Goal: Task Accomplishment & Management: Use online tool/utility

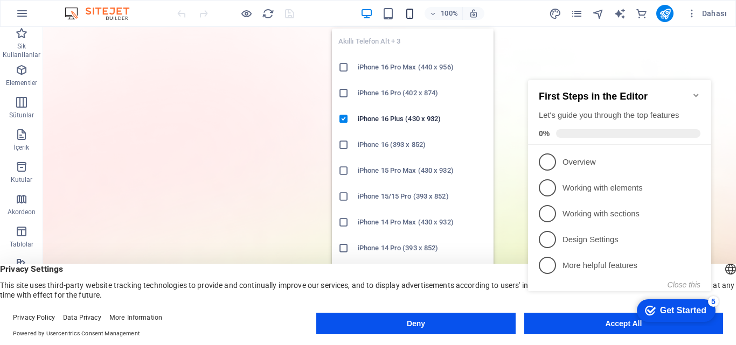
click at [407, 13] on icon "button" at bounding box center [409, 14] width 12 height 12
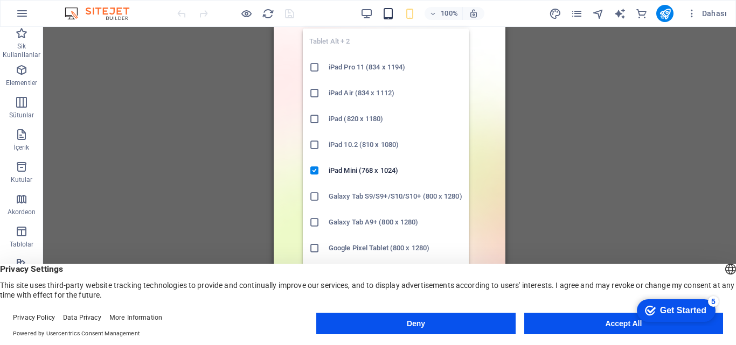
click at [392, 13] on icon "button" at bounding box center [388, 14] width 12 height 12
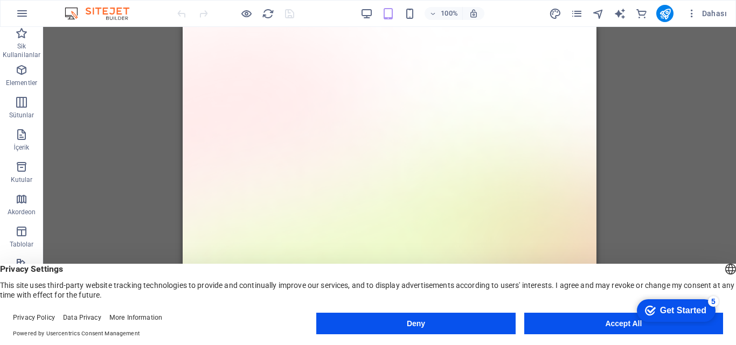
click at [355, 13] on div "100% Dahası" at bounding box center [453, 13] width 556 height 17
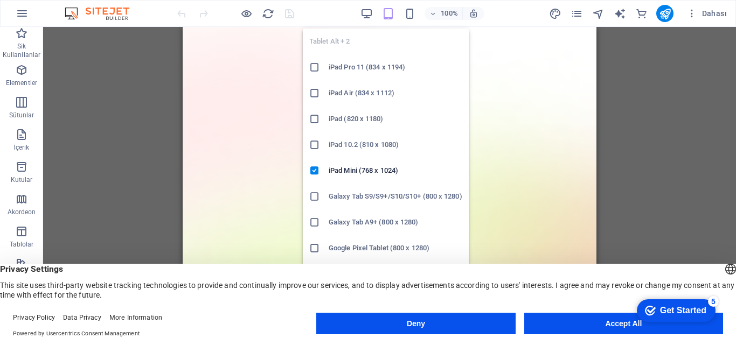
click at [388, 14] on icon "button" at bounding box center [388, 14] width 12 height 12
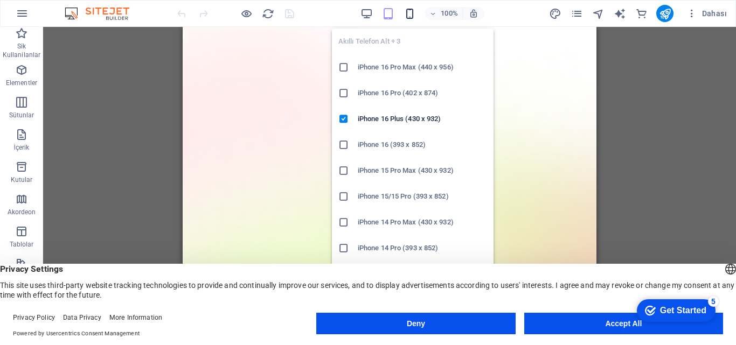
click at [405, 15] on icon "button" at bounding box center [409, 14] width 12 height 12
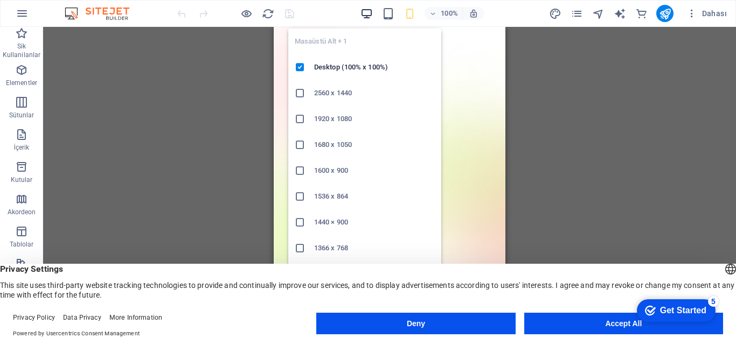
click at [367, 9] on icon "button" at bounding box center [366, 14] width 12 height 12
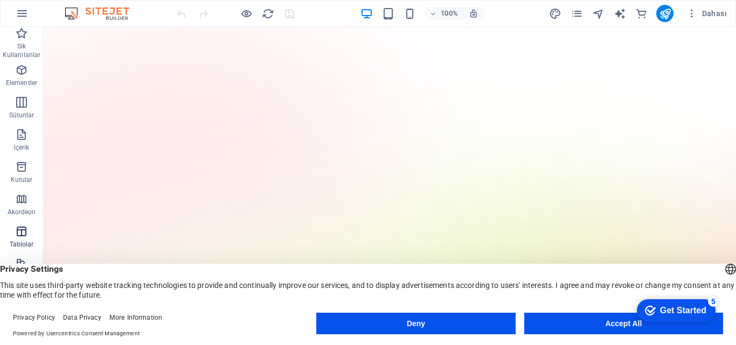
click at [26, 227] on icon "button" at bounding box center [21, 231] width 13 height 13
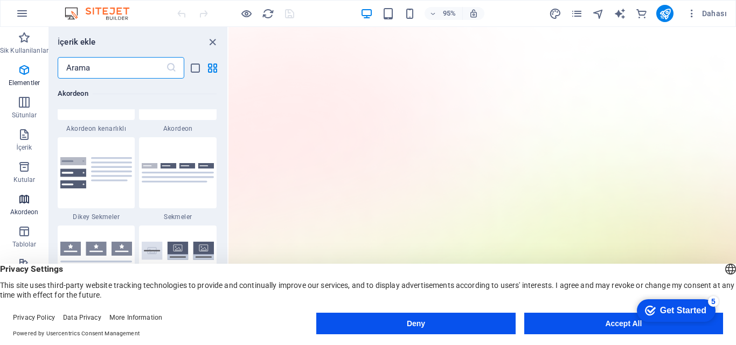
scroll to position [3731, 0]
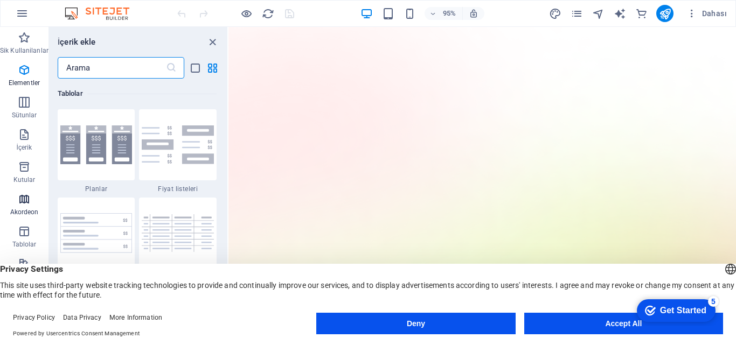
click at [28, 208] on p "Akordeon" at bounding box center [24, 212] width 29 height 9
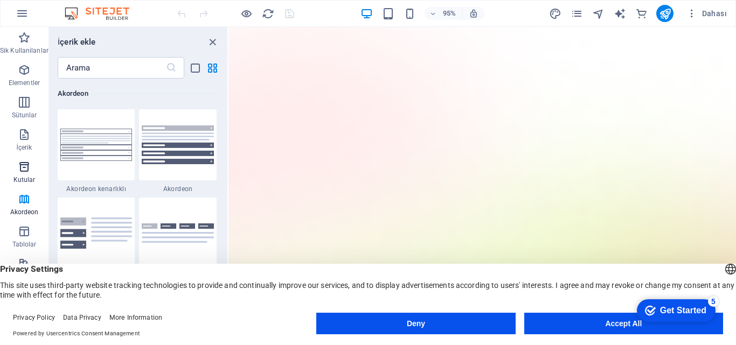
click at [28, 183] on p "Kutular" at bounding box center [24, 180] width 22 height 9
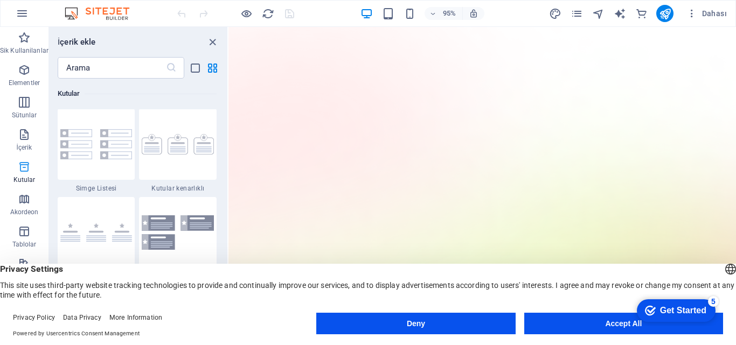
scroll to position [2972, 0]
click at [27, 143] on span "İçerik" at bounding box center [24, 141] width 48 height 26
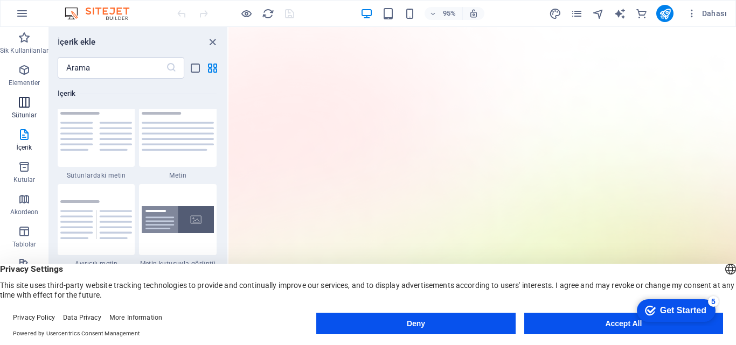
scroll to position [1885, 0]
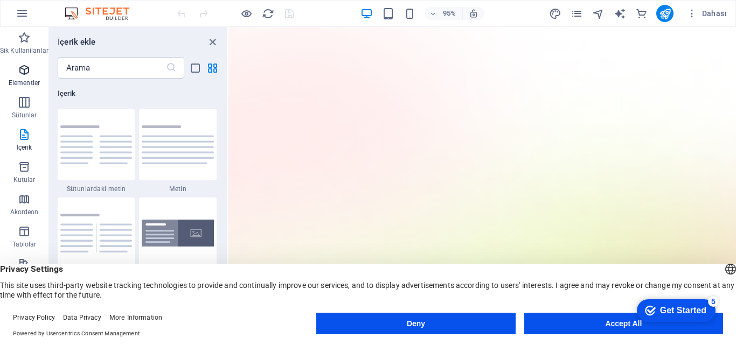
click at [15, 76] on span "Elementler" at bounding box center [24, 77] width 48 height 26
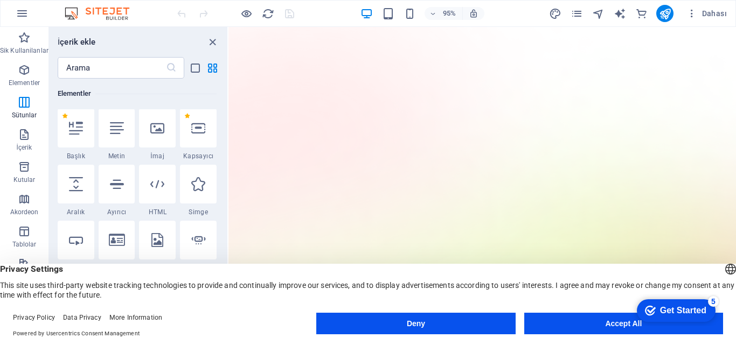
scroll to position [115, 0]
click at [30, 47] on p "Sik Kullanilanlar" at bounding box center [24, 50] width 48 height 9
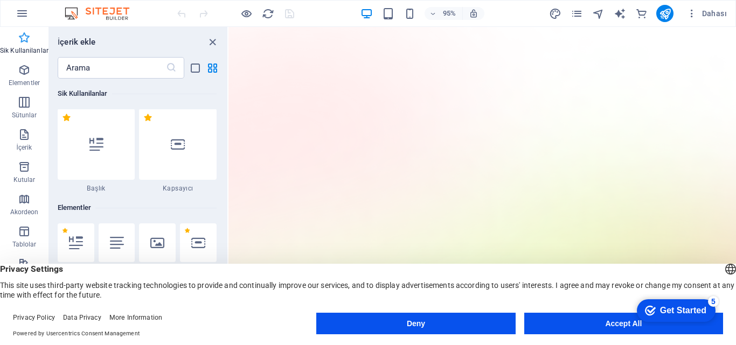
scroll to position [0, 0]
click at [24, 19] on icon "button" at bounding box center [22, 13] width 13 height 13
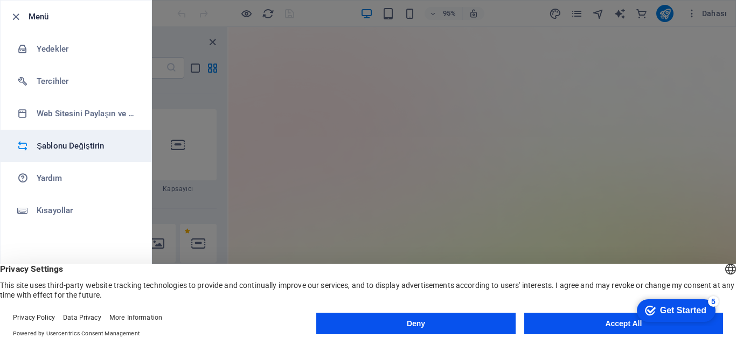
click at [94, 143] on h6 "Şablonu Değiştirin" at bounding box center [87, 146] width 100 height 13
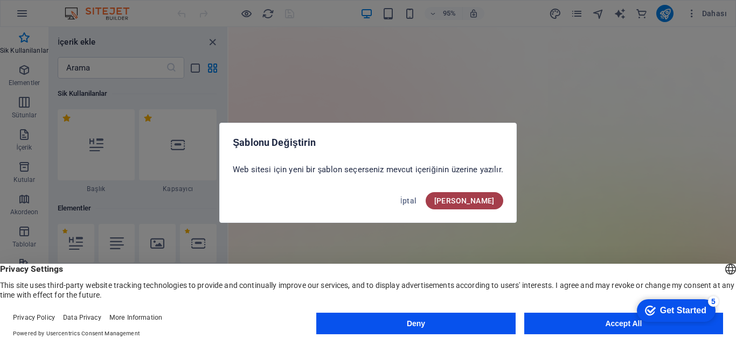
click at [482, 200] on span "Onayla" at bounding box center [464, 201] width 60 height 9
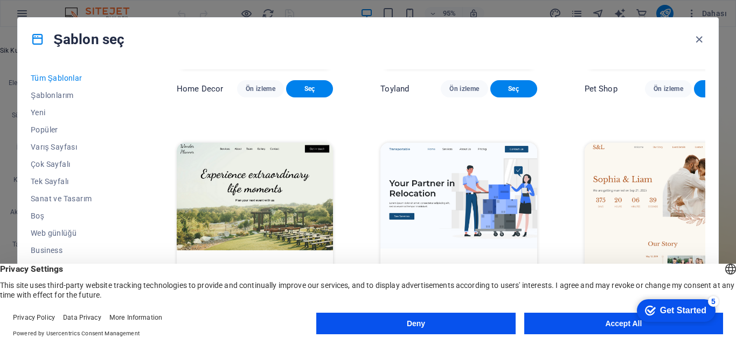
scroll to position [593, 0]
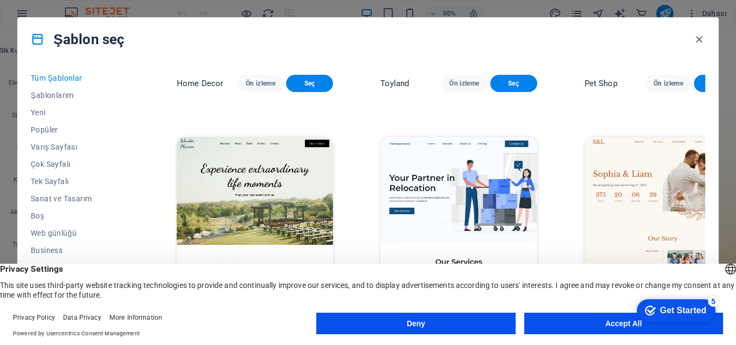
click at [600, 323] on button "Accept All" at bounding box center [623, 324] width 199 height 22
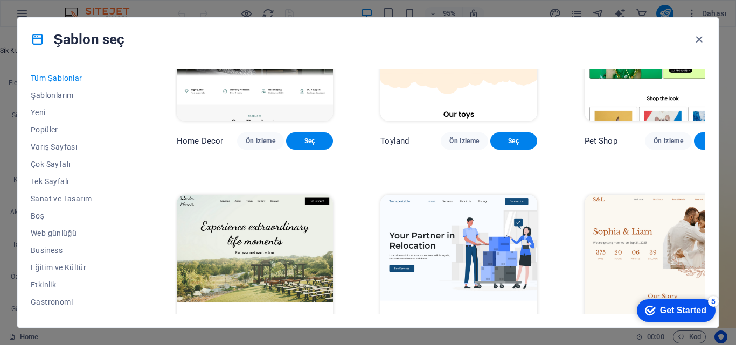
scroll to position [485, 0]
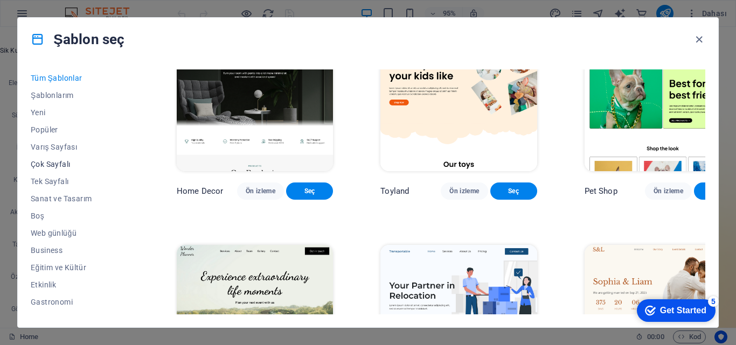
click at [66, 165] on span "Çok Sayfalı" at bounding box center [80, 164] width 99 height 9
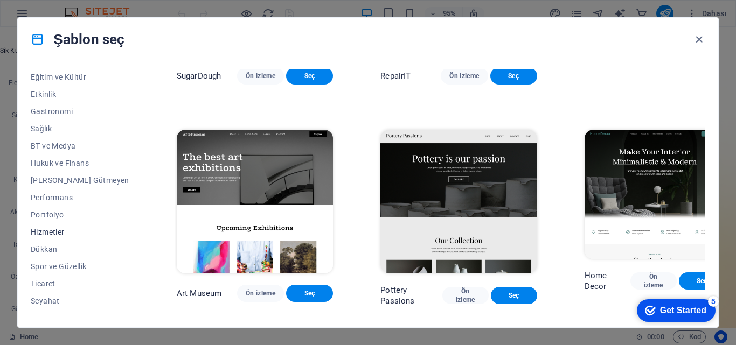
scroll to position [203, 0]
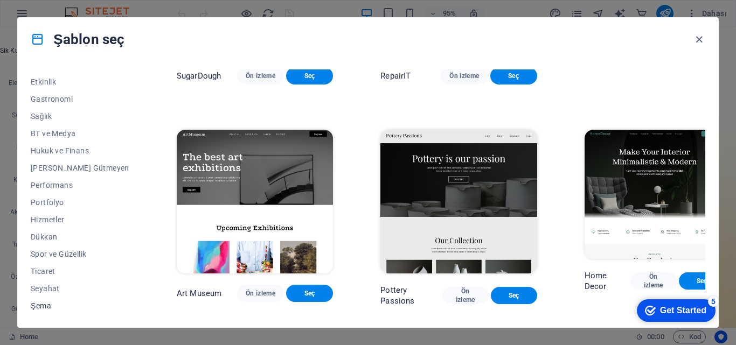
click at [48, 305] on span "Şema" at bounding box center [80, 306] width 99 height 9
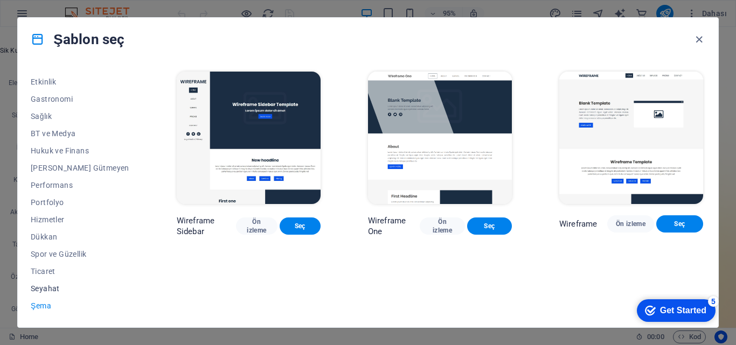
click at [48, 288] on span "Seyahat" at bounding box center [80, 288] width 99 height 9
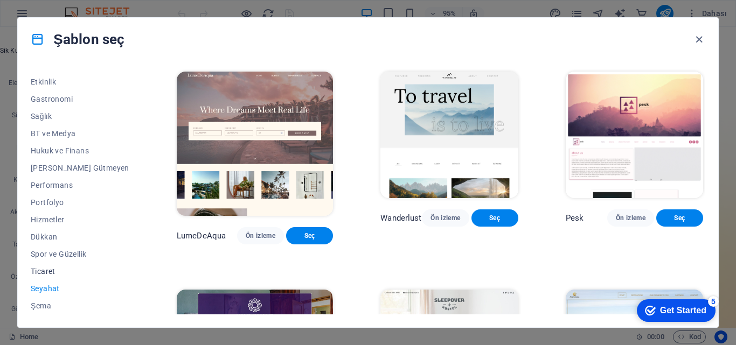
click at [49, 268] on span "Ticaret" at bounding box center [80, 271] width 99 height 9
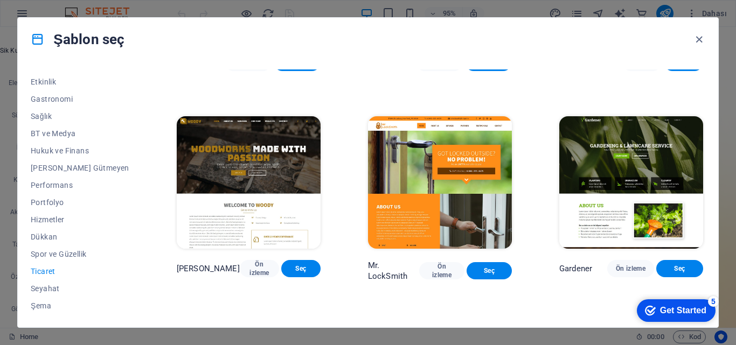
scroll to position [269, 0]
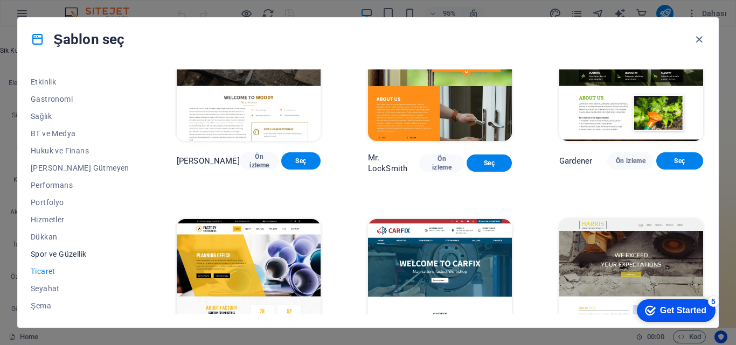
click at [67, 255] on span "Spor ve Güzellik" at bounding box center [80, 254] width 99 height 9
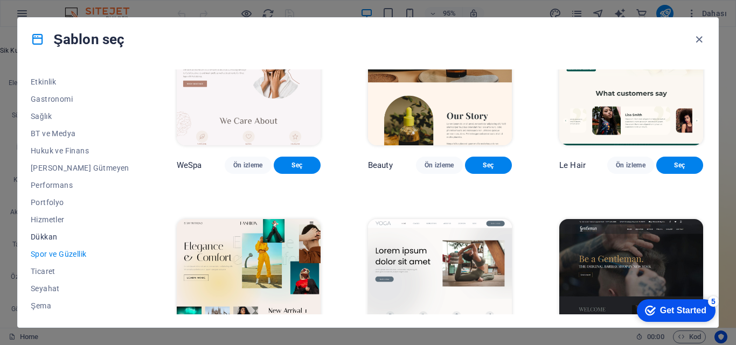
click at [50, 236] on span "Dükkan" at bounding box center [80, 237] width 99 height 9
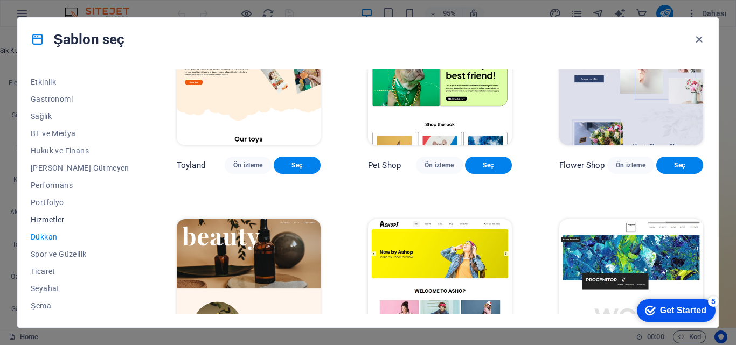
click at [57, 221] on span "Hizmetler" at bounding box center [80, 219] width 99 height 9
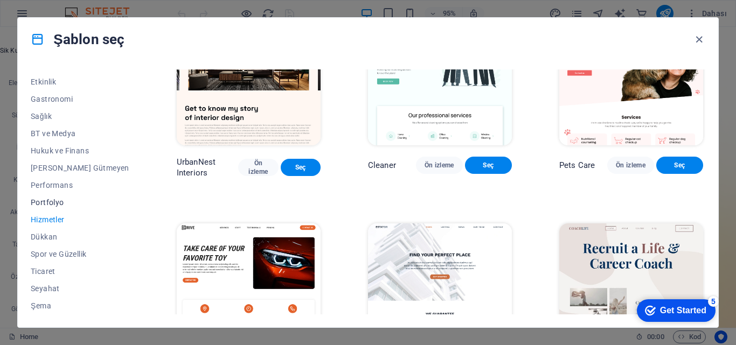
click at [58, 202] on span "Portfolyo" at bounding box center [80, 202] width 99 height 9
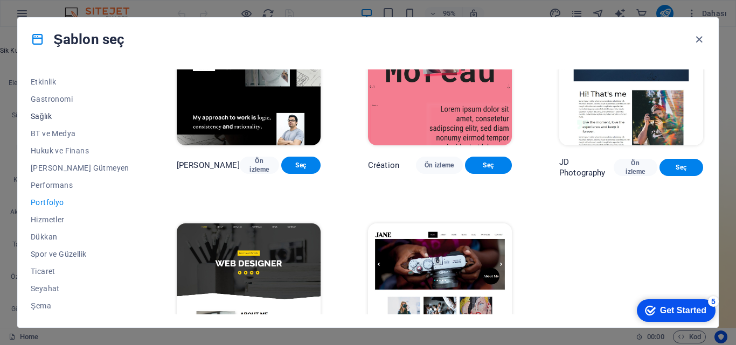
scroll to position [149, 0]
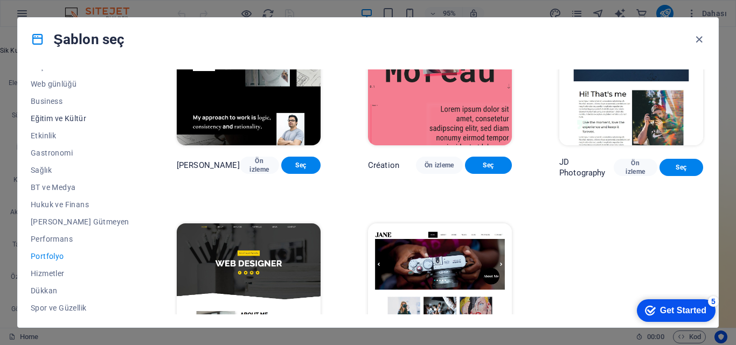
click at [55, 117] on span "Eğitim ve Kültür" at bounding box center [80, 118] width 99 height 9
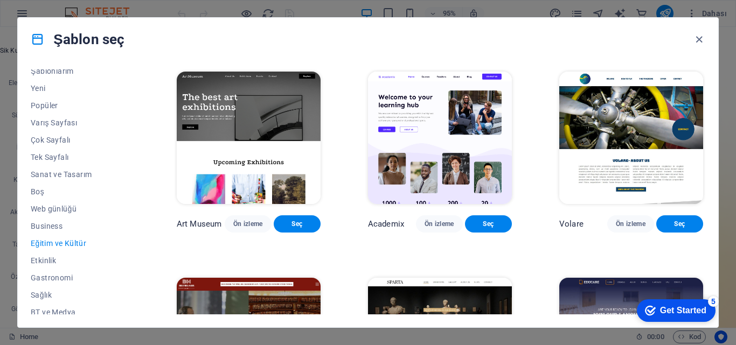
scroll to position [0, 0]
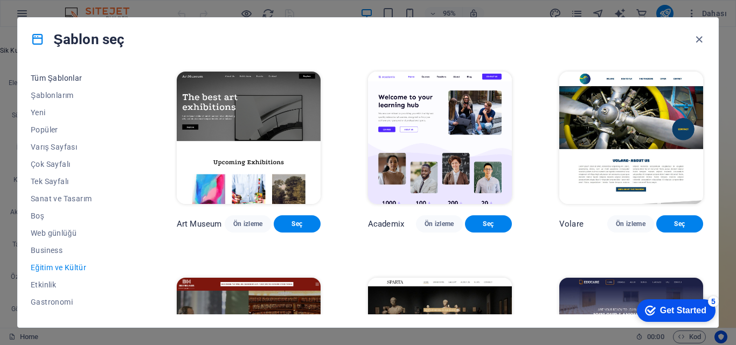
click at [74, 80] on span "Tüm Şablonlar" at bounding box center [80, 78] width 99 height 9
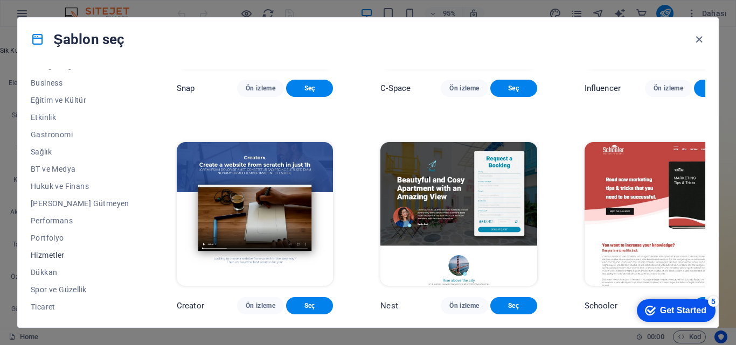
scroll to position [203, 0]
click at [42, 303] on span "Şema" at bounding box center [80, 306] width 99 height 9
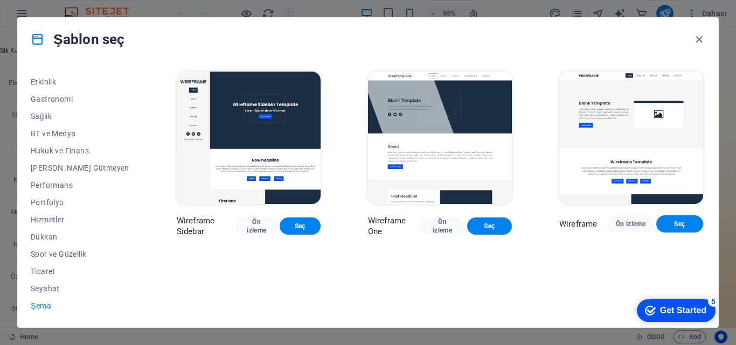
scroll to position [0, 0]
click at [53, 288] on span "Seyahat" at bounding box center [80, 288] width 99 height 9
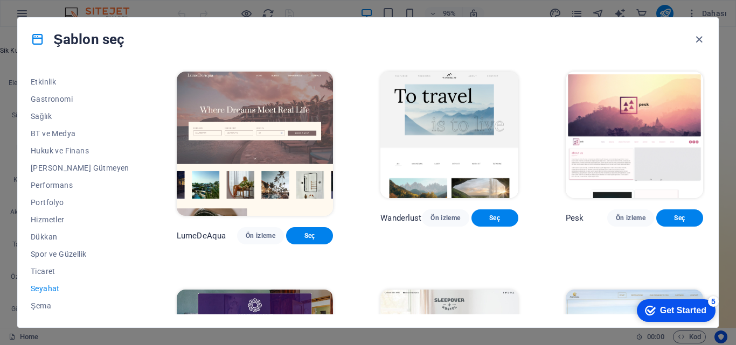
click at [232, 126] on img at bounding box center [255, 144] width 156 height 144
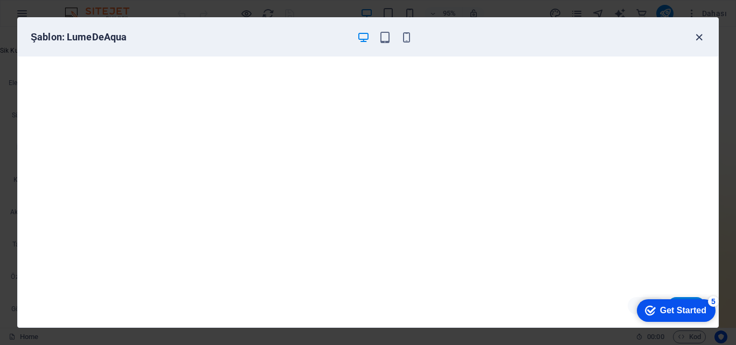
click at [697, 37] on icon "button" at bounding box center [699, 37] width 12 height 12
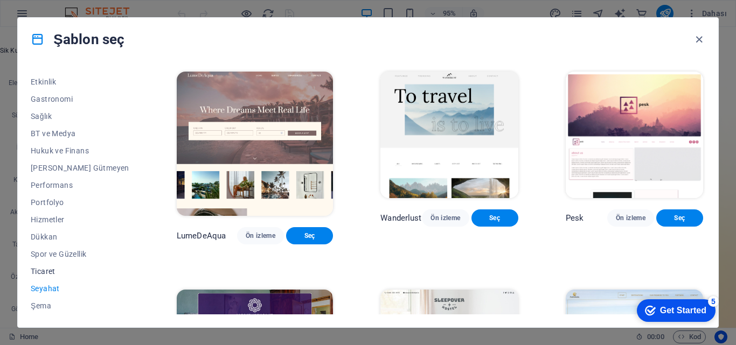
click at [51, 274] on span "Ticaret" at bounding box center [80, 271] width 99 height 9
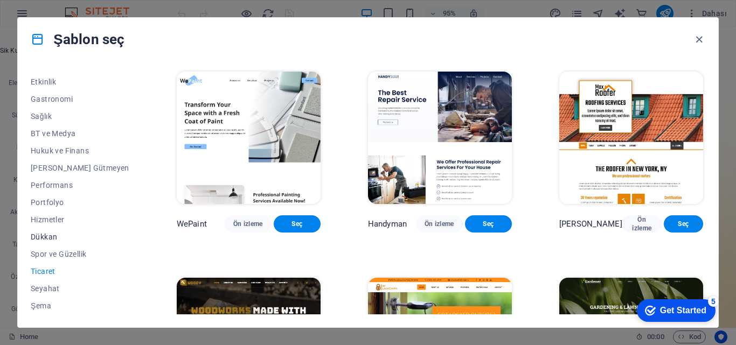
click at [53, 235] on span "Dükkan" at bounding box center [80, 237] width 99 height 9
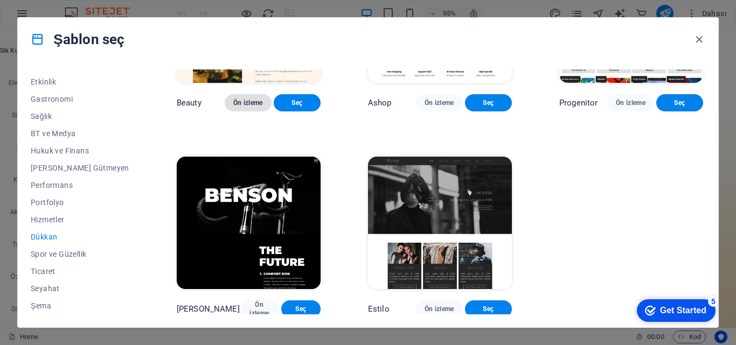
scroll to position [539, 0]
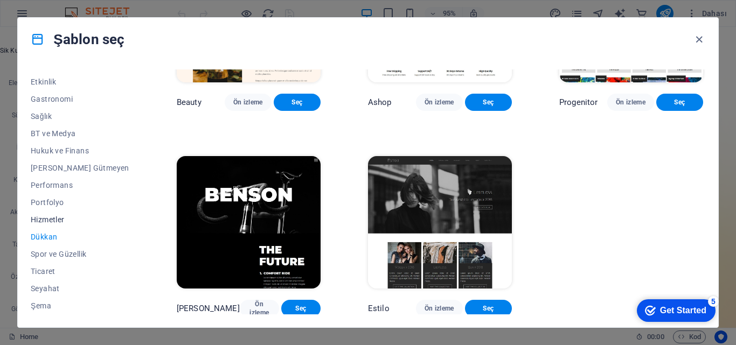
click at [44, 211] on button "Hizmetler" at bounding box center [80, 219] width 99 height 17
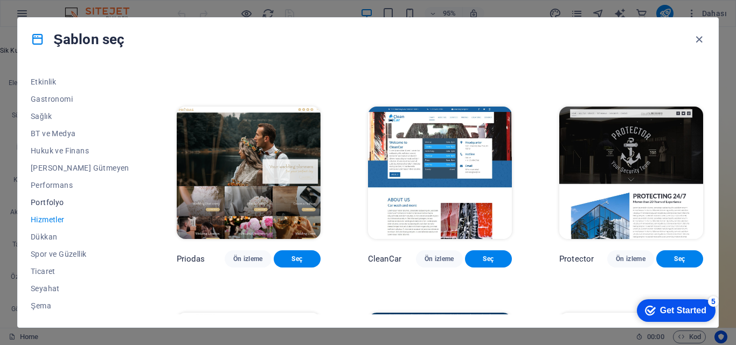
scroll to position [0, 0]
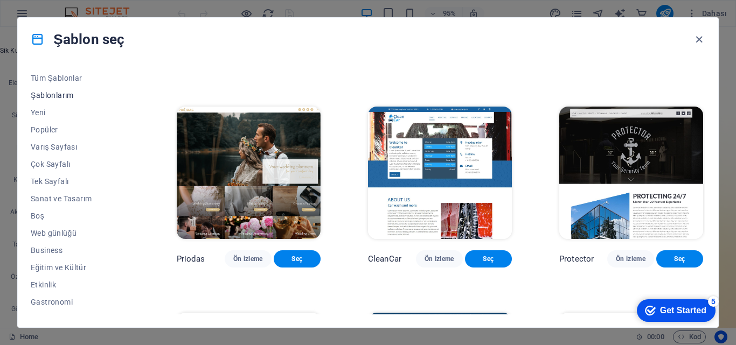
click at [61, 93] on span "Şablonlarım" at bounding box center [80, 95] width 99 height 9
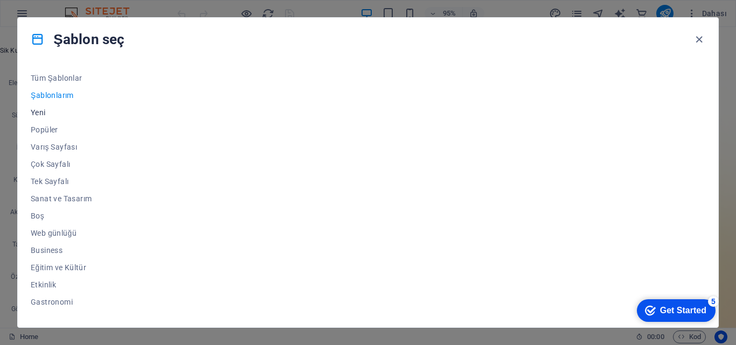
click at [43, 109] on span "Yeni" at bounding box center [80, 112] width 99 height 9
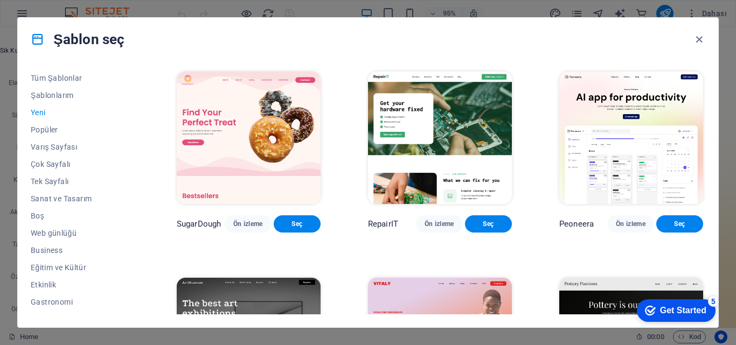
click at [36, 113] on span "Yeni" at bounding box center [80, 112] width 99 height 9
click at [51, 134] on button "Popüler" at bounding box center [80, 129] width 99 height 17
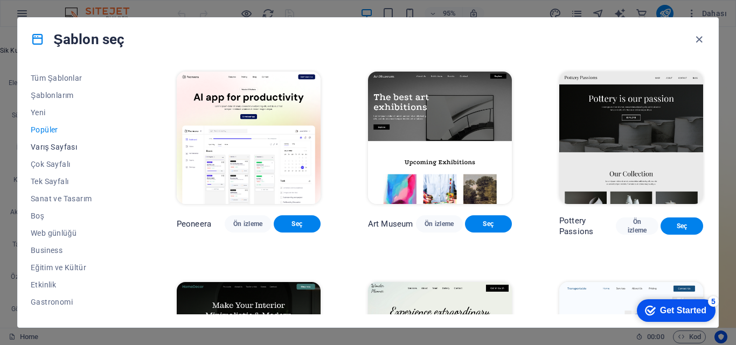
click at [58, 143] on span "Varış Sayfası" at bounding box center [80, 147] width 99 height 9
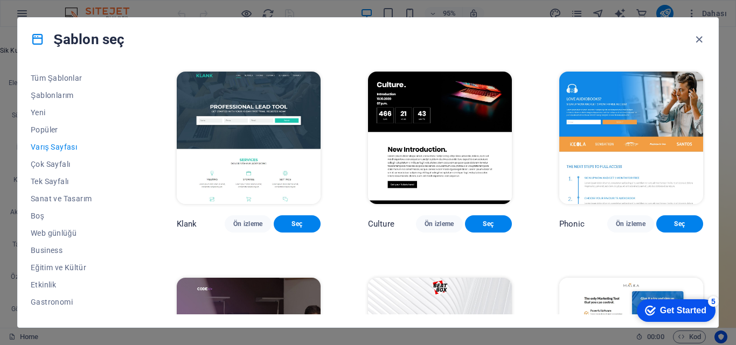
click at [219, 126] on img at bounding box center [249, 138] width 144 height 133
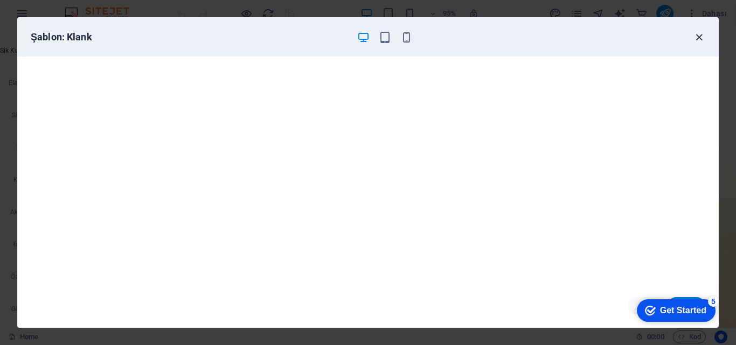
click at [695, 34] on icon "button" at bounding box center [699, 37] width 12 height 12
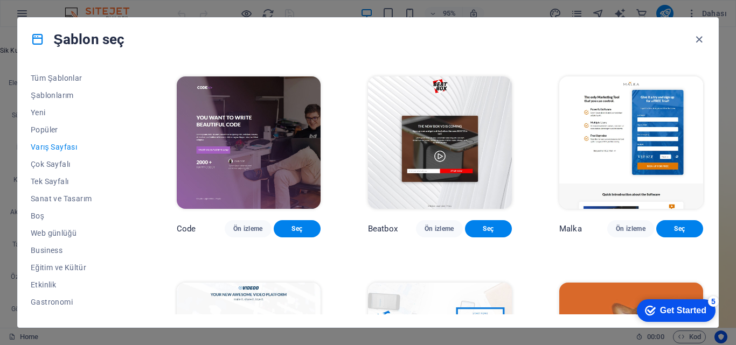
scroll to position [215, 0]
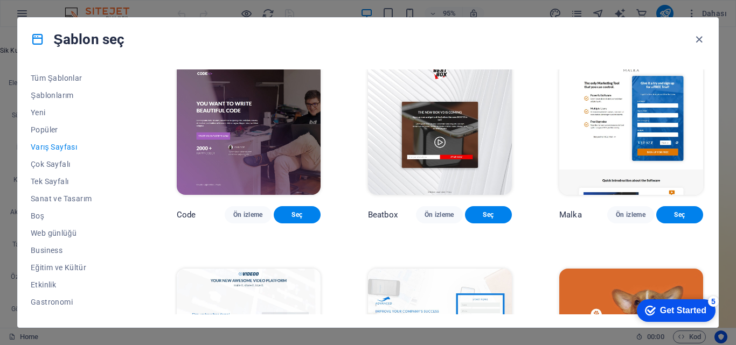
click at [604, 138] on img at bounding box center [631, 128] width 144 height 133
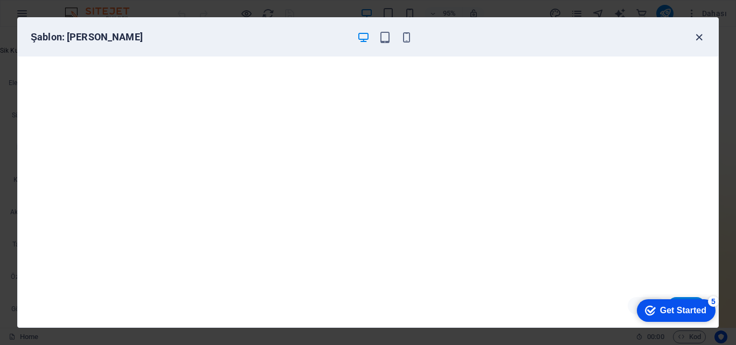
click at [699, 37] on icon "button" at bounding box center [699, 37] width 12 height 12
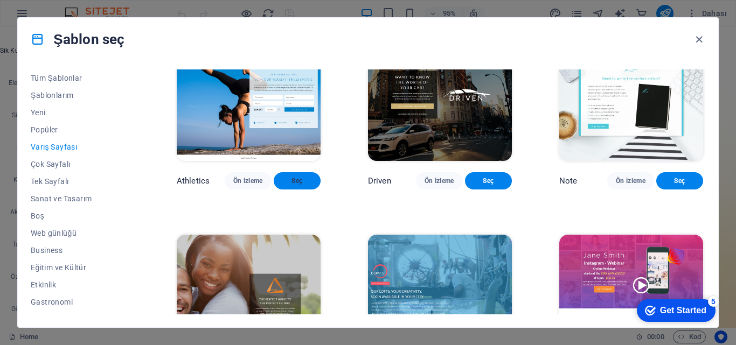
scroll to position [646, 0]
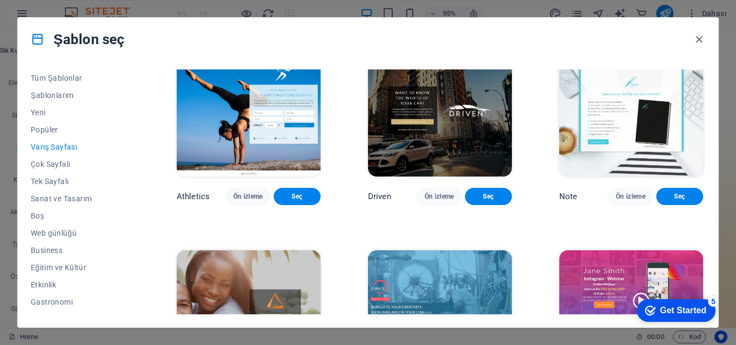
click at [274, 156] on img at bounding box center [249, 110] width 144 height 133
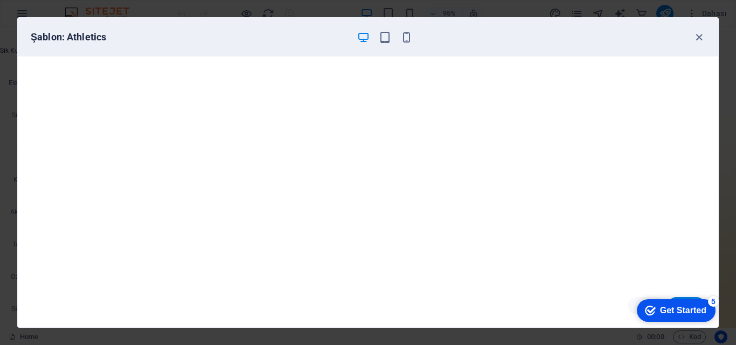
click at [692, 38] on div "Şablon: Athletics" at bounding box center [362, 37] width 662 height 13
click at [695, 37] on icon "button" at bounding box center [699, 37] width 12 height 12
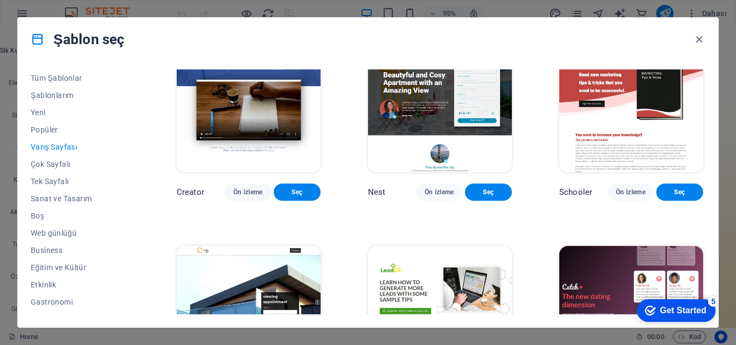
scroll to position [1077, 0]
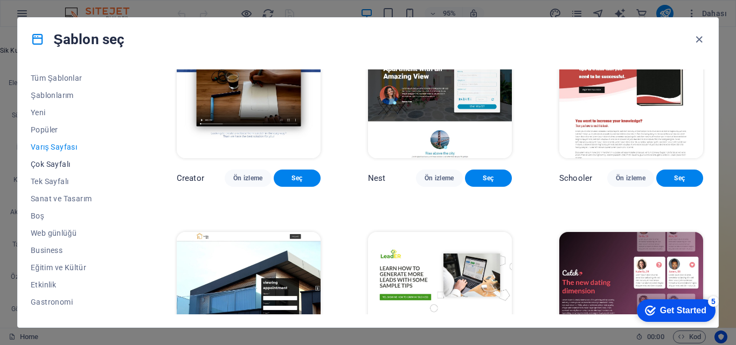
click at [72, 161] on span "Çok Sayfalı" at bounding box center [80, 164] width 99 height 9
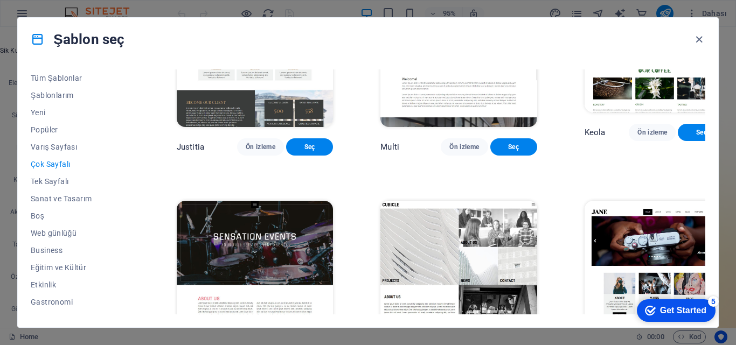
scroll to position [4861, 0]
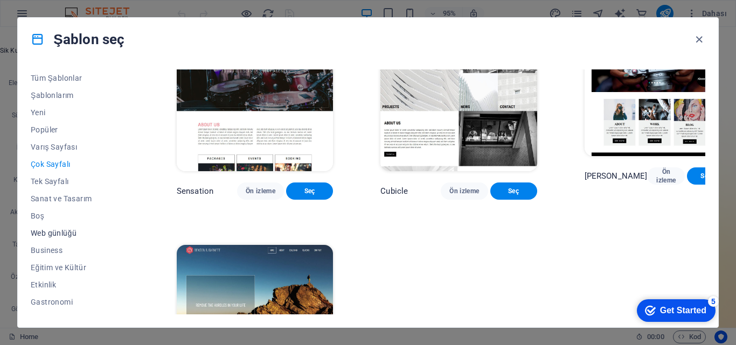
click at [59, 234] on span "Web günlüğü" at bounding box center [80, 233] width 99 height 9
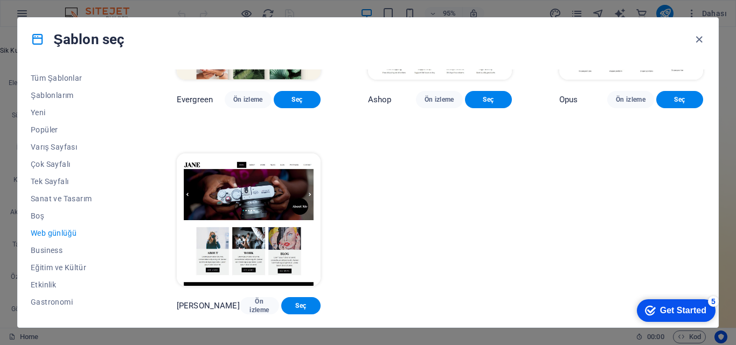
scroll to position [1632, 0]
click at [50, 250] on span "Business" at bounding box center [80, 250] width 99 height 9
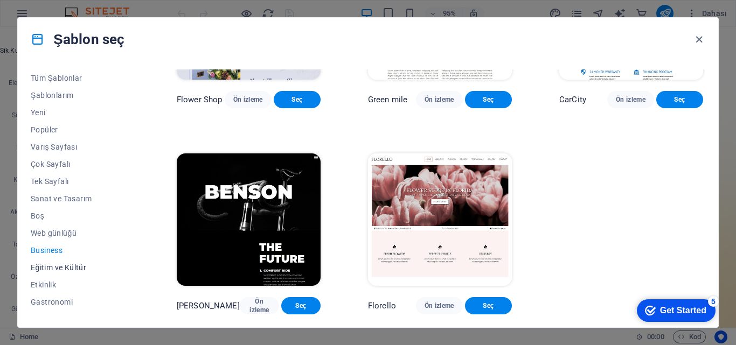
click at [54, 263] on span "Eğitim ve Kültür" at bounding box center [80, 267] width 99 height 9
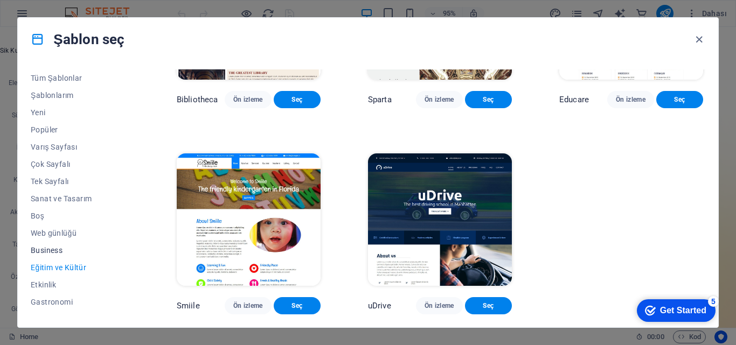
click at [57, 252] on span "Business" at bounding box center [80, 250] width 99 height 9
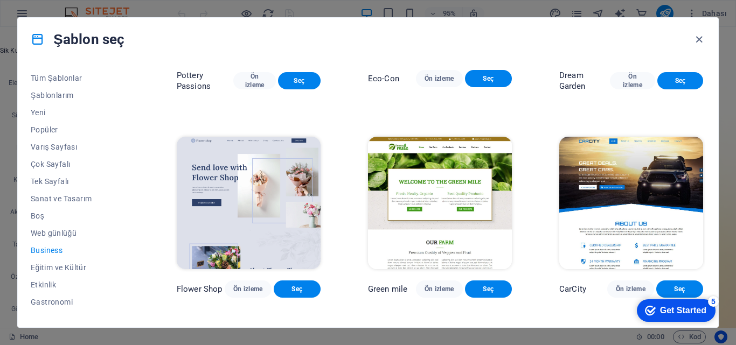
scroll to position [138, 0]
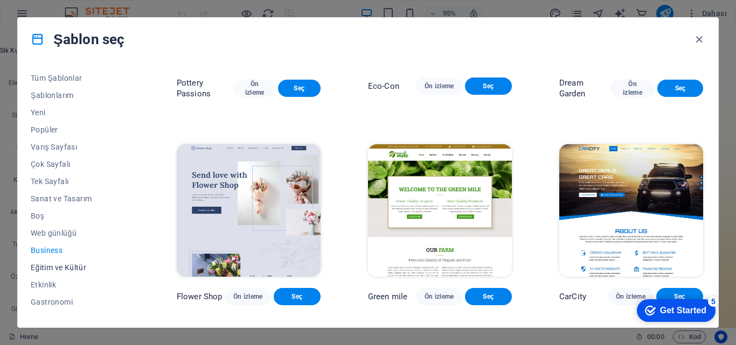
click at [65, 261] on button "Eğitim ve Kültür" at bounding box center [80, 267] width 99 height 17
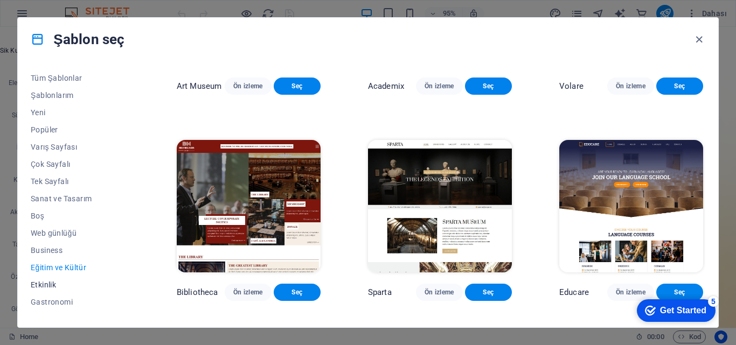
click at [50, 283] on span "Etkinlik" at bounding box center [80, 285] width 99 height 9
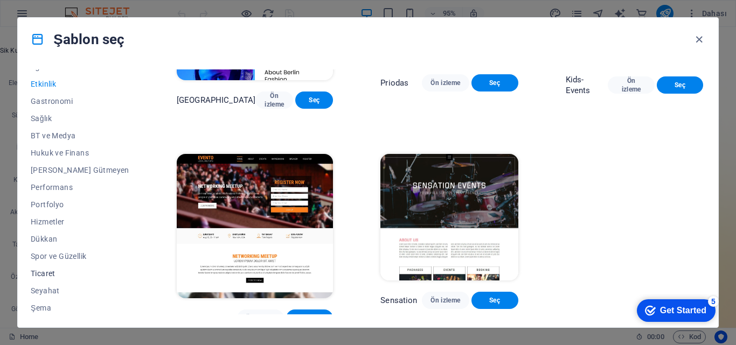
scroll to position [203, 0]
click at [58, 239] on span "Dükkan" at bounding box center [80, 237] width 99 height 9
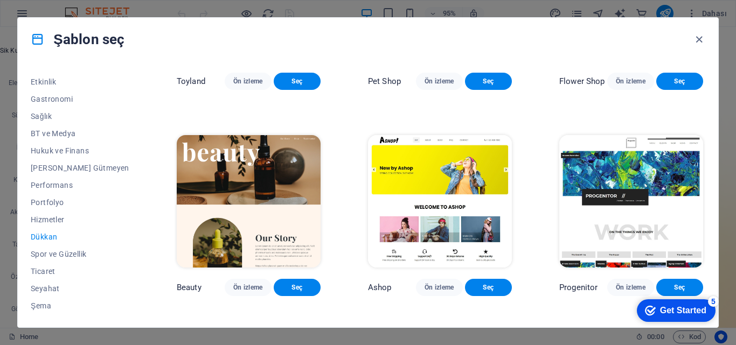
scroll to position [566, 0]
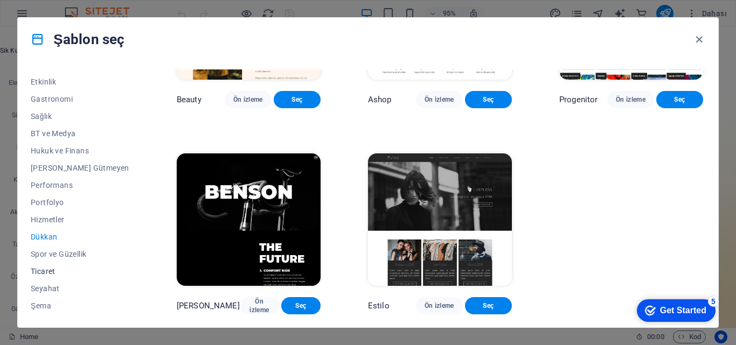
click at [59, 272] on span "Ticaret" at bounding box center [80, 271] width 99 height 9
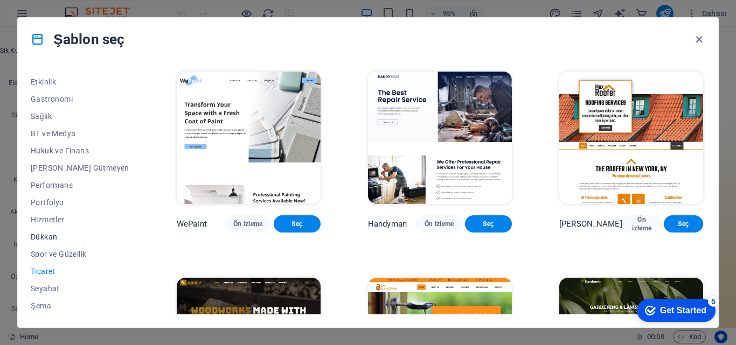
scroll to position [108, 0]
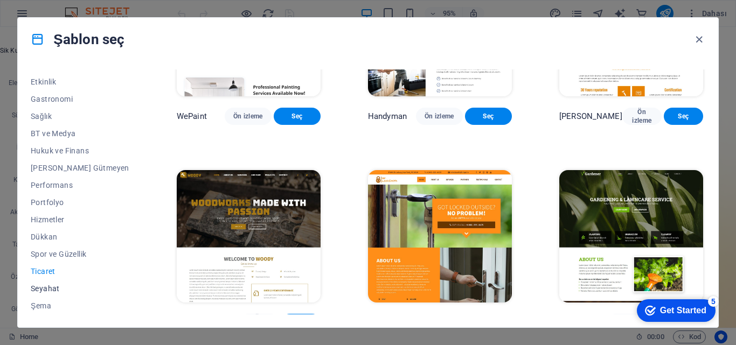
click at [49, 289] on span "Seyahat" at bounding box center [80, 288] width 99 height 9
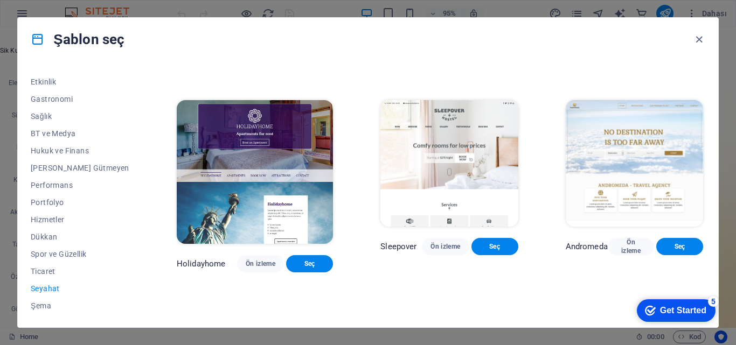
scroll to position [215, 0]
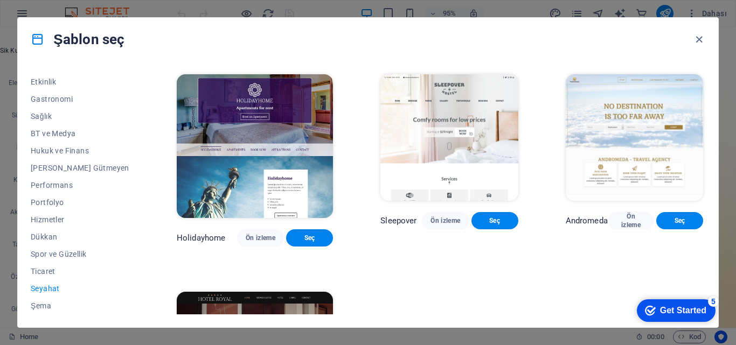
click at [641, 122] on img at bounding box center [634, 137] width 137 height 127
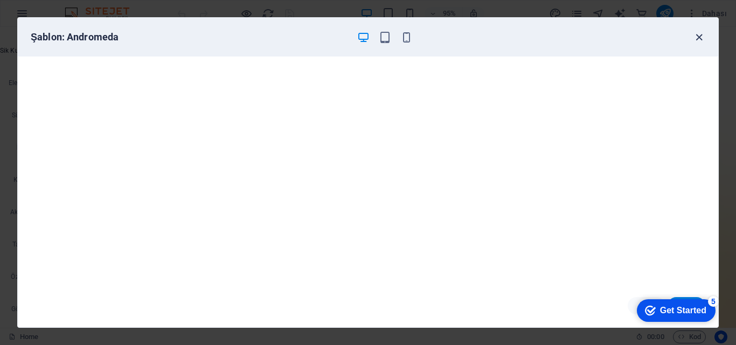
click at [702, 40] on icon "button" at bounding box center [699, 37] width 12 height 12
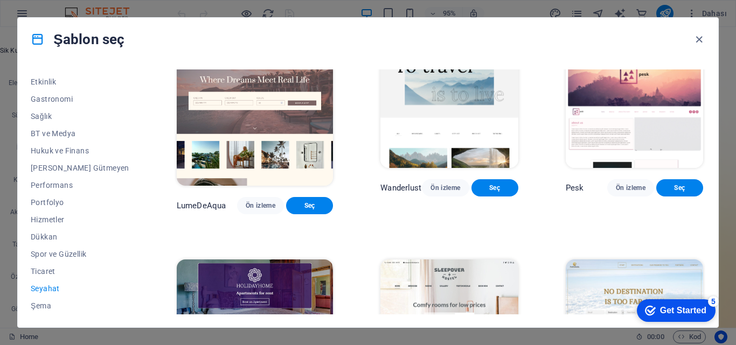
scroll to position [0, 0]
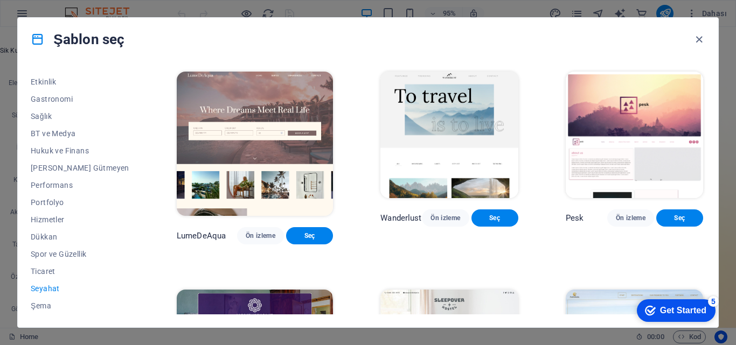
click at [246, 125] on img at bounding box center [255, 144] width 156 height 144
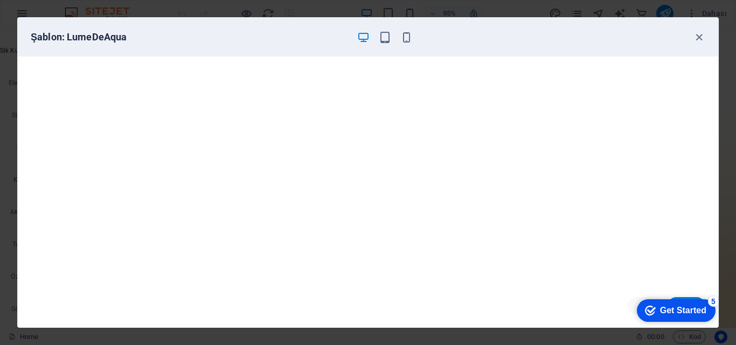
click at [670, 308] on div "Get Started" at bounding box center [683, 311] width 46 height 10
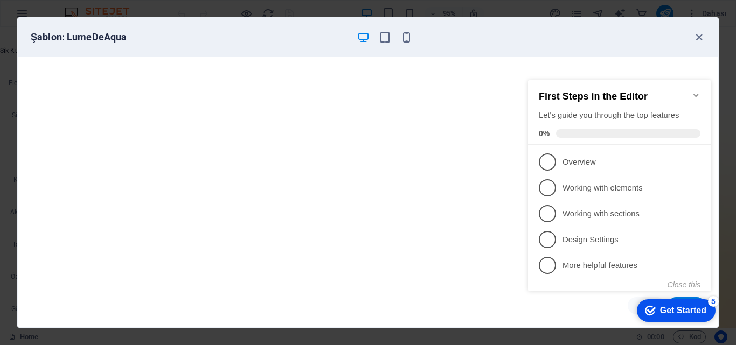
click at [479, 315] on div "İptal Seç" at bounding box center [368, 305] width 700 height 43
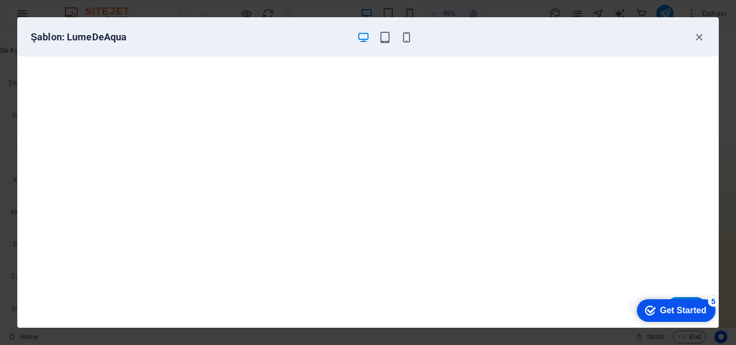
click at [681, 300] on div "checkmark Get Started 5" at bounding box center [676, 311] width 79 height 23
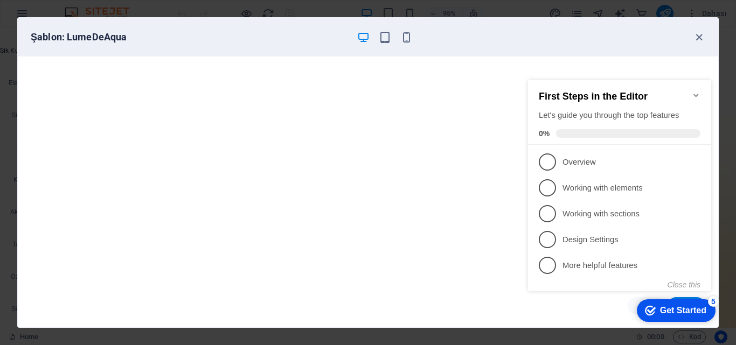
click div "checkmark Get Started 5 First Steps in the Editor Let's guide you through the t…"
click at [732, 80] on div "Şablon: LumeDeAqua İptal Seç" at bounding box center [368, 172] width 736 height 345
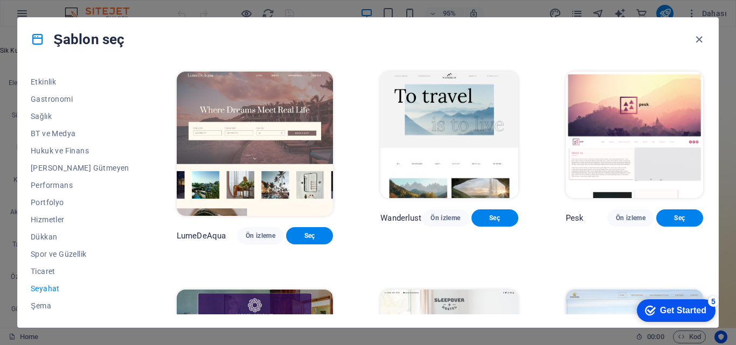
drag, startPoint x: 735, startPoint y: 66, endPoint x: 735, endPoint y: 91, distance: 25.3
click at [735, 91] on div "Şablon seç Tüm Şablonlar Şablonlarım Yeni Popüler Varış Sayfası Çok Sayfalı Tek…" at bounding box center [368, 172] width 736 height 345
click at [286, 235] on button "Seç" at bounding box center [309, 235] width 47 height 17
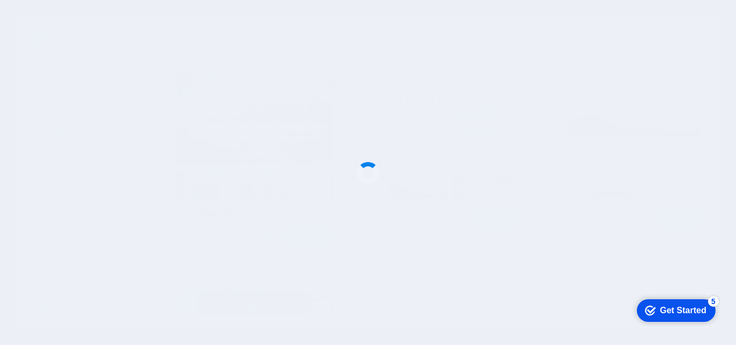
drag, startPoint x: 681, startPoint y: 302, endPoint x: 1183, endPoint y: 595, distance: 580.9
click html "checkmark Get Started 5 First Steps in the Editor Let's guide you through the t…"
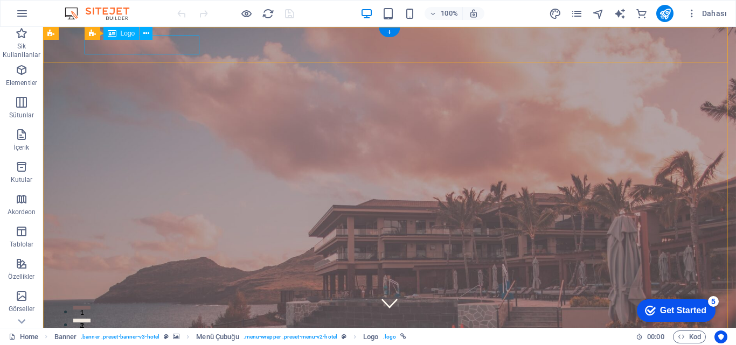
click at [143, 47] on div "Mevcut içeriği değiştirmek için buraya sürükleyin. Yeni bir element oluşturmak …" at bounding box center [389, 177] width 693 height 301
select select "px"
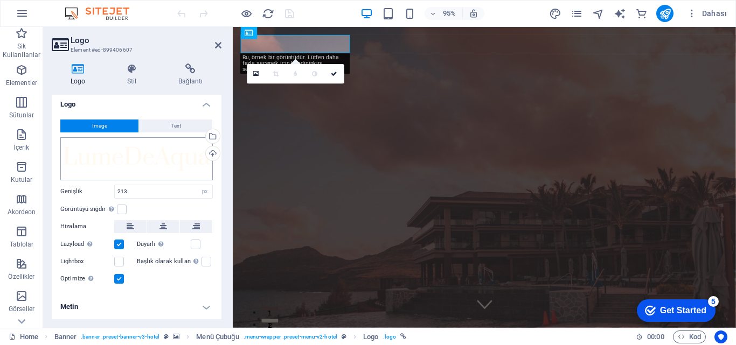
scroll to position [4, 0]
click at [179, 118] on div "Image Text Dosyaları buraya sürükleyin, dosyaları seçmek için tıklayın veya Dos…" at bounding box center [137, 201] width 170 height 183
click at [176, 126] on span "Text" at bounding box center [176, 125] width 10 height 13
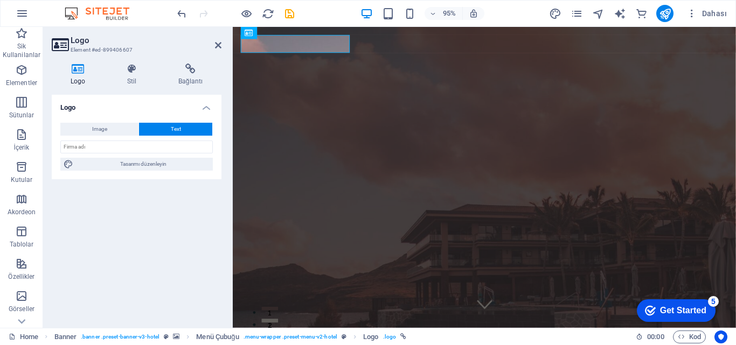
scroll to position [0, 0]
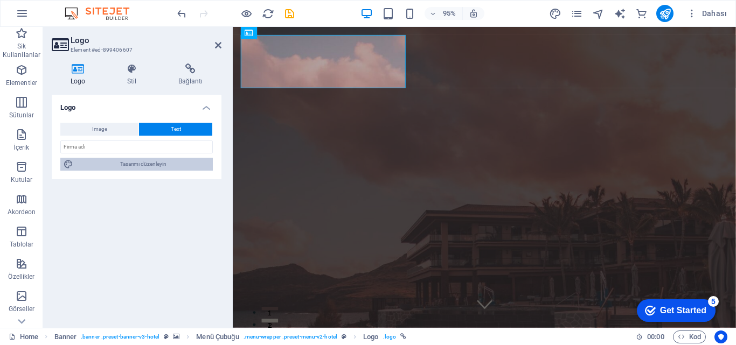
click at [168, 162] on span "Tasarımı düzenleyin" at bounding box center [142, 164] width 133 height 13
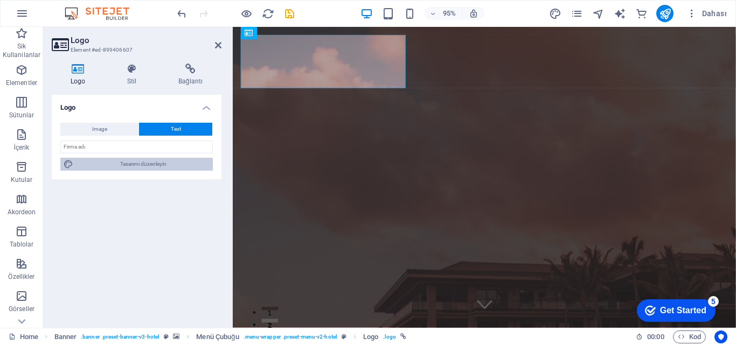
select select "500"
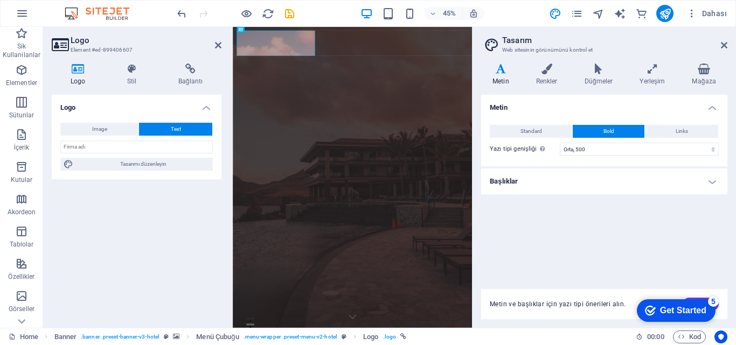
click at [509, 65] on icon at bounding box center [500, 69] width 39 height 11
click at [499, 76] on h4 "Metin" at bounding box center [503, 75] width 44 height 23
click at [608, 128] on span "Bold" at bounding box center [608, 131] width 11 height 13
click at [674, 130] on button "Links" at bounding box center [681, 131] width 73 height 13
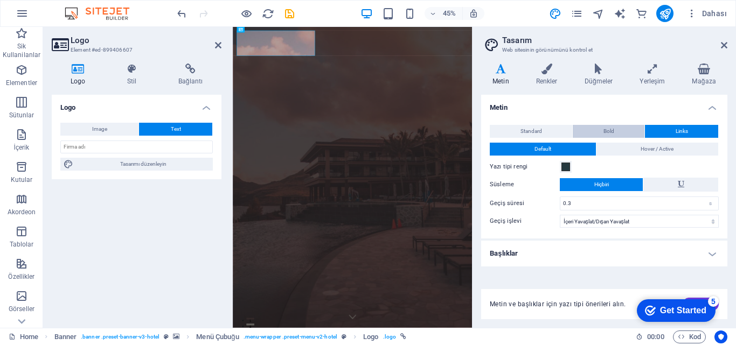
click at [631, 130] on button "Bold" at bounding box center [609, 131] width 72 height 13
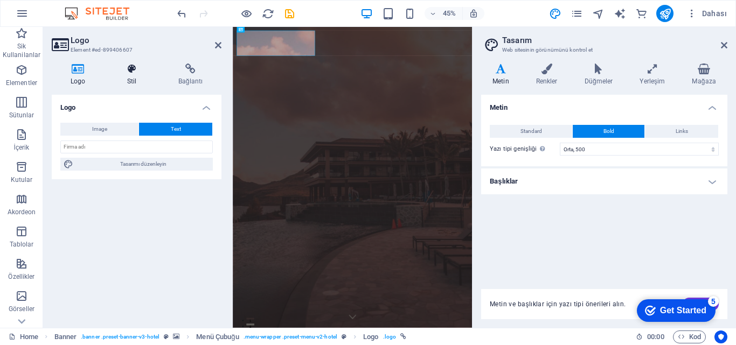
click at [127, 78] on h4 "Stil" at bounding box center [133, 75] width 51 height 23
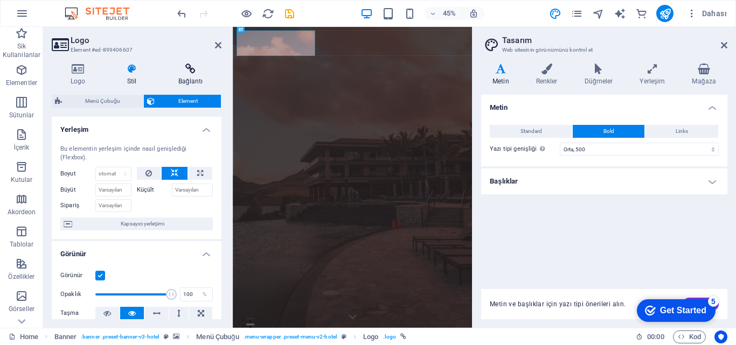
click at [180, 77] on h4 "Bağlantı" at bounding box center [190, 75] width 62 height 23
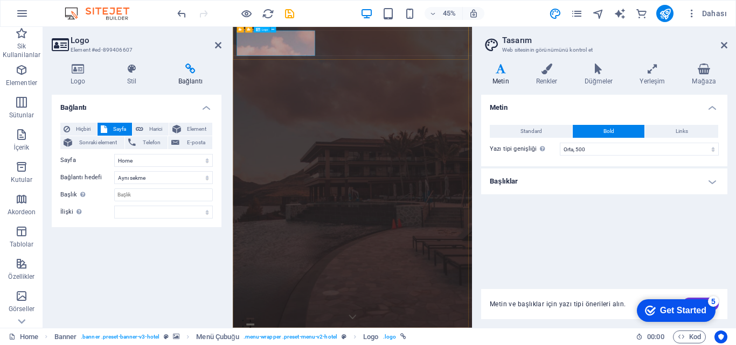
click at [541, 133] on span "Standard" at bounding box center [531, 131] width 22 height 13
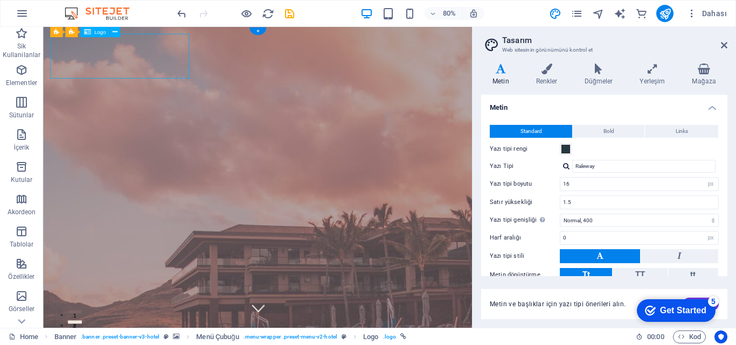
select select
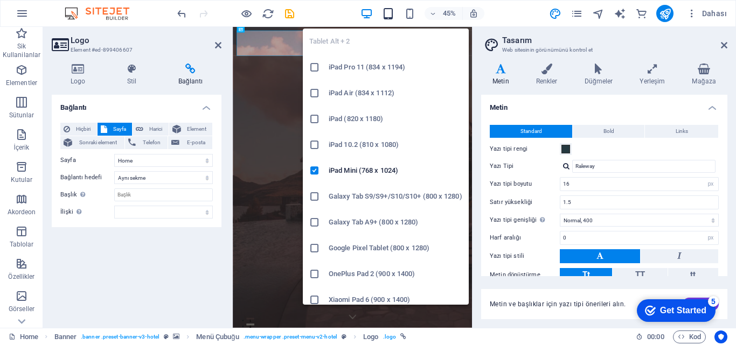
click at [387, 15] on icon "button" at bounding box center [388, 14] width 12 height 12
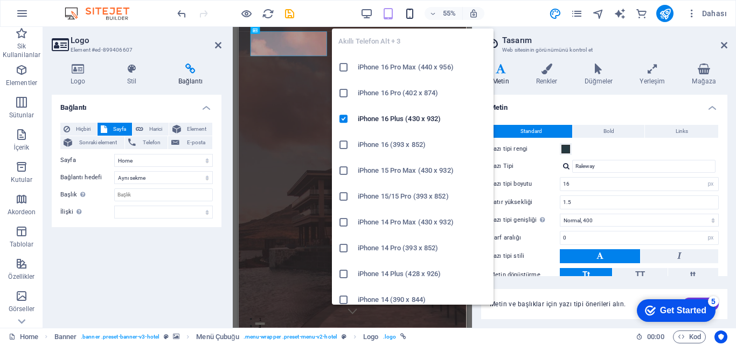
click at [412, 12] on icon "button" at bounding box center [409, 14] width 12 height 12
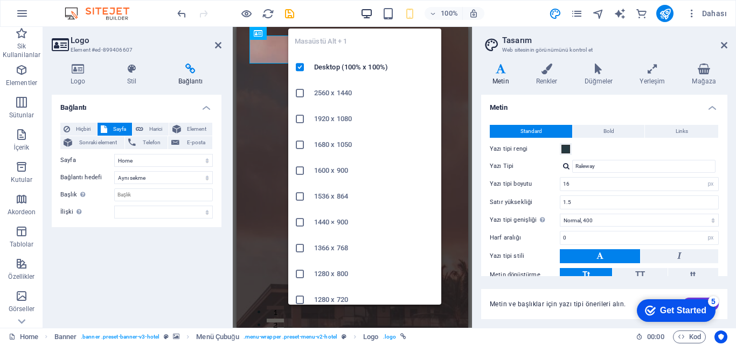
click at [361, 13] on icon "button" at bounding box center [366, 14] width 12 height 12
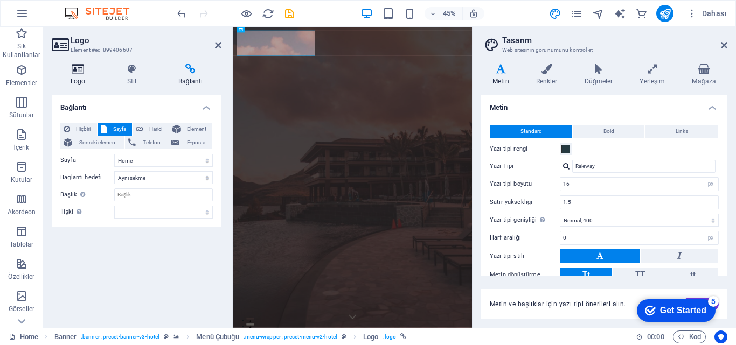
click at [78, 68] on icon at bounding box center [78, 69] width 52 height 11
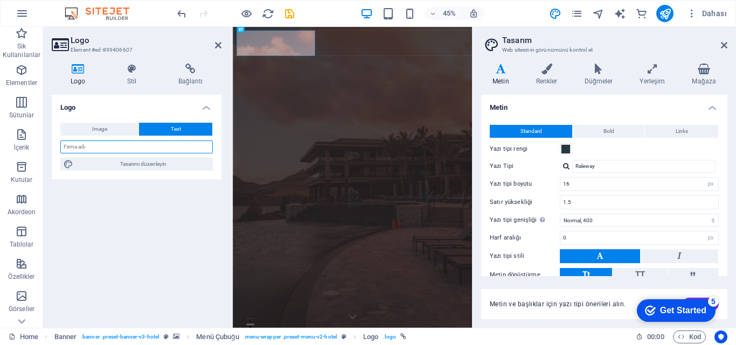
click at [102, 144] on input "text" at bounding box center [136, 147] width 152 height 13
click at [81, 73] on icon at bounding box center [78, 69] width 52 height 11
click at [162, 148] on input "text" at bounding box center [136, 147] width 152 height 13
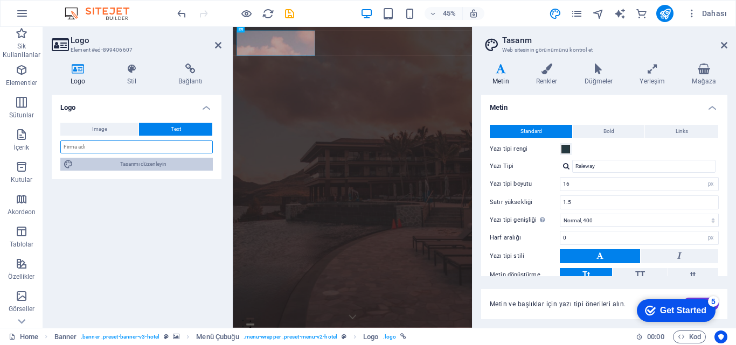
type input "e"
type input "[DOMAIN_NAME]"
click at [131, 167] on span "Tasarımı düzenleyin" at bounding box center [142, 164] width 133 height 13
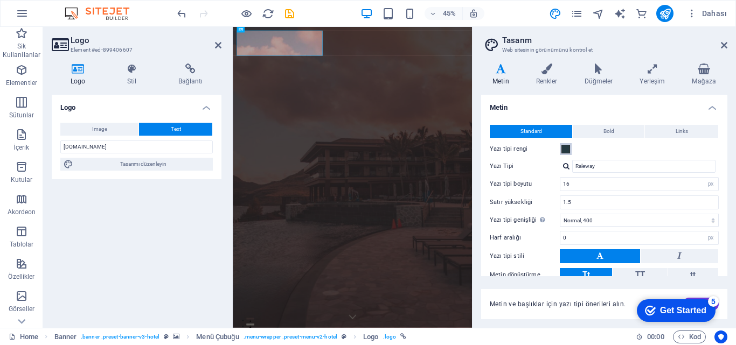
click at [563, 150] on span at bounding box center [565, 149] width 9 height 9
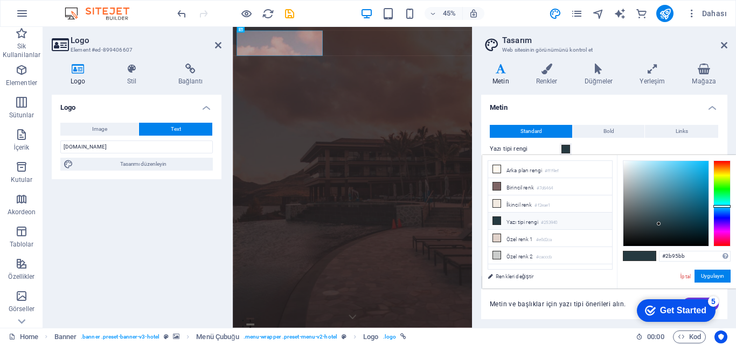
type input "#2796bc"
drag, startPoint x: 652, startPoint y: 190, endPoint x: 690, endPoint y: 183, distance: 38.4
click at [690, 183] on div at bounding box center [665, 203] width 85 height 85
click at [690, 183] on div at bounding box center [690, 182] width 4 height 4
click at [608, 135] on span "Bold" at bounding box center [608, 131] width 11 height 13
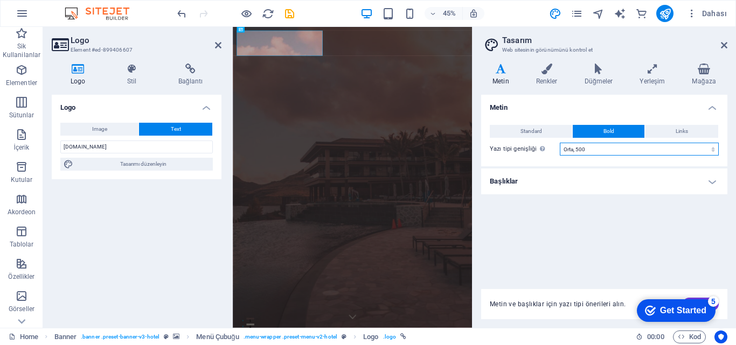
click at [610, 150] on select "İncecik, 100 Çok ince, 200 İnce, 300 Normal, 400 [PERSON_NAME], 500 [PERSON_NAM…" at bounding box center [639, 149] width 159 height 13
select select "800"
click at [560, 143] on select "İncecik, 100 Çok ince, 200 İnce, 300 Normal, 400 [PERSON_NAME], 500 [PERSON_NAM…" at bounding box center [639, 149] width 159 height 13
click div "checkmark Get Started 5 First Steps in the Editor Let's guide you through the t…"
drag, startPoint x: 716, startPoint y: 306, endPoint x: 706, endPoint y: 302, distance: 11.4
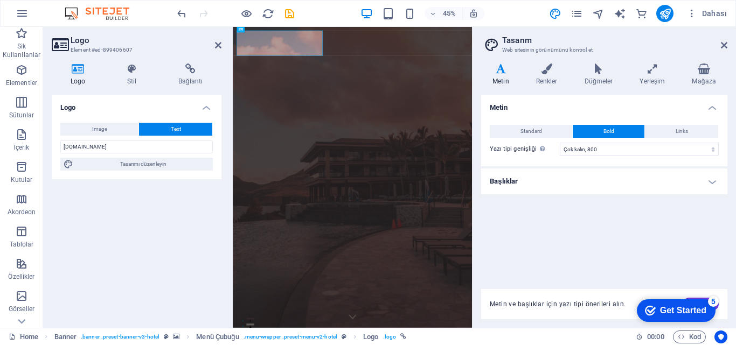
click div "checkmark Get Started 5 First Steps in the Editor Let's guide you through the t…"
click at [702, 300] on div "checkmark Get Started 5" at bounding box center [676, 311] width 79 height 23
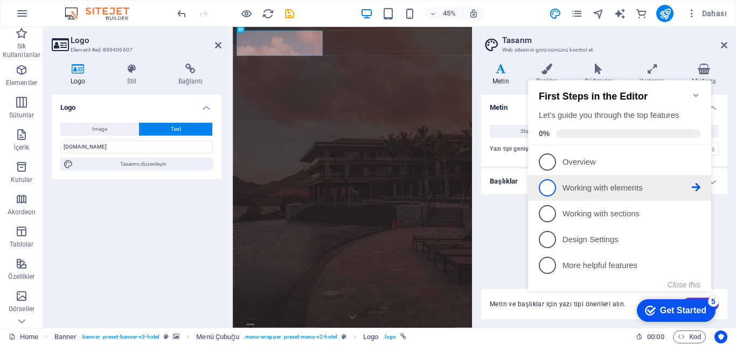
click at [544, 184] on span "2" at bounding box center [547, 187] width 17 height 17
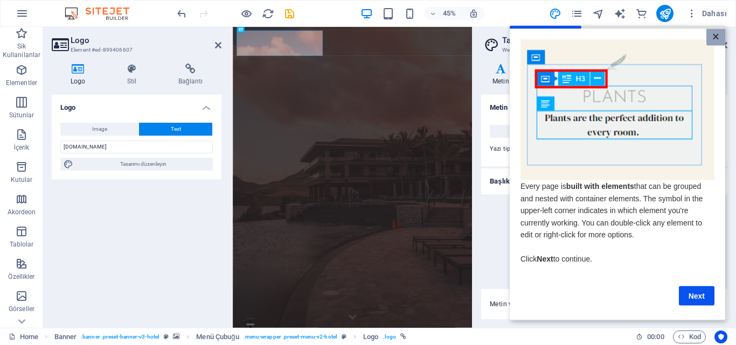
click at [721, 41] on link "×" at bounding box center [715, 37] width 19 height 17
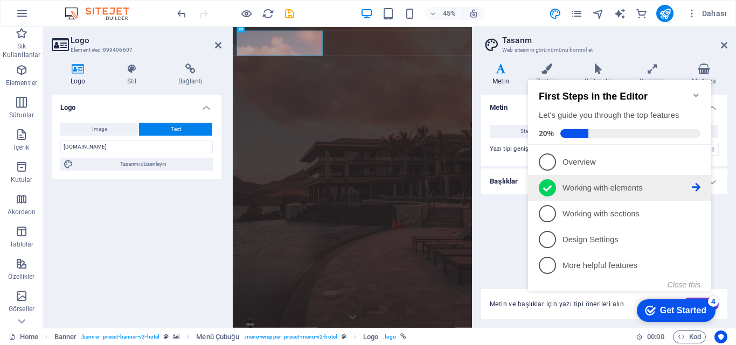
click at [589, 198] on li "2 Working with elements - completed" at bounding box center [619, 188] width 183 height 26
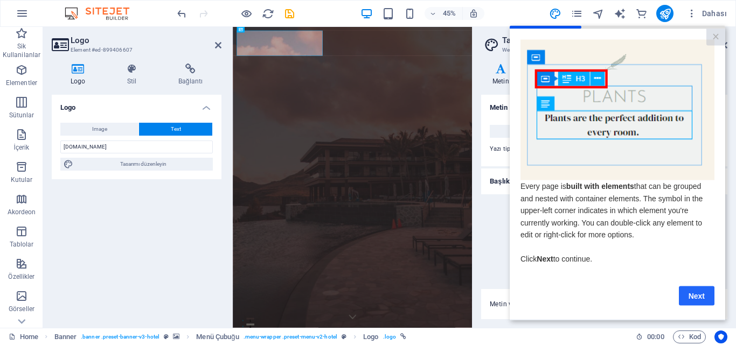
click at [691, 296] on link "Next" at bounding box center [697, 295] width 36 height 19
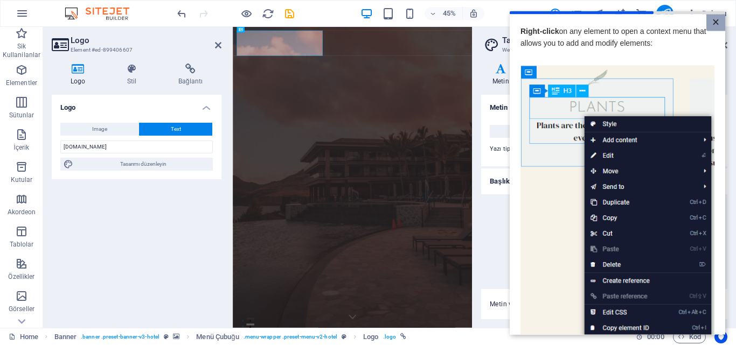
click at [715, 20] on link "×" at bounding box center [715, 22] width 19 height 17
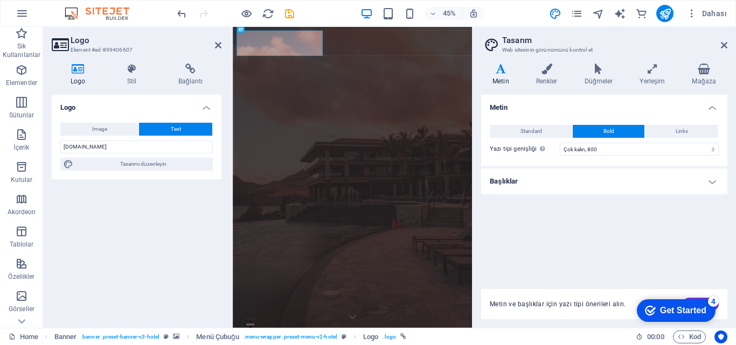
click at [697, 307] on div "Get Started" at bounding box center [683, 311] width 46 height 10
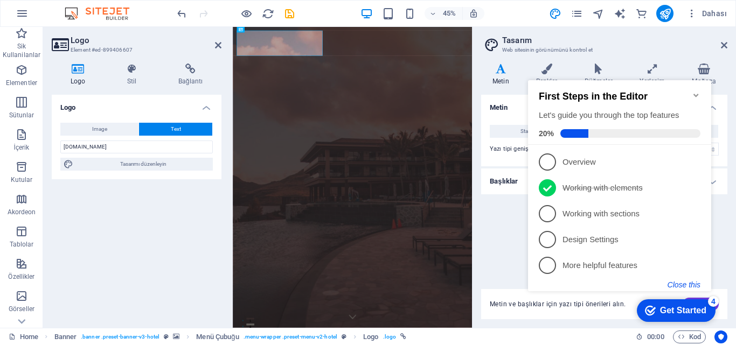
click at [684, 286] on button "Close this" at bounding box center [683, 285] width 33 height 9
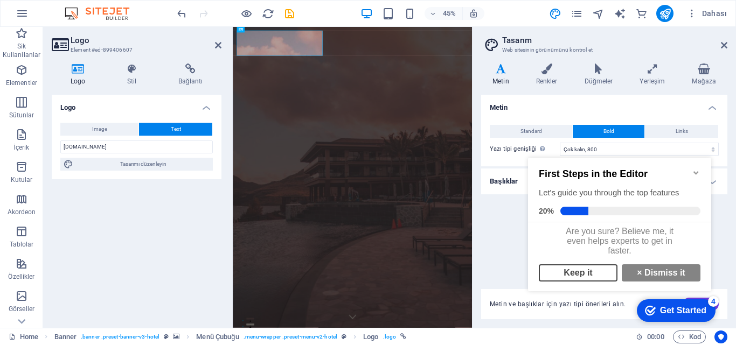
click at [595, 281] on link "Keep it" at bounding box center [578, 273] width 79 height 17
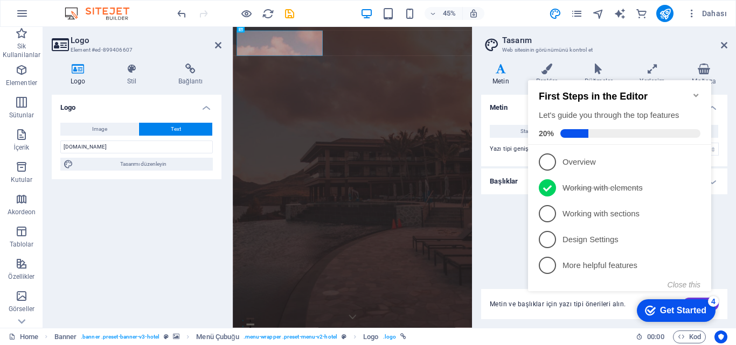
click at [687, 304] on div "checkmark Get Started 4" at bounding box center [676, 311] width 79 height 23
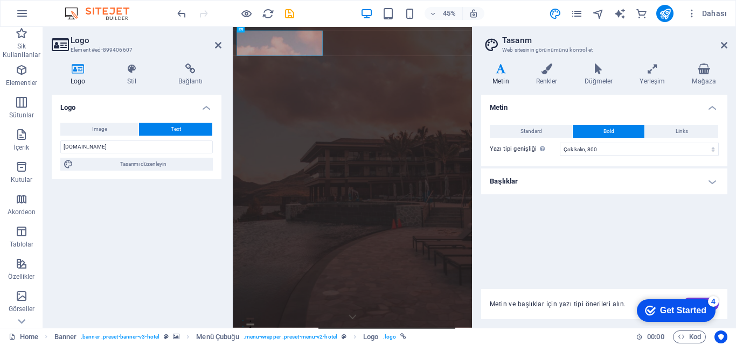
click at [706, 316] on div "Get Started" at bounding box center [683, 311] width 46 height 10
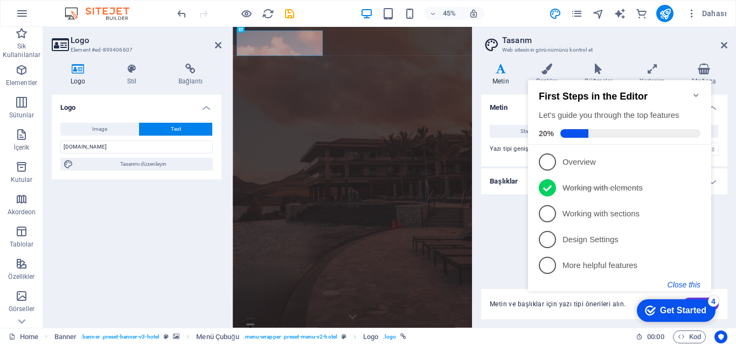
click at [687, 281] on button "Close this" at bounding box center [683, 285] width 33 height 9
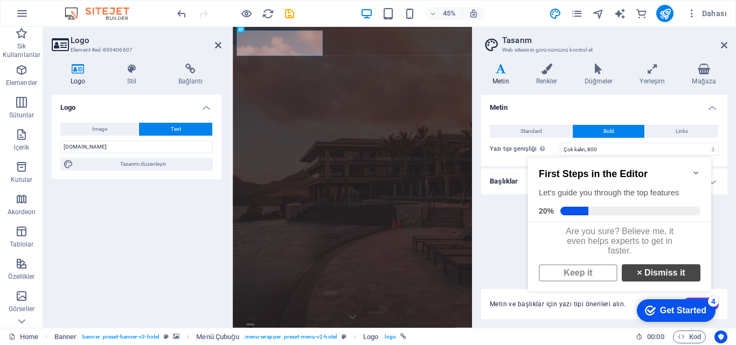
click at [671, 277] on link "× Dismiss it" at bounding box center [661, 273] width 79 height 17
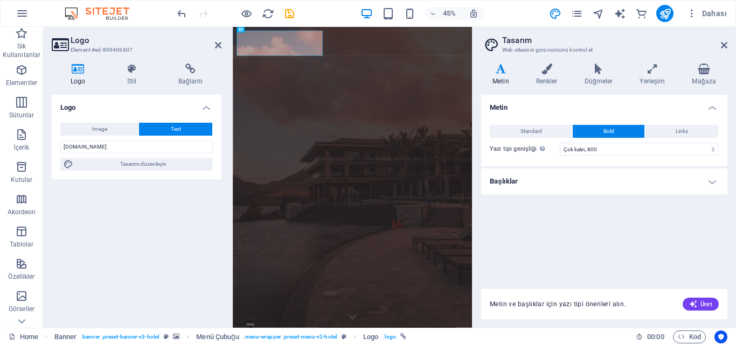
click at [563, 176] on h4 "Başlıklar" at bounding box center [604, 182] width 246 height 26
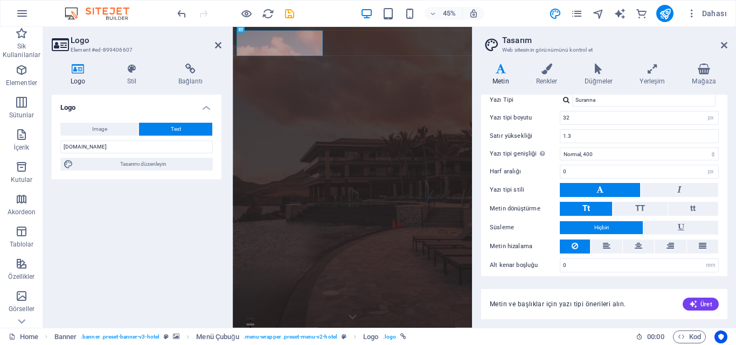
scroll to position [147, 0]
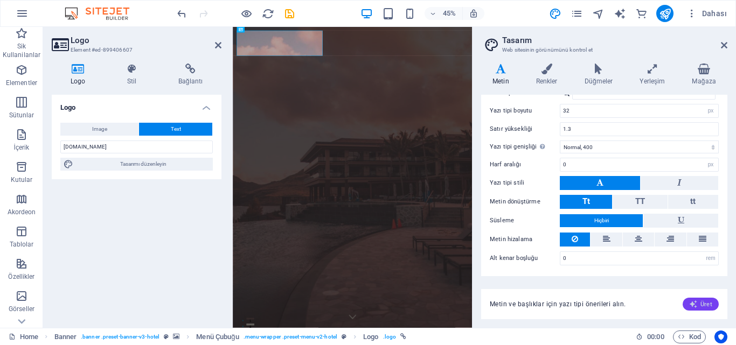
click at [708, 302] on span "Üret" at bounding box center [700, 304] width 23 height 9
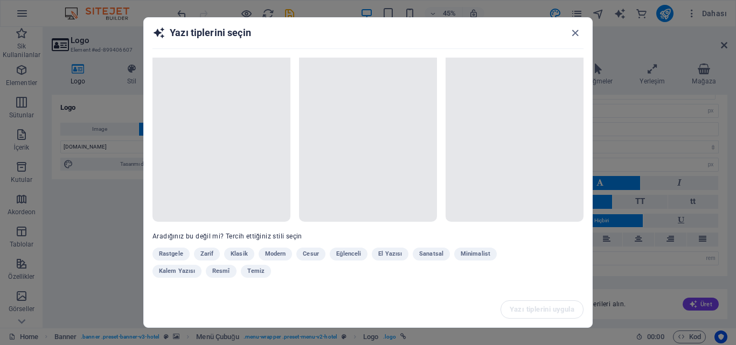
scroll to position [0, 0]
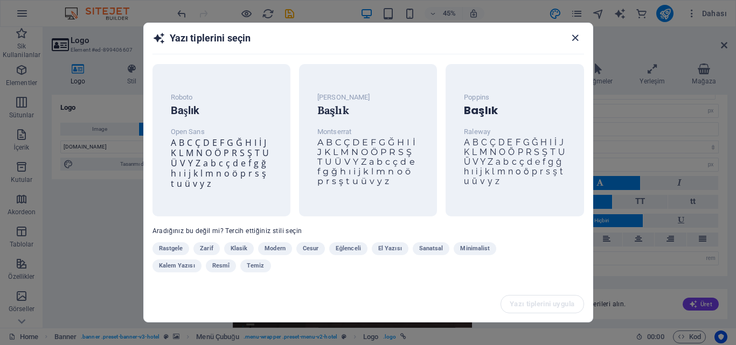
click at [574, 37] on icon "button" at bounding box center [575, 38] width 12 height 12
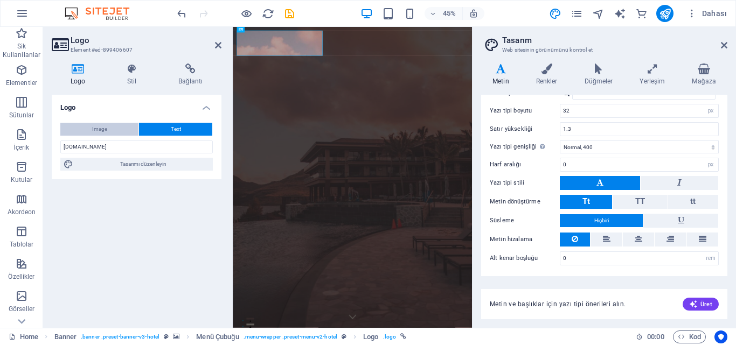
click at [127, 127] on button "Image" at bounding box center [99, 129] width 78 height 13
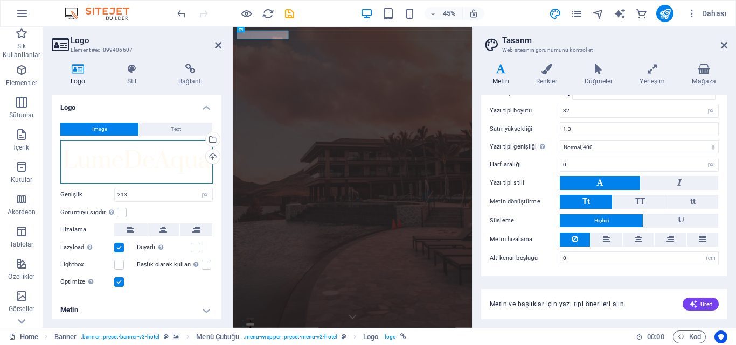
click at [138, 150] on div "Dosyaları buraya sürükleyin, dosyaları seçmek için tıklayın veya Dosyalardan ya…" at bounding box center [136, 162] width 152 height 43
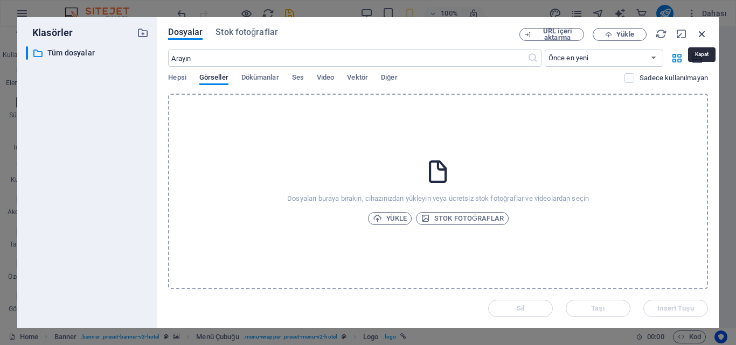
click at [698, 31] on icon "button" at bounding box center [702, 34] width 12 height 12
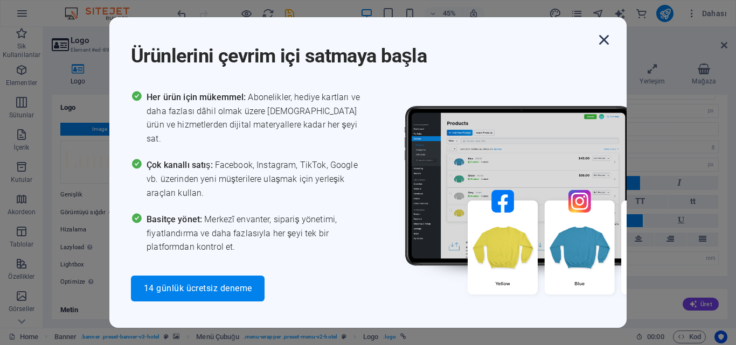
click at [600, 40] on icon "button" at bounding box center [603, 39] width 19 height 19
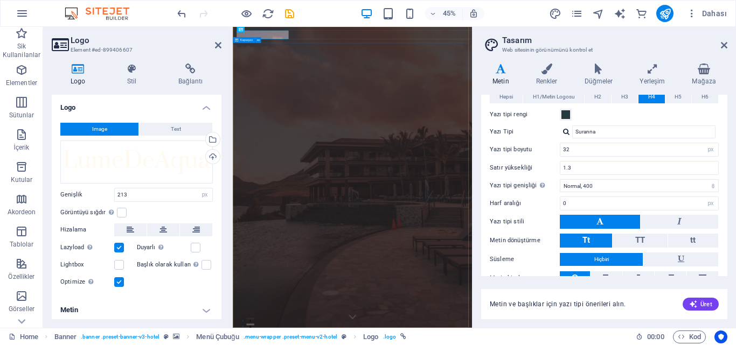
scroll to position [93, 0]
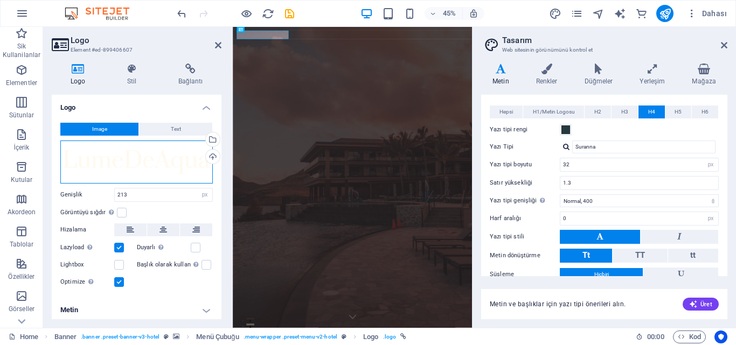
click at [172, 161] on div "Dosyaları buraya sürükleyin, dosyaları seçmek için tıklayın veya Dosyalardan ya…" at bounding box center [136, 162] width 152 height 43
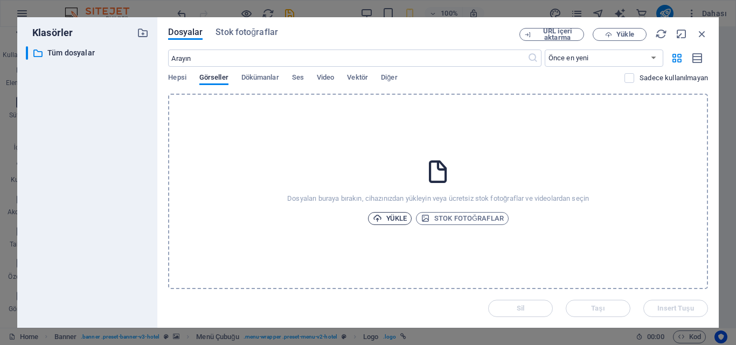
click at [395, 219] on span "Yükle" at bounding box center [390, 218] width 34 height 13
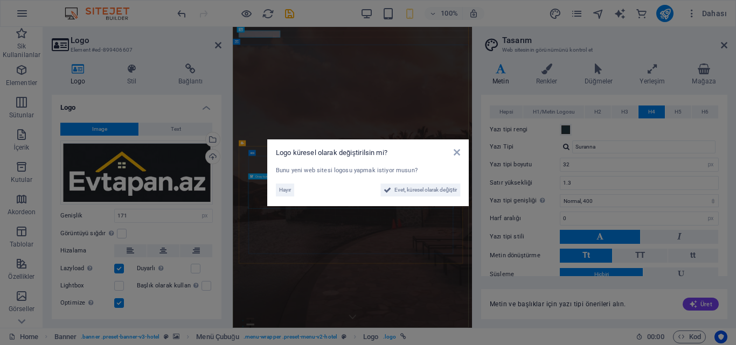
type input "213"
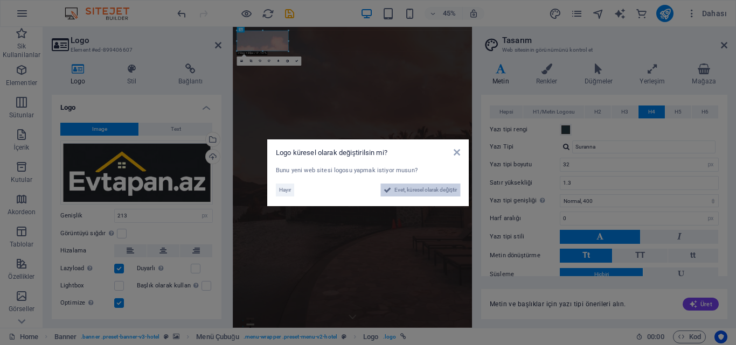
click at [408, 192] on span "Evet, küresel olarak değiştir" at bounding box center [425, 190] width 62 height 13
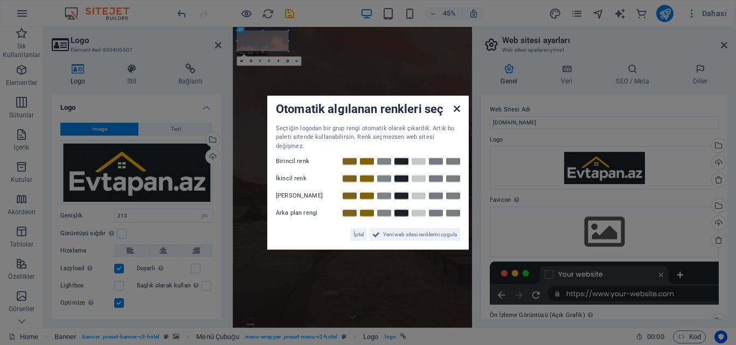
click at [457, 113] on icon at bounding box center [457, 108] width 6 height 9
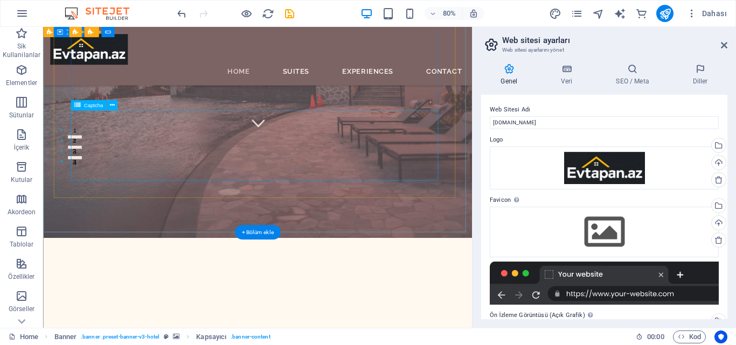
scroll to position [215, 0]
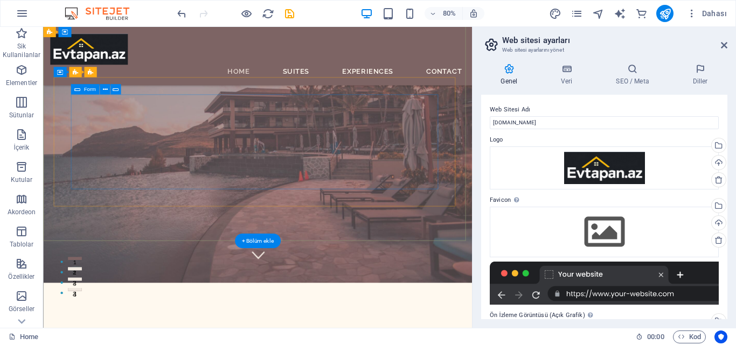
scroll to position [54, 0]
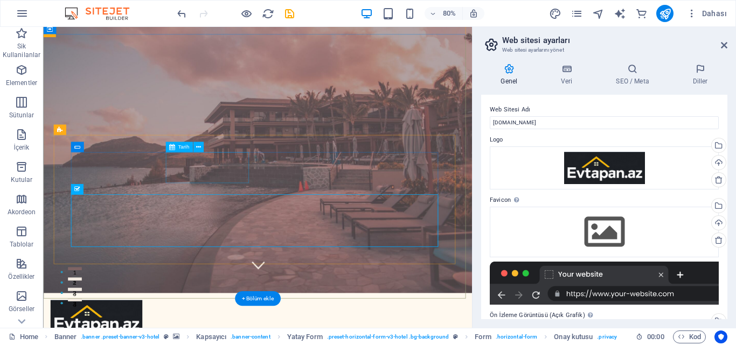
scroll to position [0, 0]
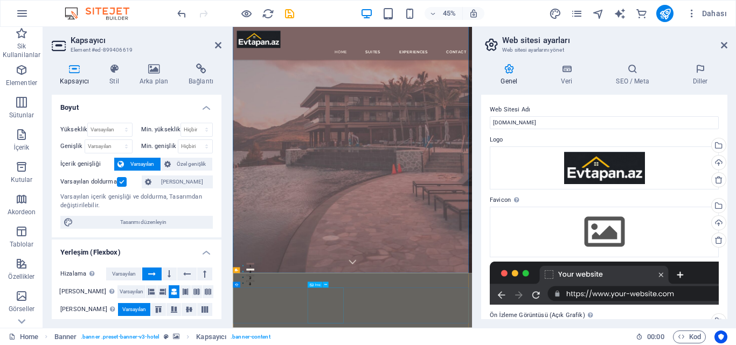
scroll to position [162, 0]
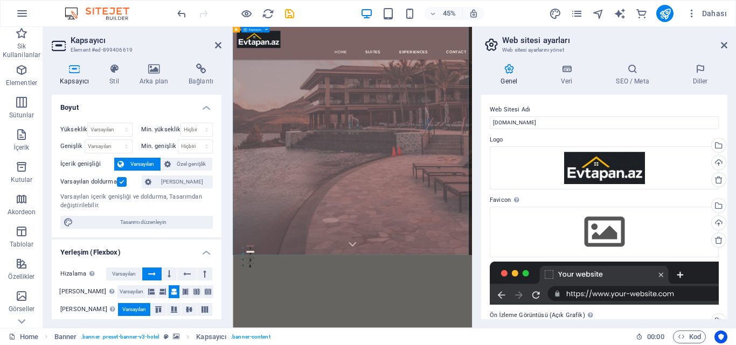
click at [172, 167] on button "Özel genişlik" at bounding box center [187, 164] width 52 height 13
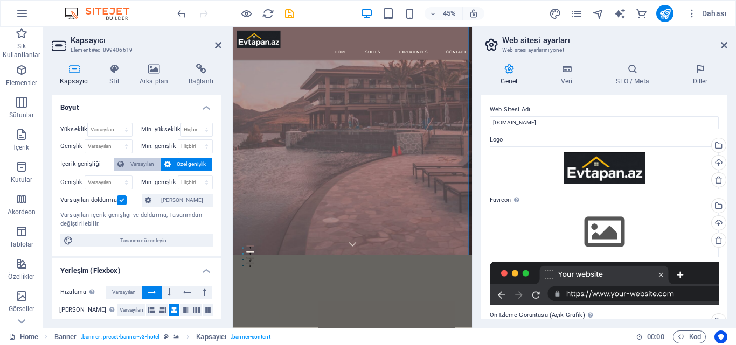
click at [154, 163] on span "Varsayılan" at bounding box center [142, 164] width 30 height 13
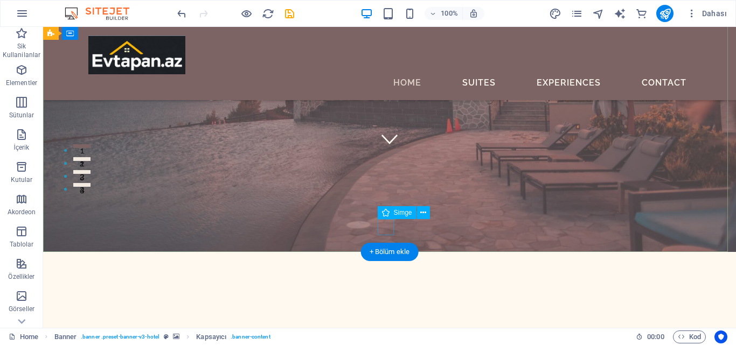
click at [383, 147] on figure at bounding box center [389, 139] width 16 height 16
click at [387, 147] on figure at bounding box center [389, 139] width 16 height 16
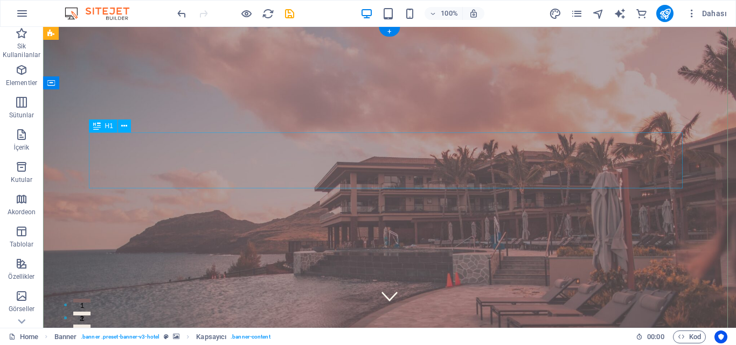
scroll to position [0, 0]
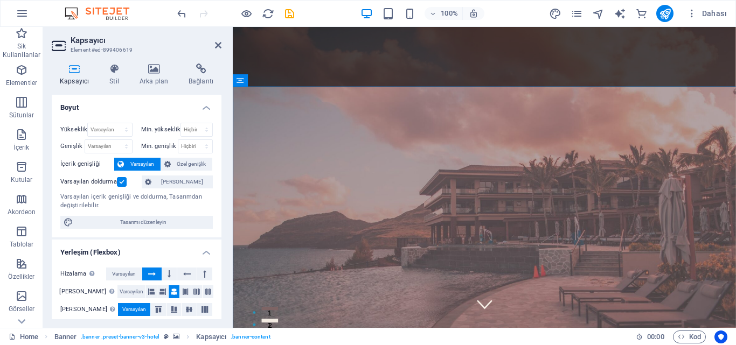
click at [53, 179] on div "Yükseklik Varsayılan px rem % vh vw Min. yükseklik Hiçbiri px rem % vh vw Geniş…" at bounding box center [137, 175] width 170 height 123
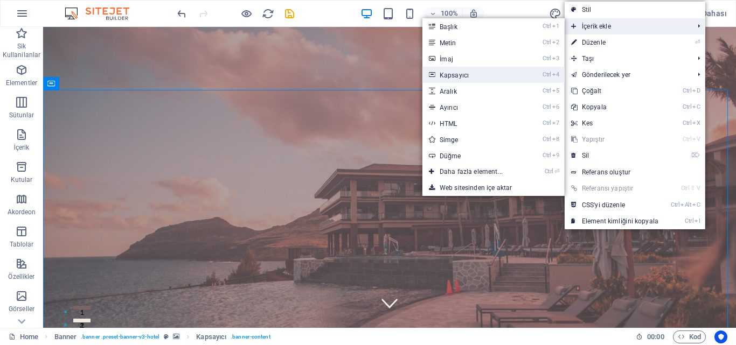
click at [464, 74] on link "Ctrl 4 Kapsayıcı" at bounding box center [473, 75] width 102 height 16
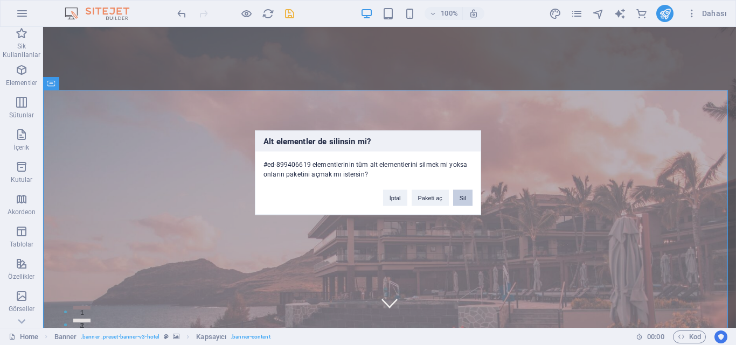
click at [469, 193] on button "Sil" at bounding box center [462, 198] width 19 height 16
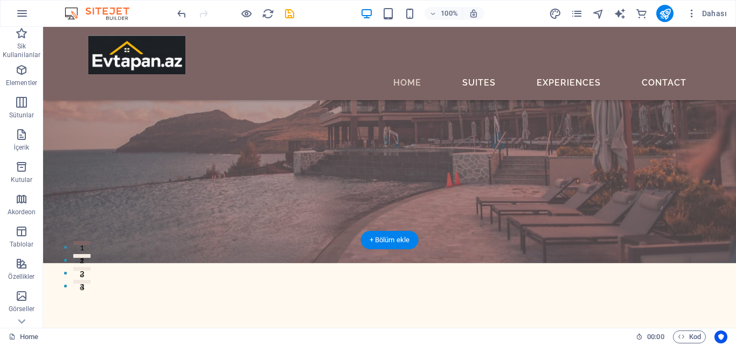
scroll to position [54, 0]
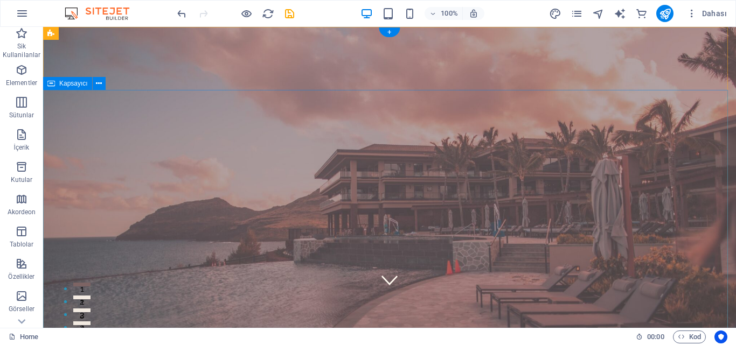
scroll to position [0, 0]
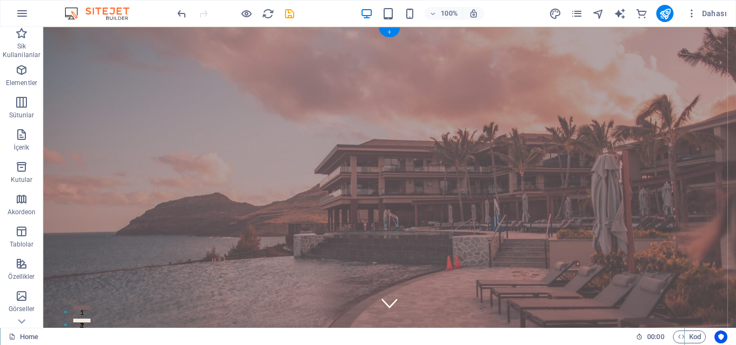
click at [389, 31] on div "+" at bounding box center [389, 32] width 21 height 10
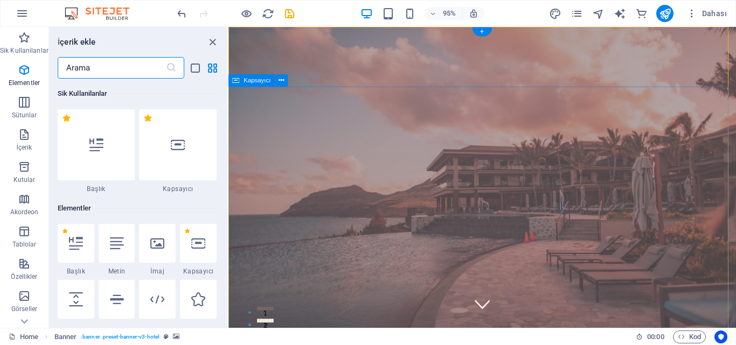
scroll to position [1885, 0]
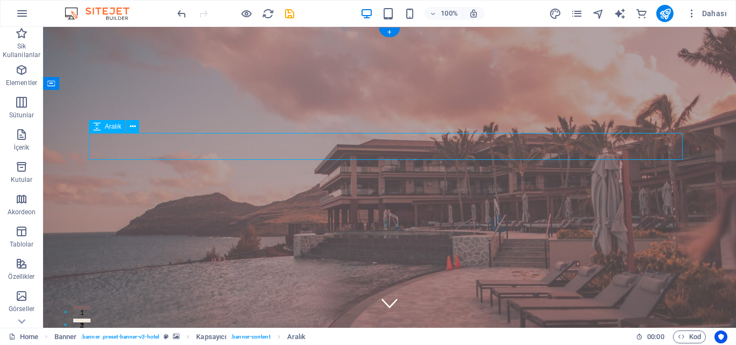
select select "px"
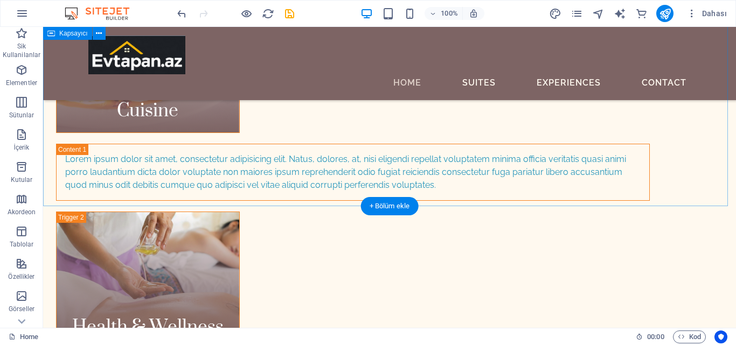
scroll to position [3352, 0]
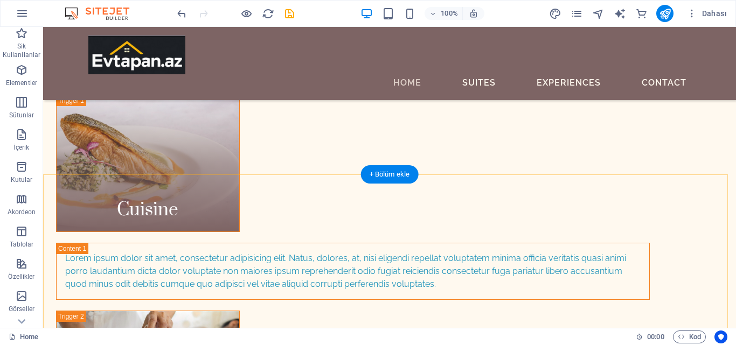
scroll to position [3298, 0]
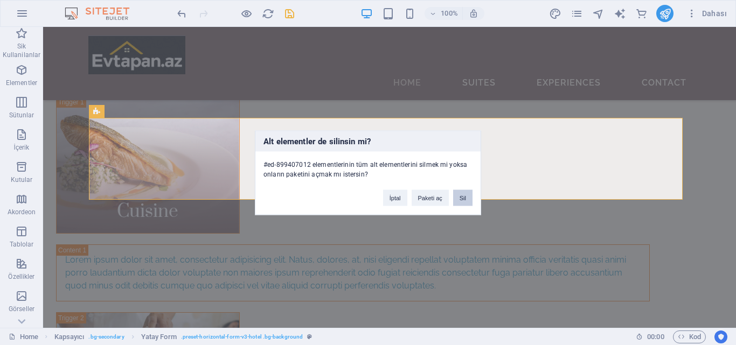
click at [455, 195] on button "Sil" at bounding box center [462, 198] width 19 height 16
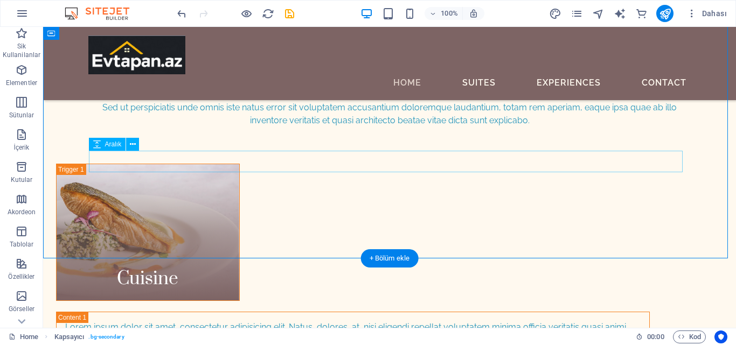
scroll to position [3190, 0]
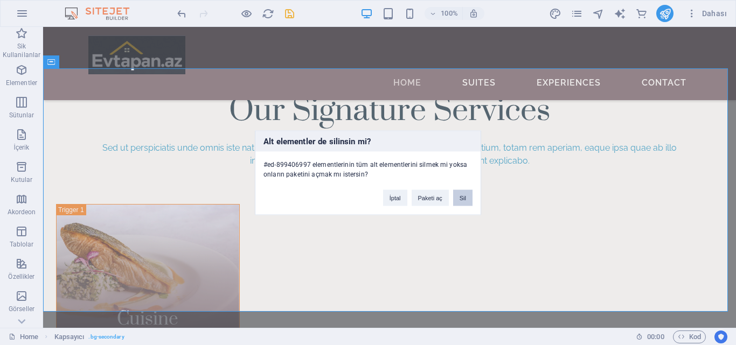
click at [463, 199] on button "Sil" at bounding box center [462, 198] width 19 height 16
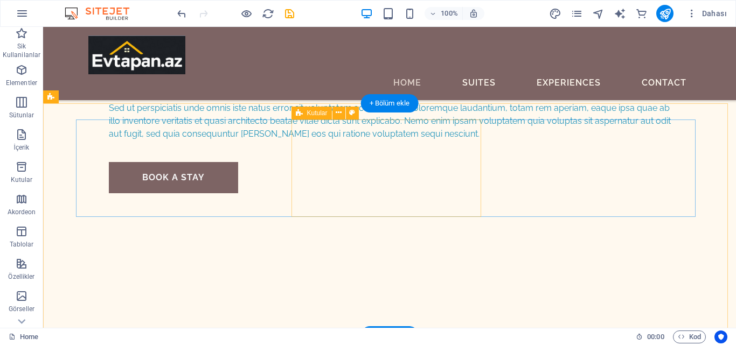
scroll to position [2845, 0]
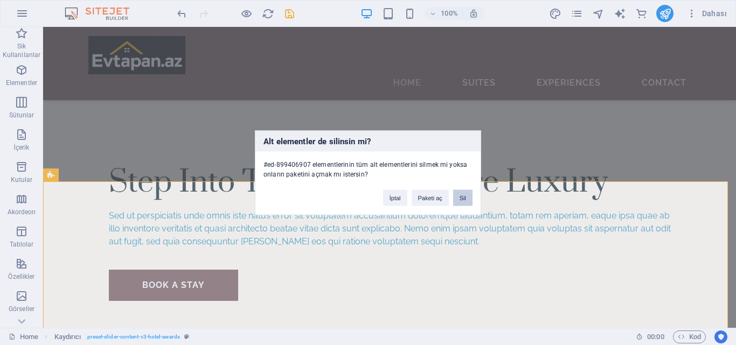
click at [459, 194] on button "Sil" at bounding box center [462, 198] width 19 height 16
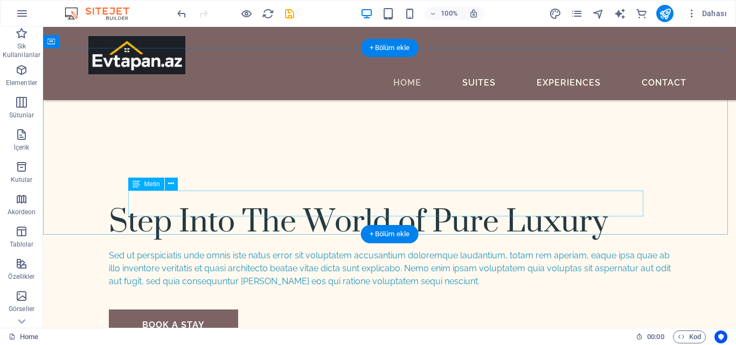
scroll to position [2791, 0]
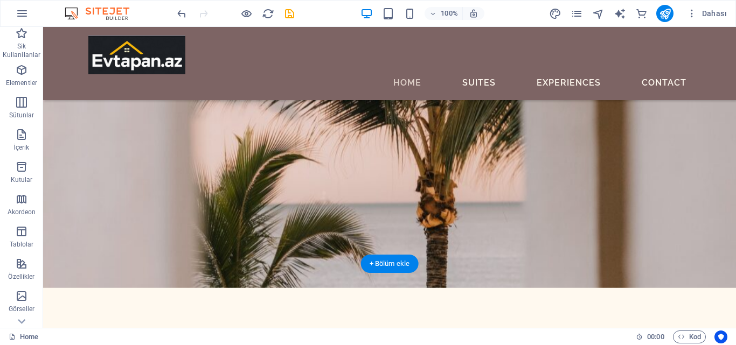
scroll to position [2576, 0]
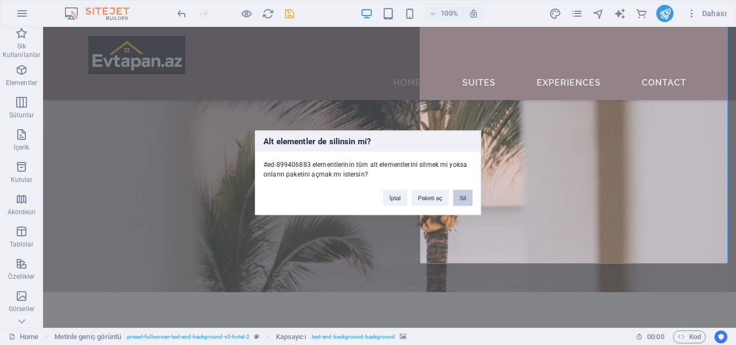
click at [461, 193] on button "Sil" at bounding box center [462, 198] width 19 height 16
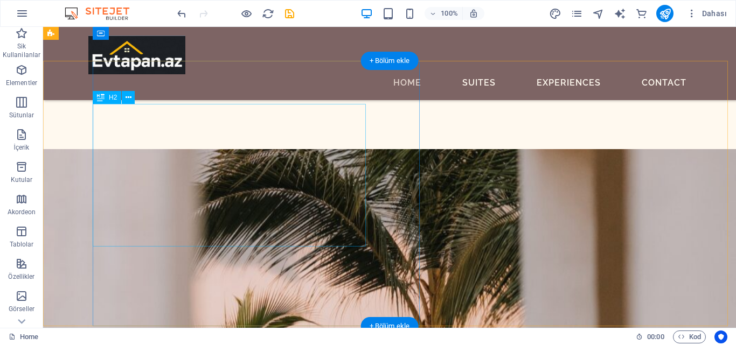
scroll to position [2414, 0]
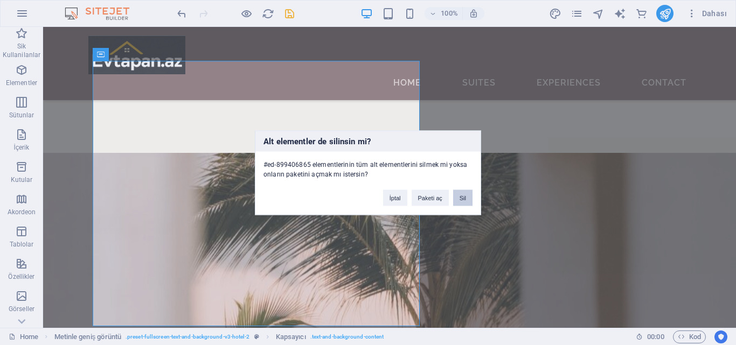
click at [460, 197] on button "Sil" at bounding box center [462, 198] width 19 height 16
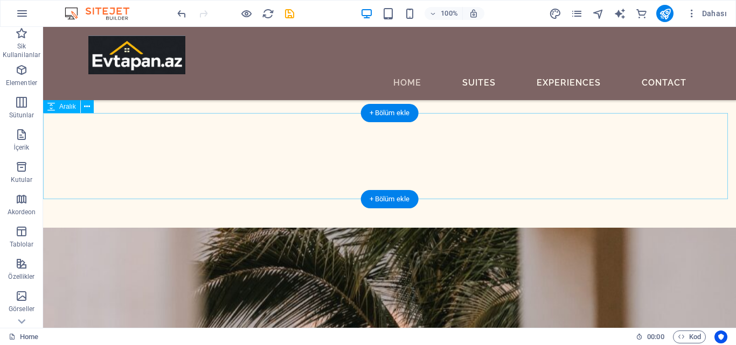
scroll to position [2252, 0]
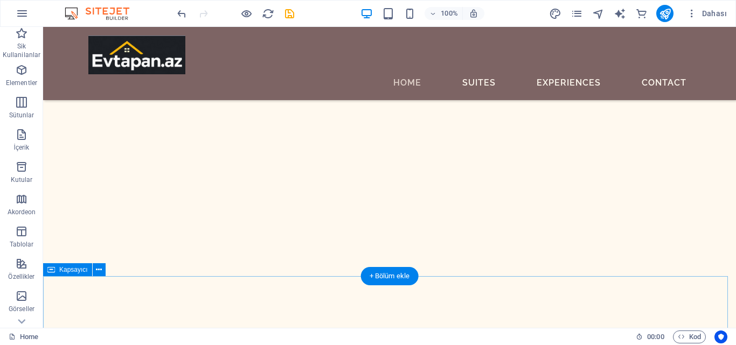
scroll to position [2198, 0]
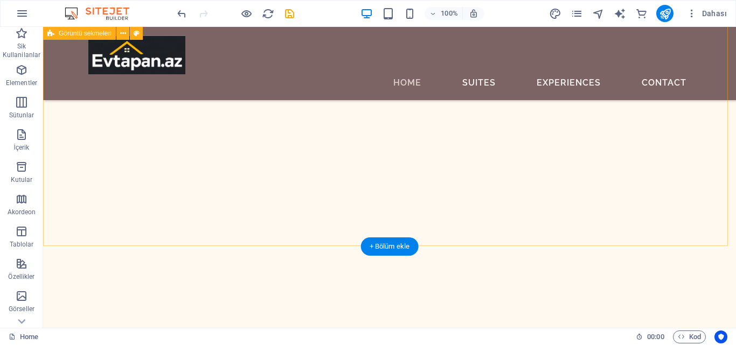
scroll to position [1660, 0]
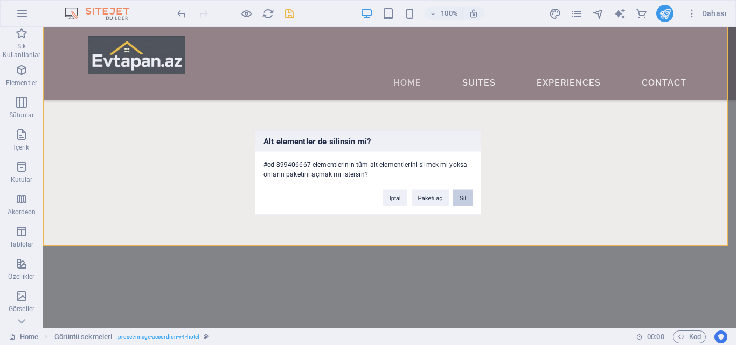
click at [462, 195] on button "Sil" at bounding box center [462, 198] width 19 height 16
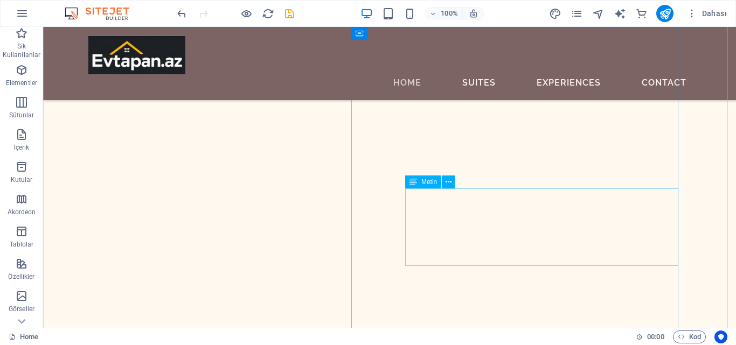
scroll to position [548, 0]
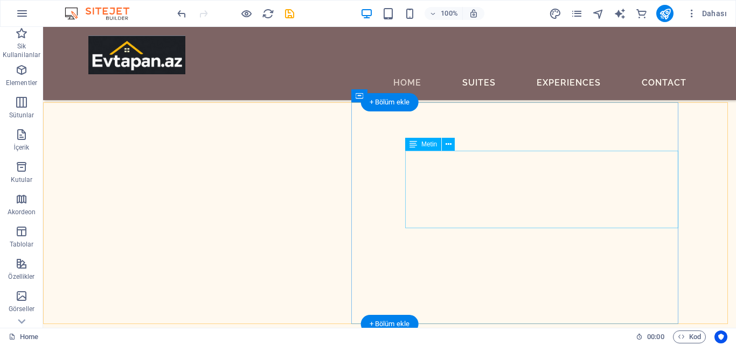
scroll to position [387, 0]
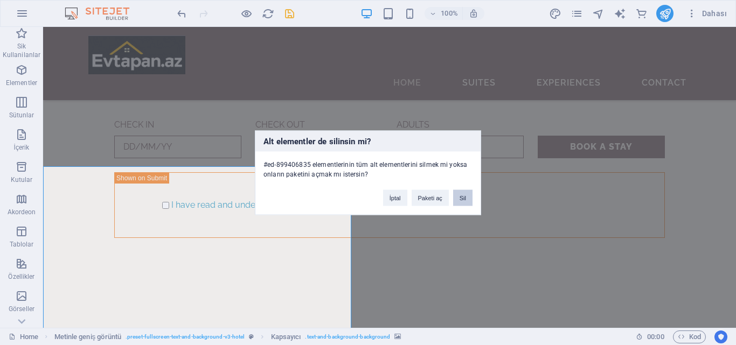
click at [467, 194] on button "Sil" at bounding box center [462, 198] width 19 height 16
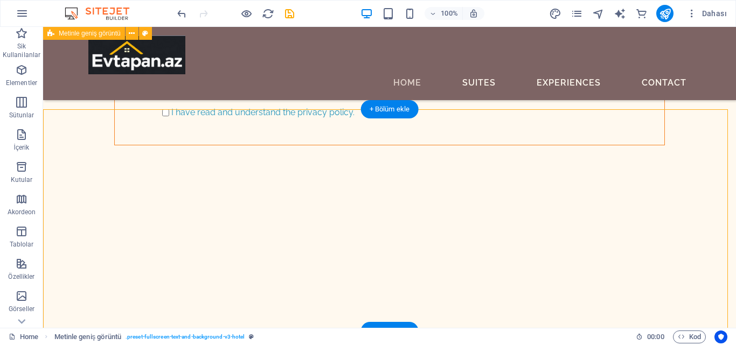
scroll to position [441, 0]
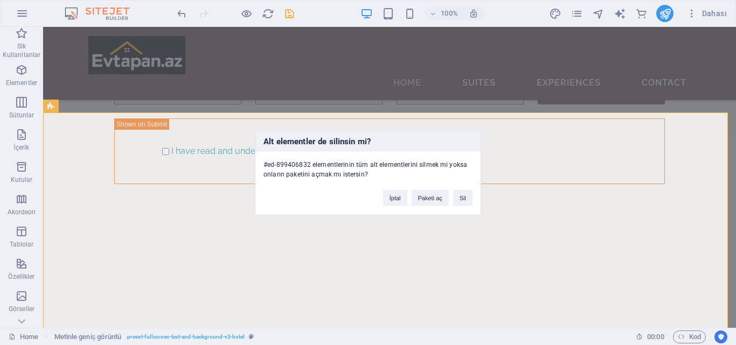
click at [468, 193] on button "Sil" at bounding box center [462, 198] width 19 height 16
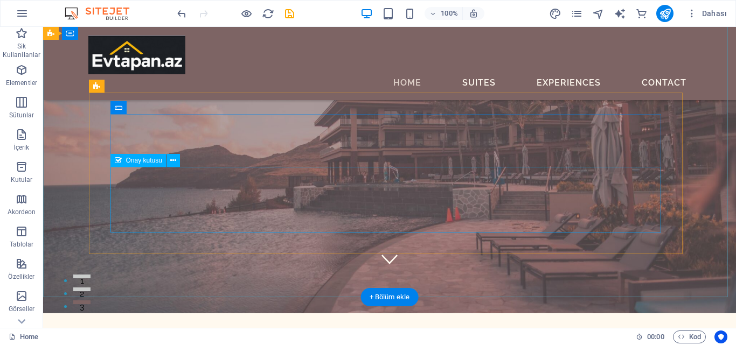
scroll to position [0, 0]
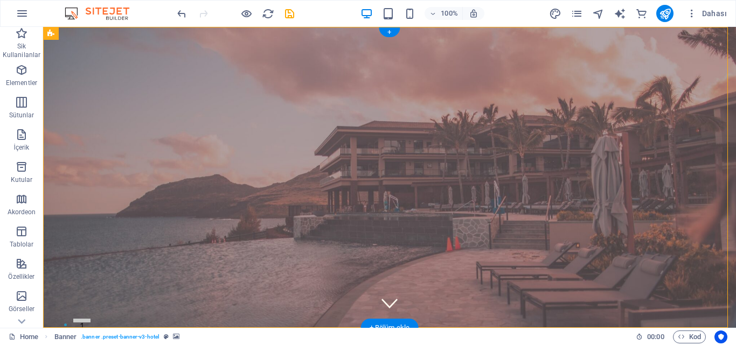
drag, startPoint x: 348, startPoint y: 183, endPoint x: 347, endPoint y: 124, distance: 59.3
click at [67, 34] on span "Banner" at bounding box center [69, 33] width 21 height 6
click at [117, 32] on icon at bounding box center [118, 33] width 8 height 11
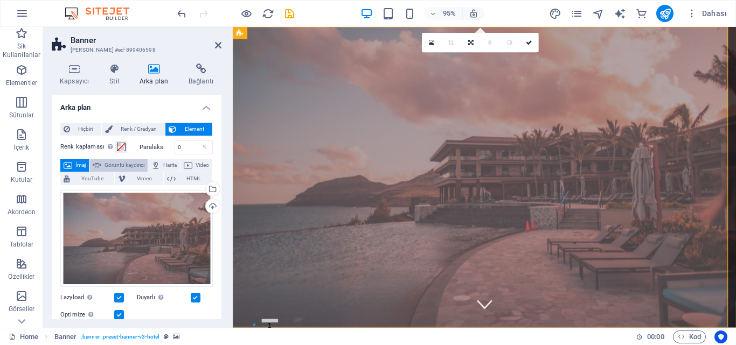
click at [135, 167] on span "Görüntü kaydırıcı" at bounding box center [125, 165] width 40 height 13
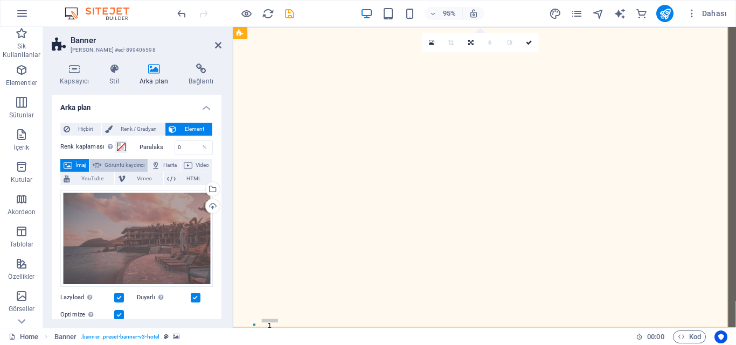
select select "ms"
select select "s"
select select "progressive"
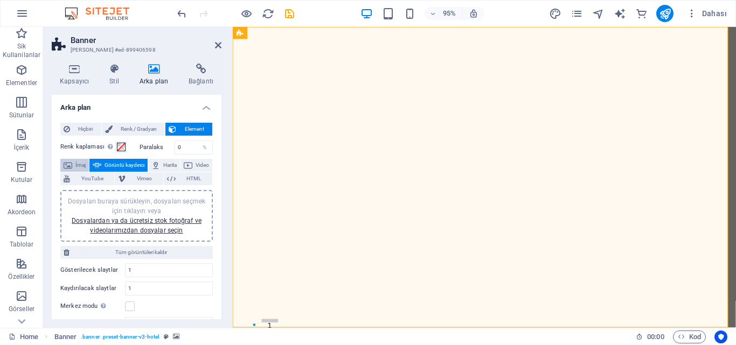
click at [76, 165] on span "İmaj" at bounding box center [80, 165] width 10 height 13
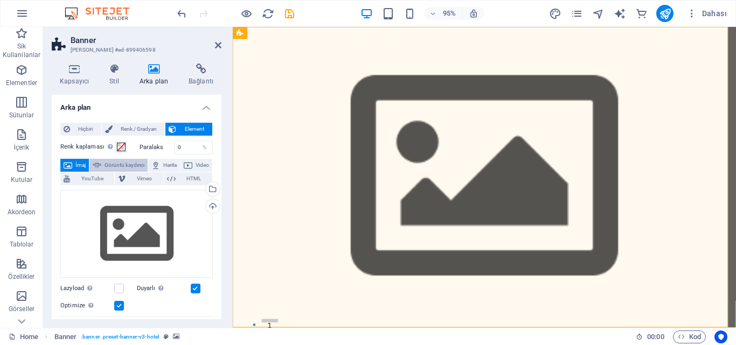
click at [117, 164] on span "Görüntü kaydırıcı" at bounding box center [125, 165] width 40 height 13
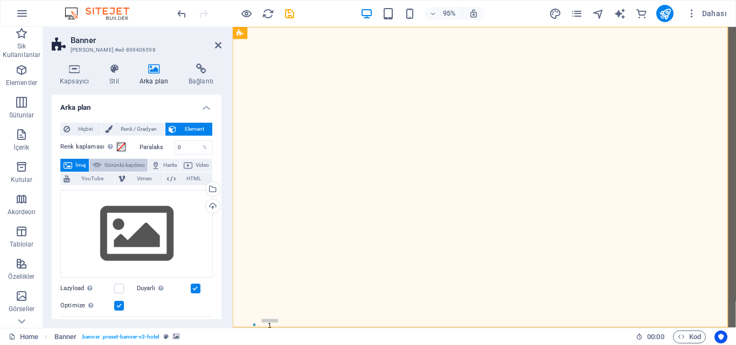
select select "ms"
select select "s"
select select "progressive"
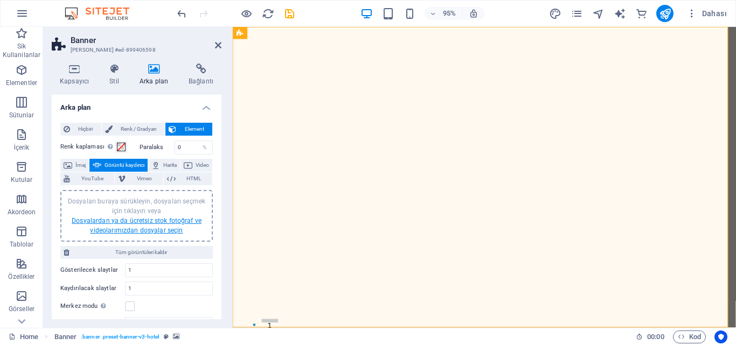
click at [138, 220] on link "Dosyalardan ya da ücretsiz stok fotoğraf ve videolarımızdan dosyalar seçin" at bounding box center [137, 225] width 130 height 17
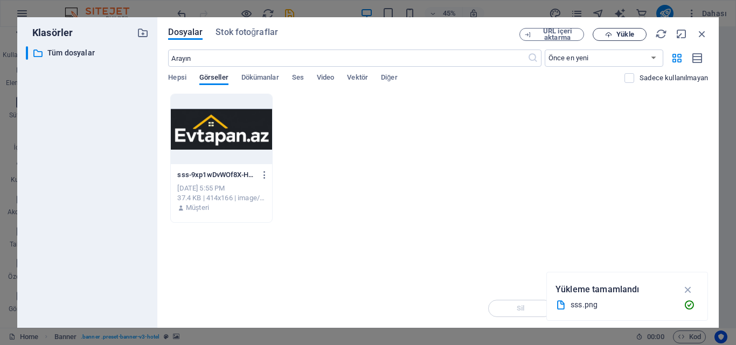
click at [625, 38] on span "Yükle" at bounding box center [624, 34] width 17 height 6
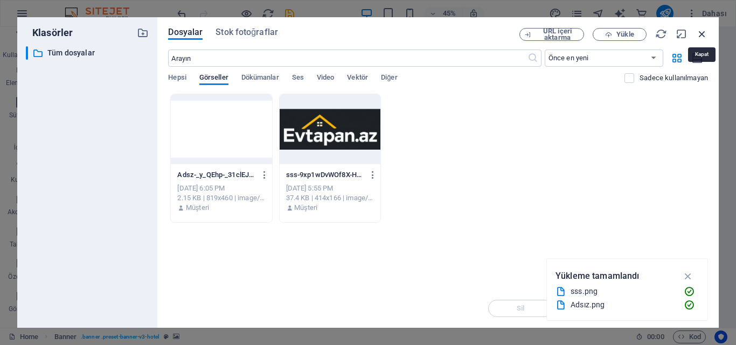
click at [700, 35] on icon "button" at bounding box center [702, 34] width 12 height 12
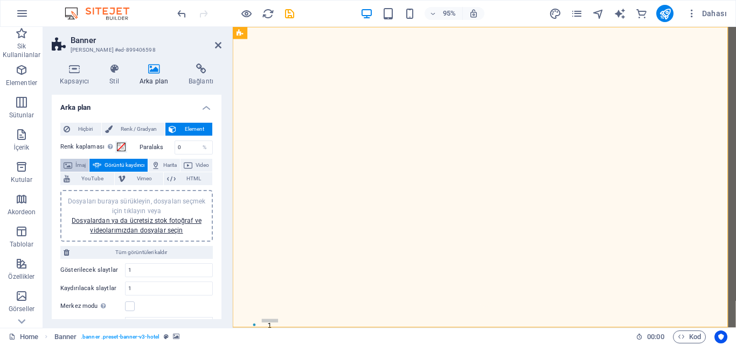
click at [84, 165] on span "İmaj" at bounding box center [80, 165] width 10 height 13
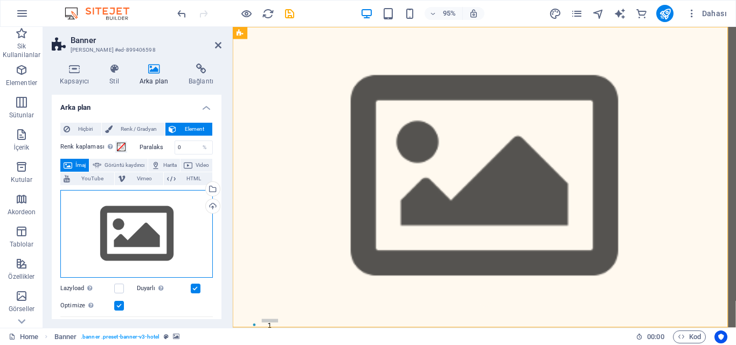
click at [127, 224] on div "Dosyaları buraya sürükleyin, dosyaları seçmek için tıklayın veya Dosyalardan ya…" at bounding box center [136, 234] width 152 height 88
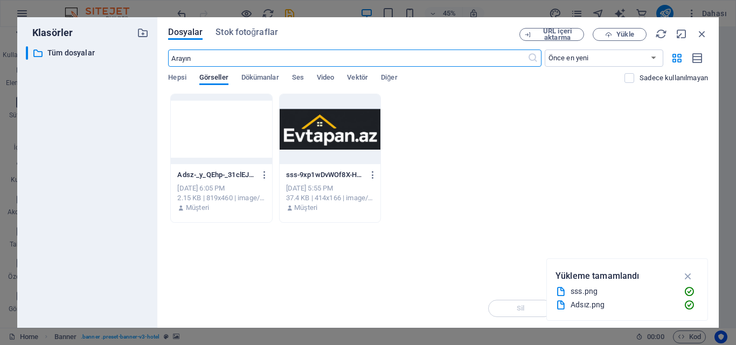
click at [241, 134] on div at bounding box center [221, 129] width 101 height 70
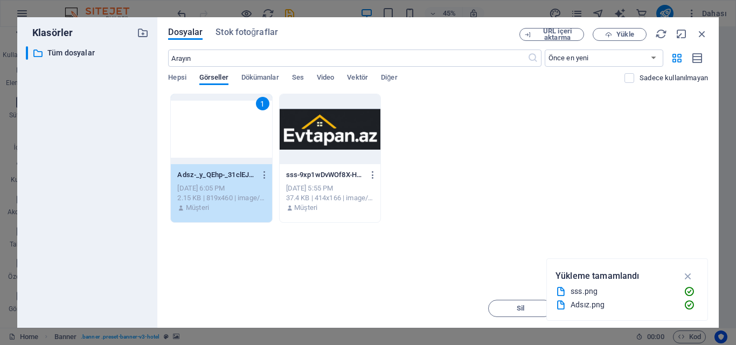
click at [241, 134] on div "1" at bounding box center [221, 129] width 101 height 70
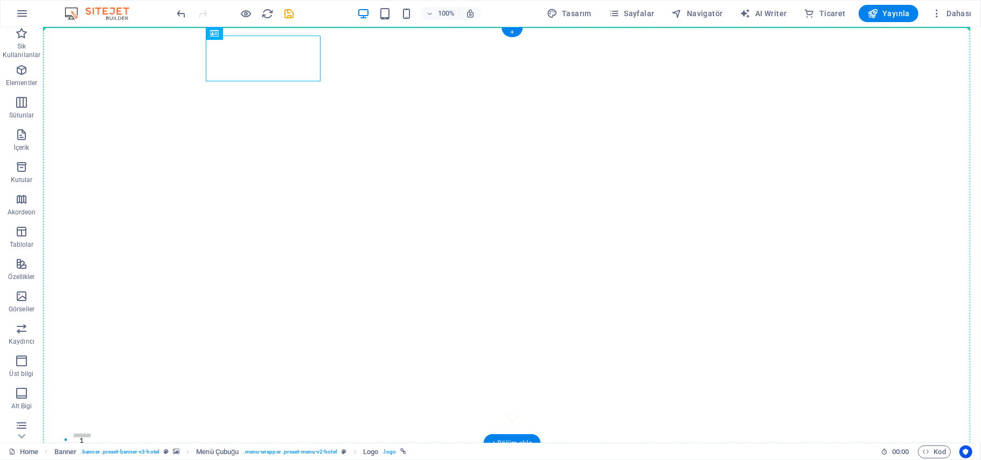
drag, startPoint x: 289, startPoint y: 52, endPoint x: 119, endPoint y: 55, distance: 170.3
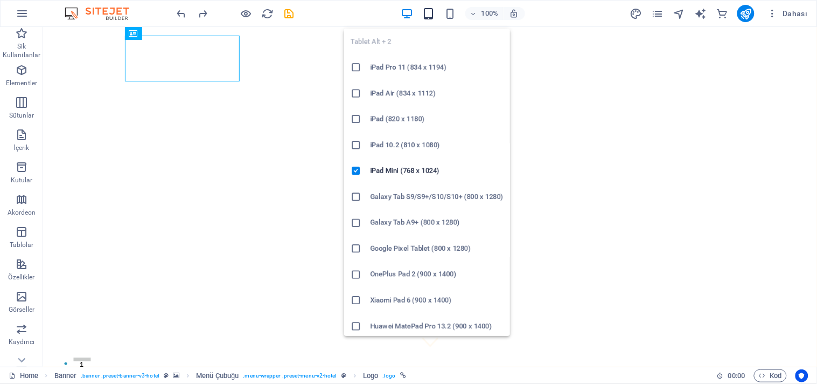
click at [425, 12] on icon "button" at bounding box center [428, 14] width 12 height 12
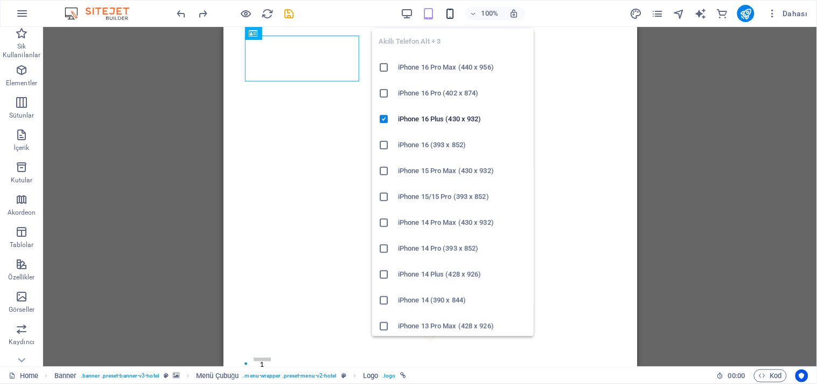
click at [449, 12] on icon "button" at bounding box center [450, 14] width 12 height 12
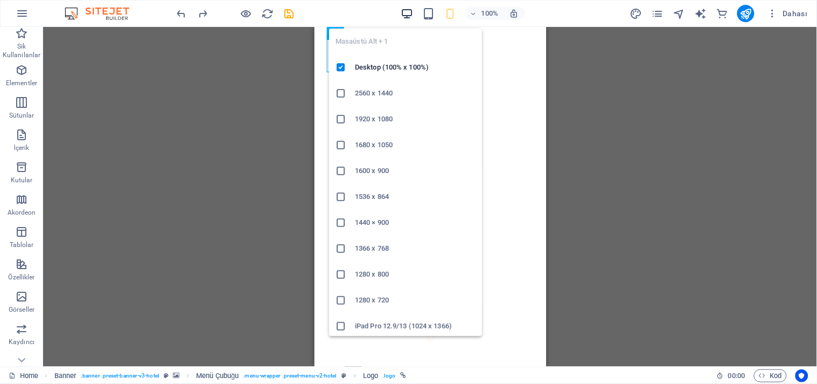
click at [410, 11] on icon "button" at bounding box center [407, 14] width 12 height 12
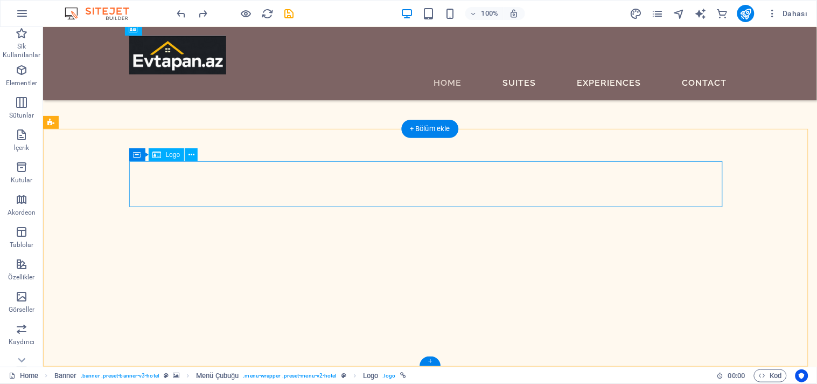
scroll to position [1049, 0]
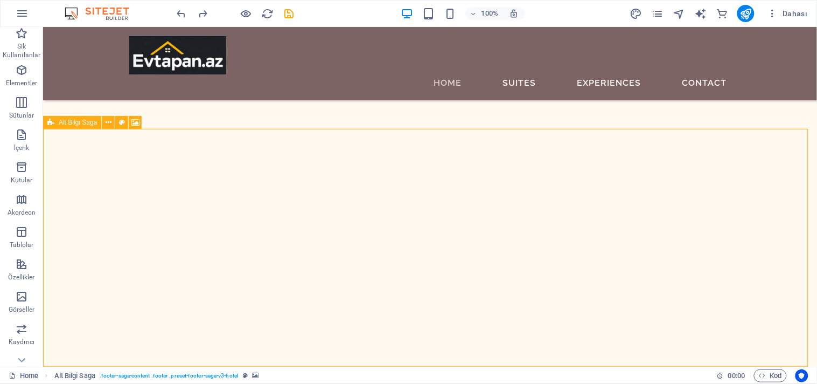
click at [68, 122] on span "Alt Bilgi Saga" at bounding box center [78, 122] width 38 height 6
click at [131, 121] on icon at bounding box center [135, 122] width 8 height 11
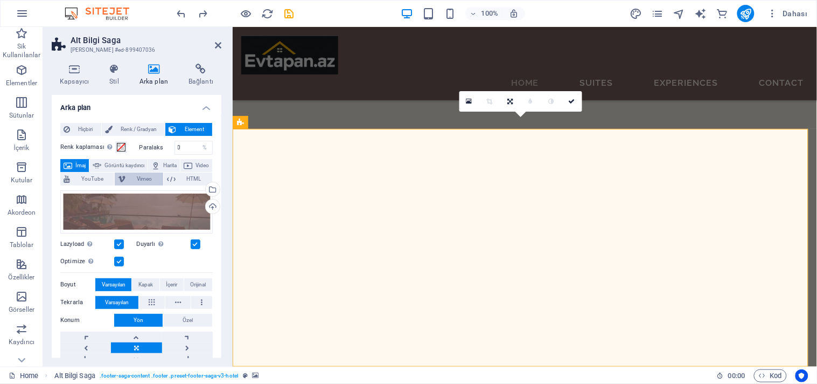
scroll to position [987, 0]
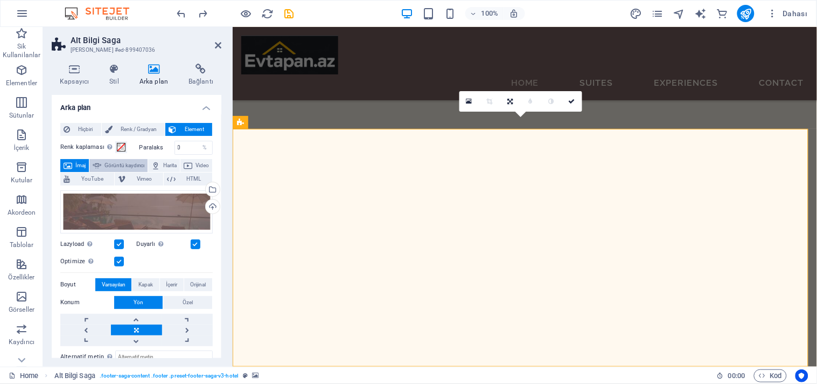
click at [128, 160] on span "Görüntü kaydırıcı" at bounding box center [125, 165] width 40 height 13
select select "ms"
select select "s"
select select "progressive"
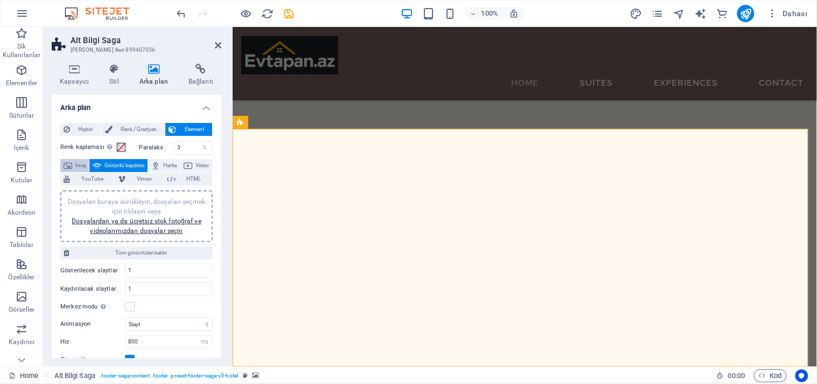
click at [79, 164] on span "İmaj" at bounding box center [80, 165] width 10 height 13
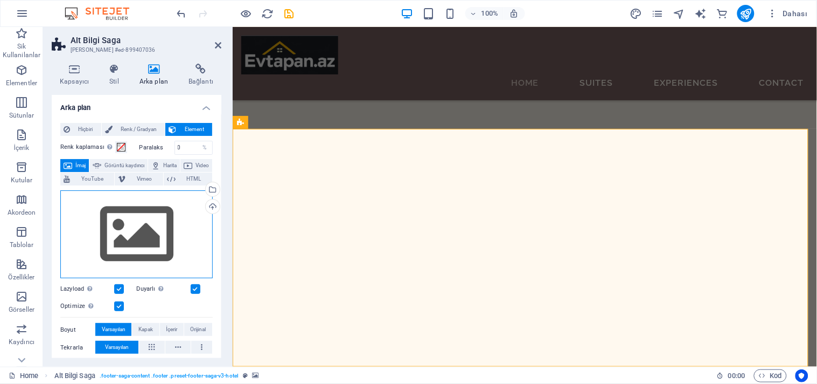
click at [144, 217] on div "Dosyaları buraya sürükleyin, dosyaları seçmek için tıklayın veya Dosyalardan ya…" at bounding box center [136, 234] width 152 height 88
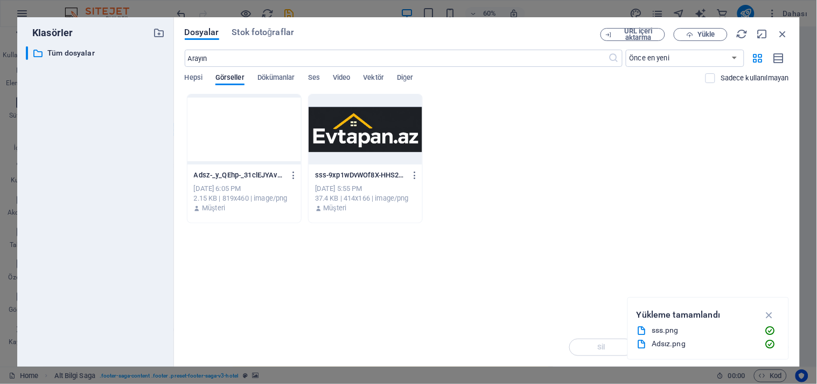
click at [231, 157] on div at bounding box center [244, 129] width 114 height 70
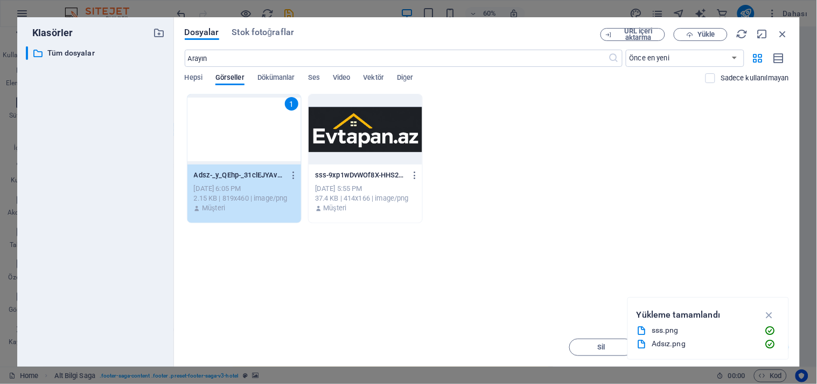
click at [231, 157] on div "1" at bounding box center [244, 129] width 114 height 70
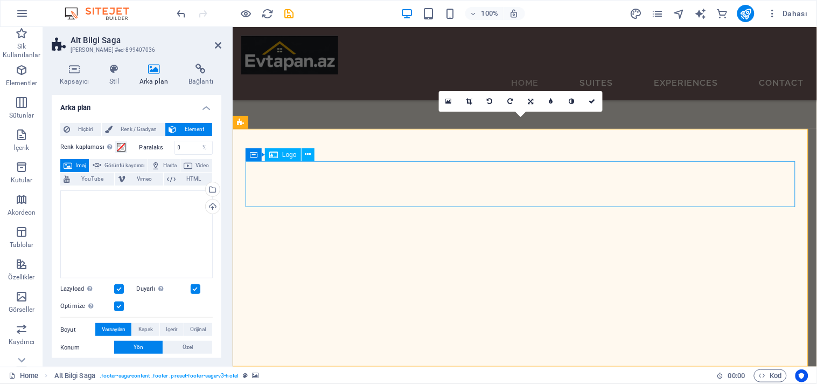
scroll to position [987, 0]
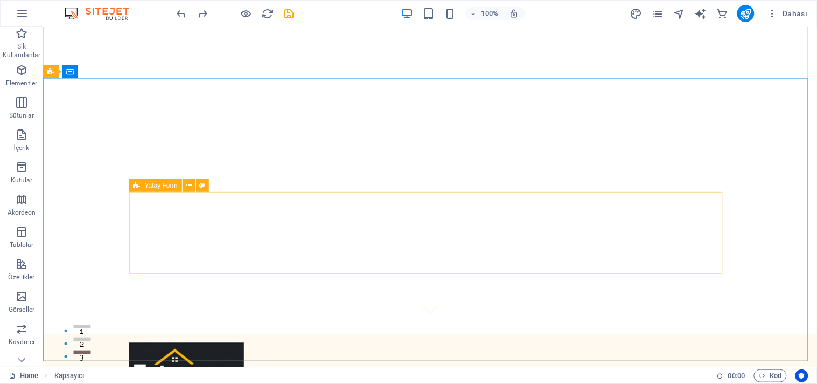
scroll to position [0, 0]
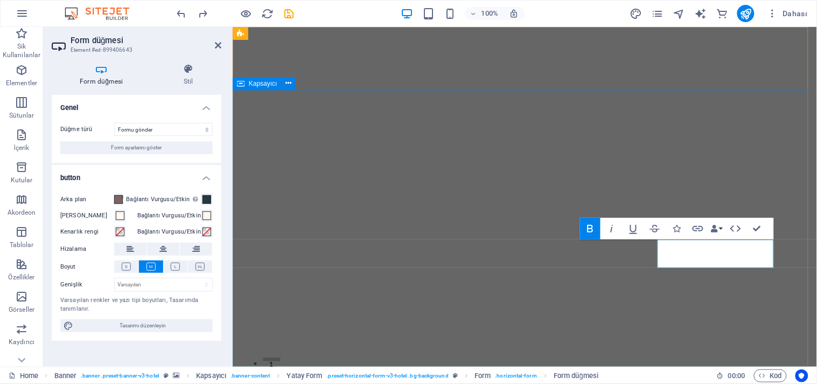
type button "Submit"
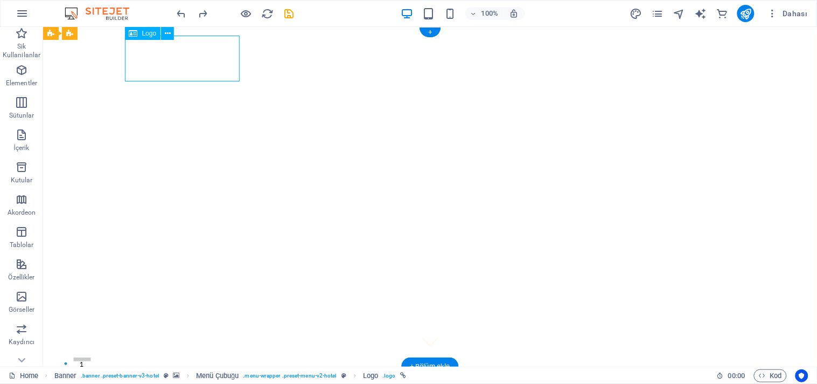
select select "px"
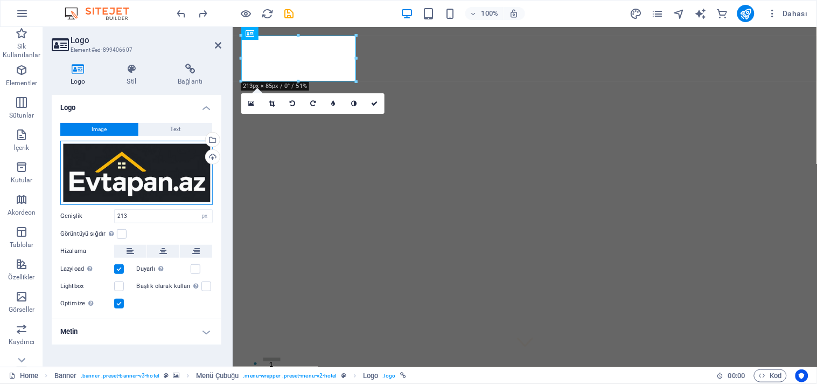
click at [122, 156] on div "Dosyaları buraya sürükleyin, dosyaları seçmek için tıklayın veya Dosyalardan ya…" at bounding box center [136, 173] width 152 height 64
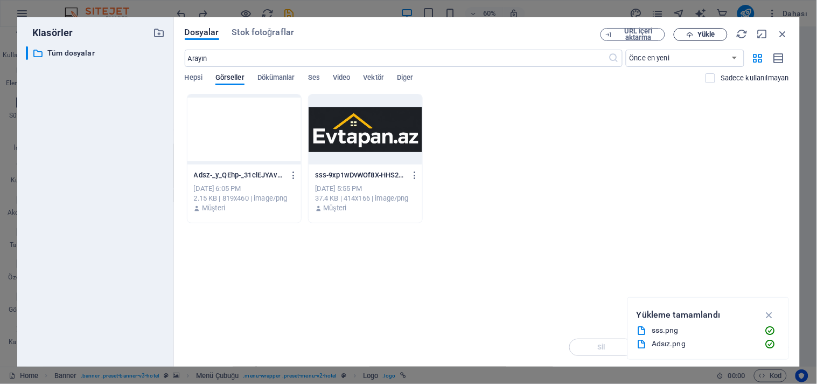
click at [705, 34] on span "Yükle" at bounding box center [706, 34] width 17 height 6
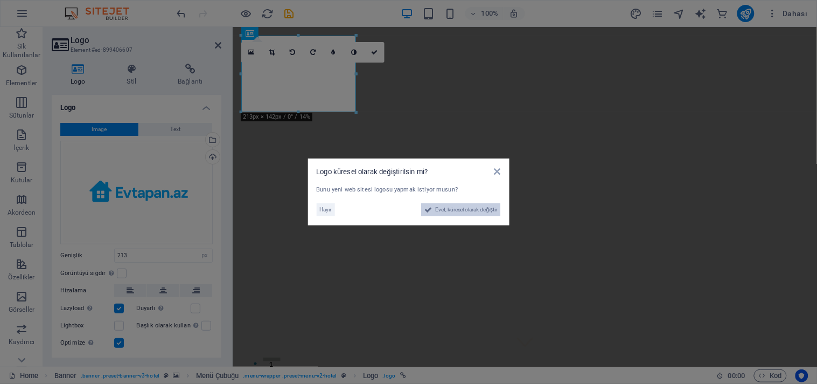
click at [443, 208] on span "Evet, küresel olarak değiştir" at bounding box center [466, 209] width 62 height 13
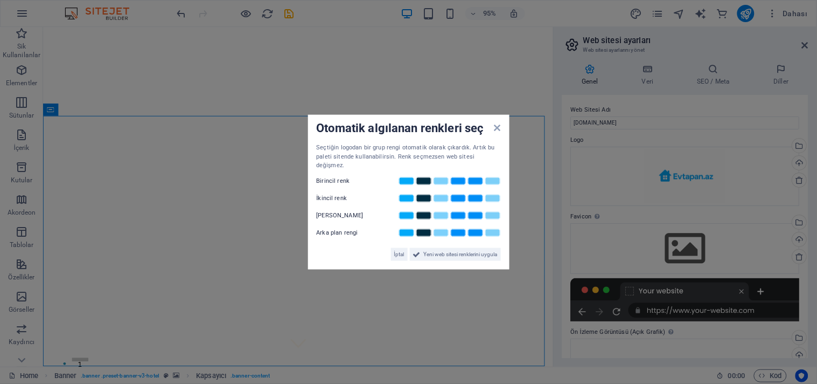
click at [414, 80] on aside "Otomatik algılanan renkleri seç Seçtiğin logodan bir grup rengi otomatik olarak…" at bounding box center [408, 192] width 817 height 384
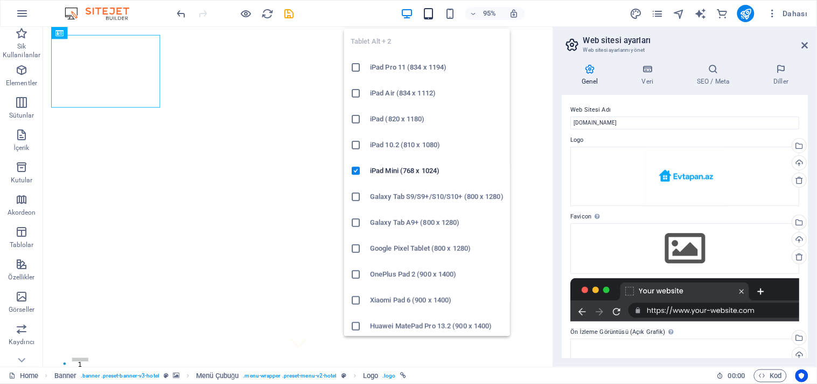
click at [424, 15] on icon "button" at bounding box center [428, 14] width 12 height 12
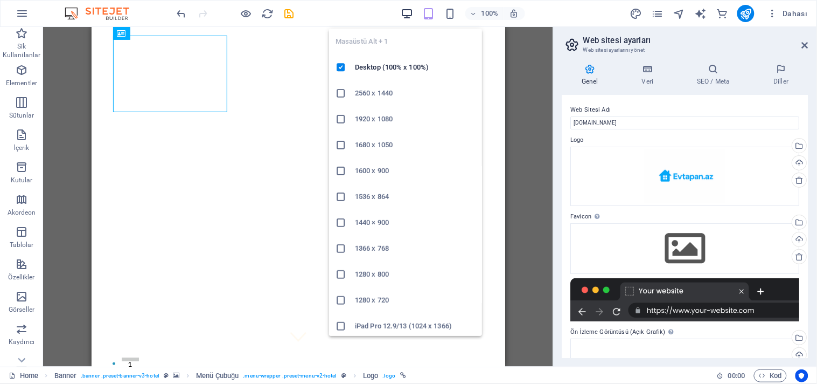
click at [411, 15] on icon "button" at bounding box center [407, 14] width 12 height 12
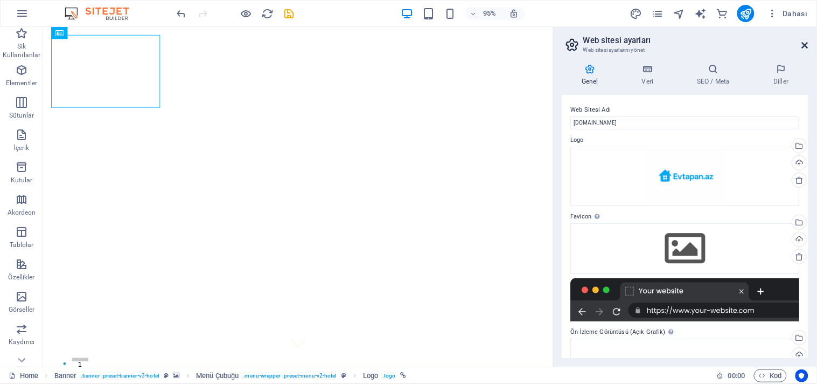
click at [735, 46] on icon at bounding box center [805, 45] width 6 height 9
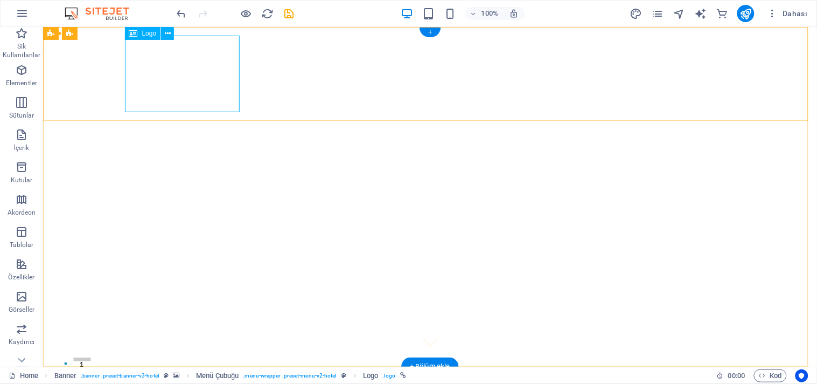
select select "px"
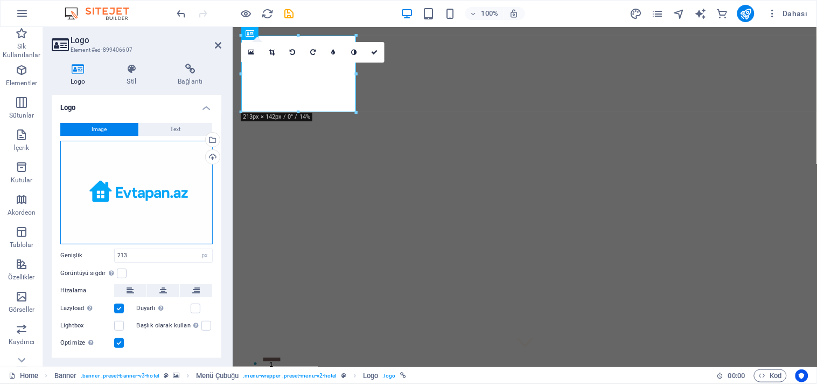
click at [165, 187] on div "Dosyaları buraya sürükleyin, dosyaları seçmek için tıklayın veya Dosyalardan ya…" at bounding box center [136, 192] width 152 height 103
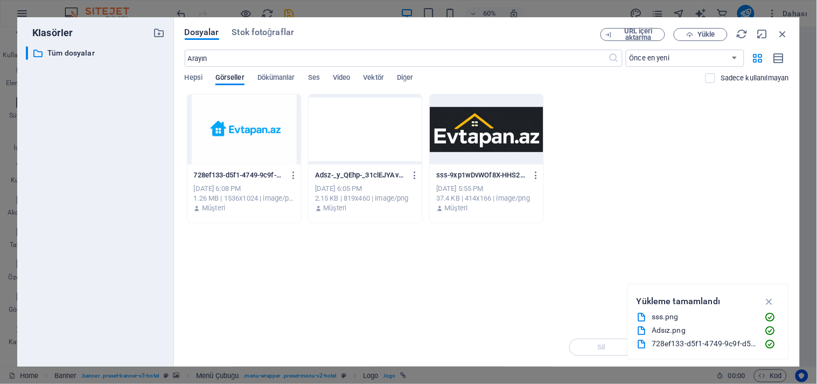
click at [276, 124] on div at bounding box center [244, 129] width 114 height 70
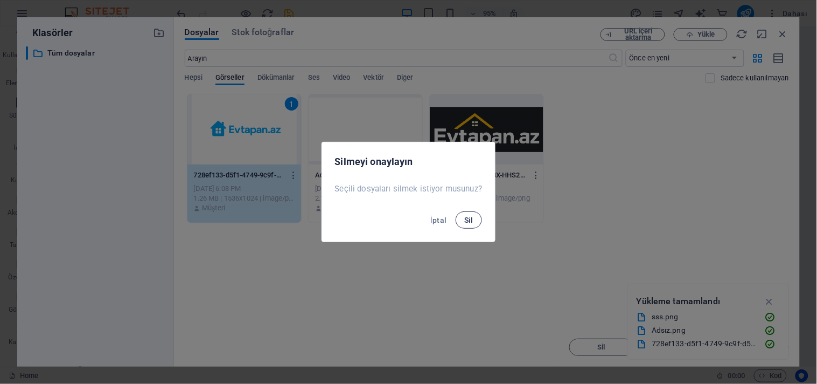
click at [471, 224] on span "Sil" at bounding box center [468, 219] width 9 height 9
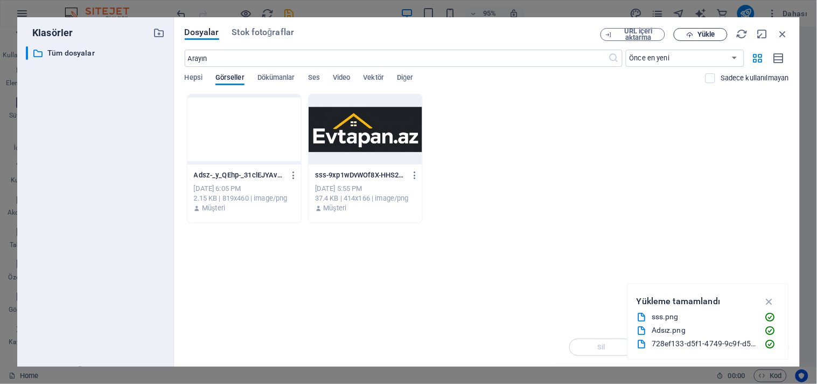
click at [692, 37] on icon "button" at bounding box center [689, 34] width 7 height 7
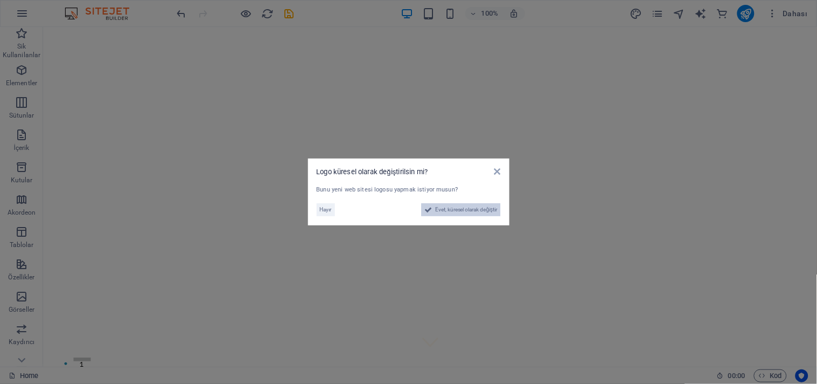
click at [439, 206] on span "Evet, küresel olarak değiştir" at bounding box center [466, 209] width 62 height 13
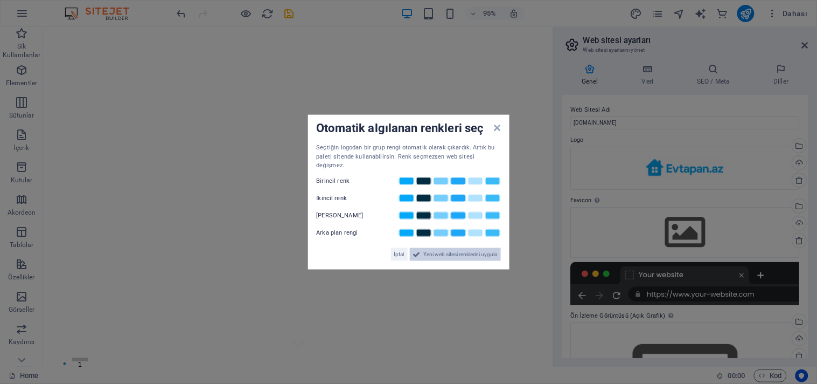
click at [462, 254] on span "Yeni web sitesi renklerini uygula" at bounding box center [461, 253] width 74 height 13
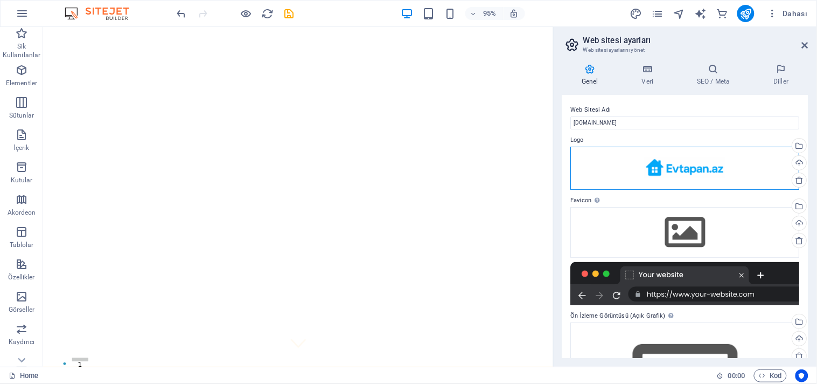
click at [673, 164] on div "Dosyaları buraya sürükleyin, dosyaları seçmek için tıklayın veya Dosyalardan ya…" at bounding box center [685, 168] width 229 height 43
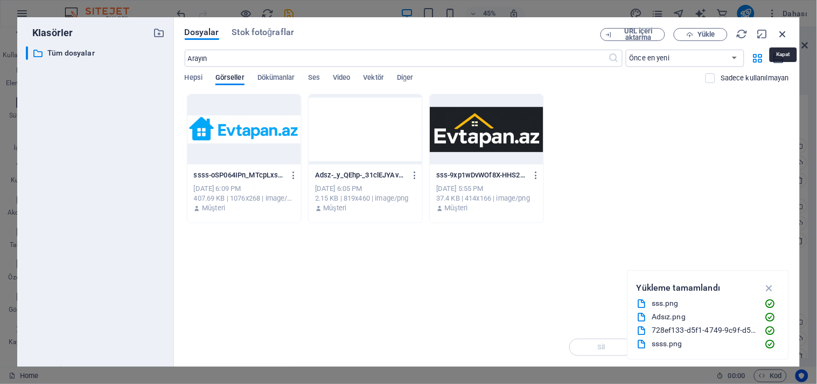
click at [735, 33] on icon "button" at bounding box center [783, 34] width 12 height 12
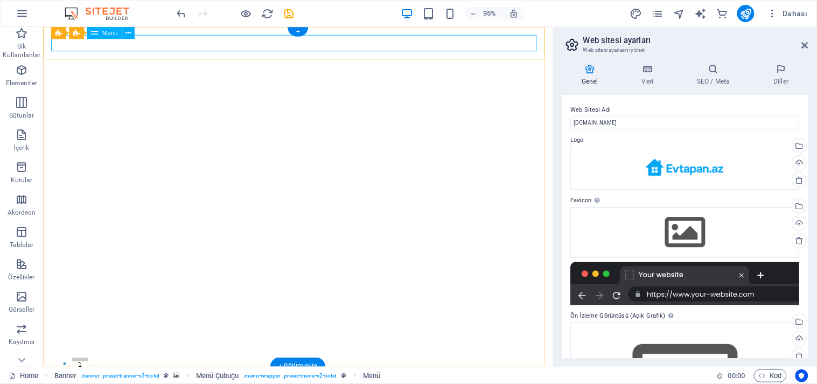
select select
select select "1"
select select
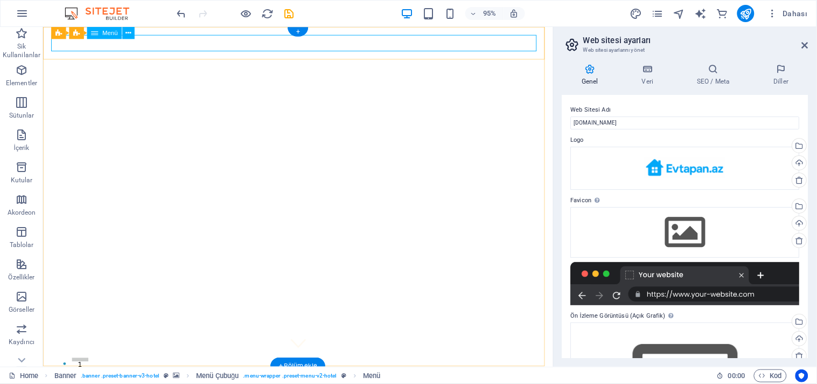
select select "2"
select select
select select "3"
select select
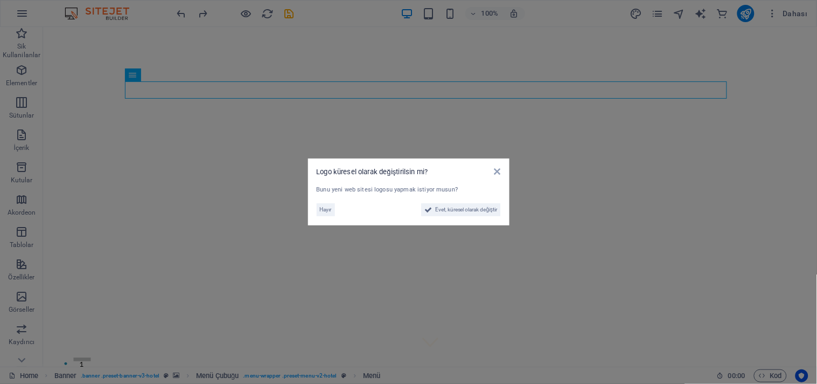
click at [253, 114] on aside "Logo küresel olarak değiştirilsin mi? Bunu yeni web sitesi logosu yapmak istiyo…" at bounding box center [408, 192] width 817 height 384
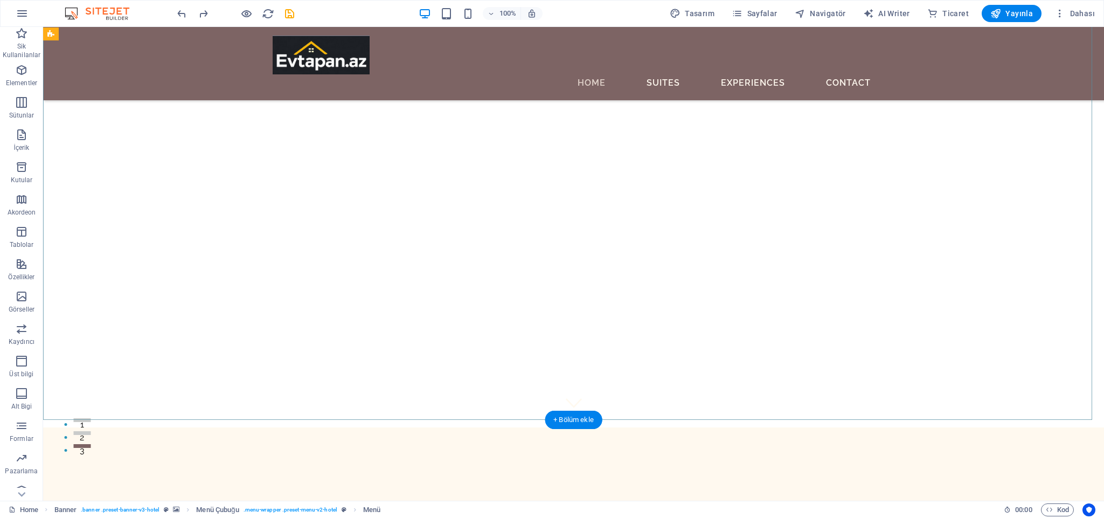
scroll to position [81, 0]
click at [285, 48] on div at bounding box center [574, 55] width 602 height 39
select select "px"
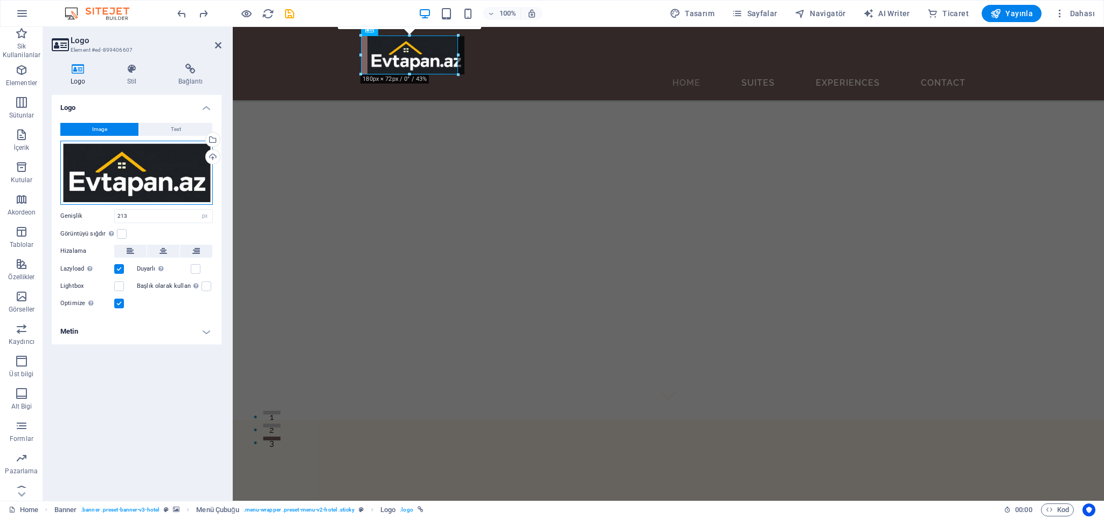
click at [151, 159] on div "Dosyaları buraya sürükleyin, dosyaları seçmek için tıklayın veya Dosyalardan ya…" at bounding box center [136, 173] width 152 height 64
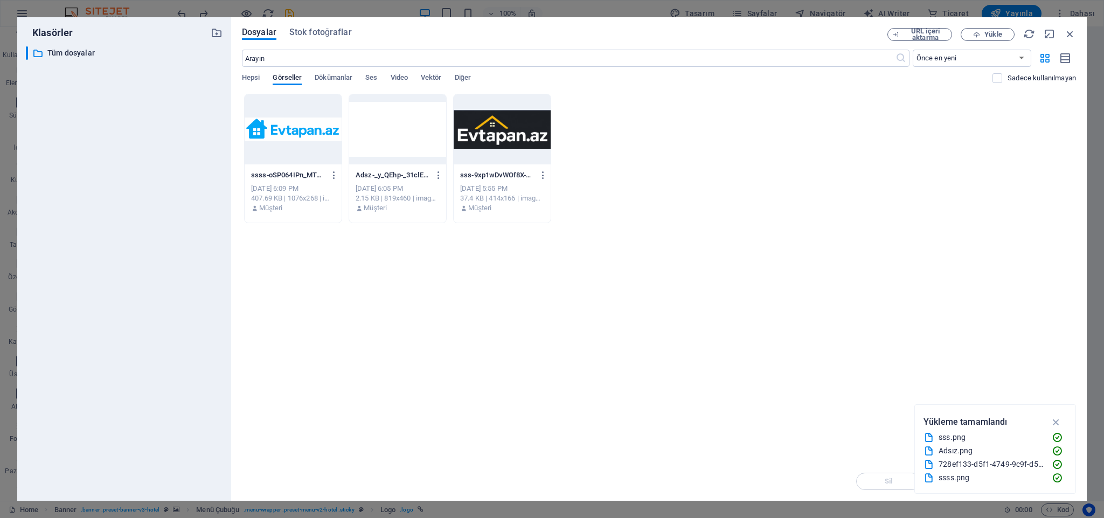
click at [316, 134] on div at bounding box center [293, 129] width 97 height 70
click at [316, 134] on div "1" at bounding box center [293, 129] width 97 height 70
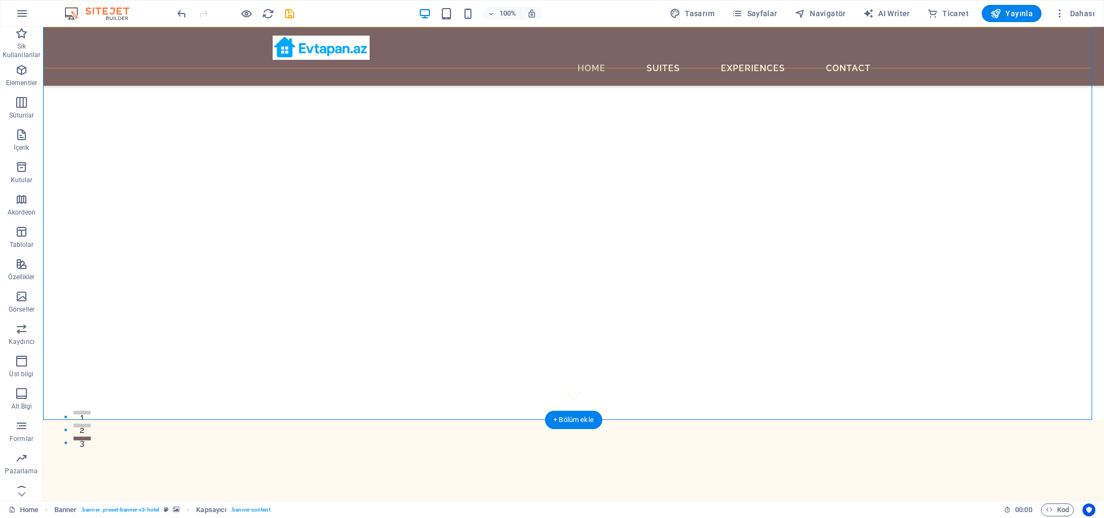
click at [440, 60] on div "Home Suites Experiences Contact" at bounding box center [573, 56] width 1061 height 59
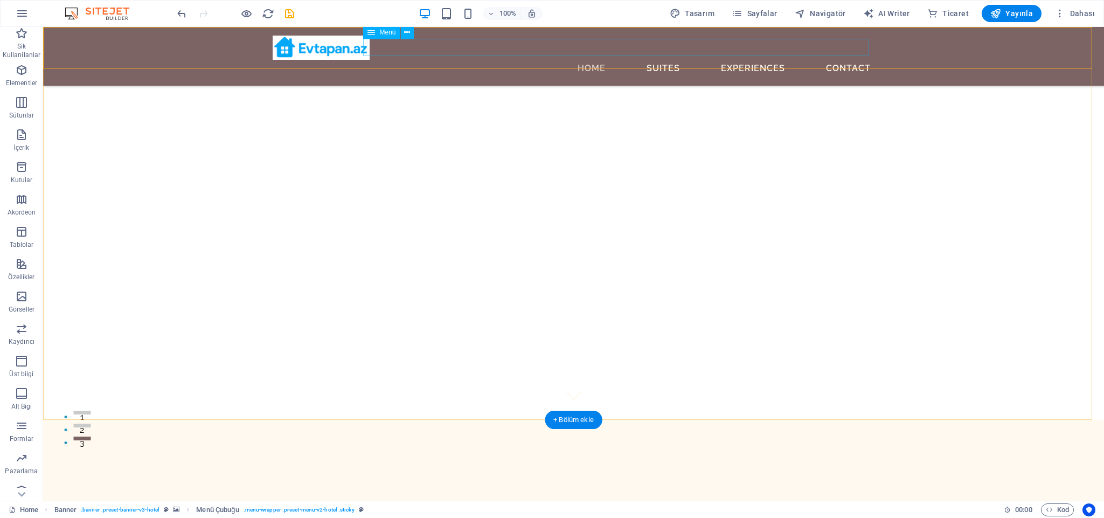
click at [437, 60] on nav "Home Suites Experiences Contact" at bounding box center [574, 68] width 602 height 17
select select
select select "1"
select select
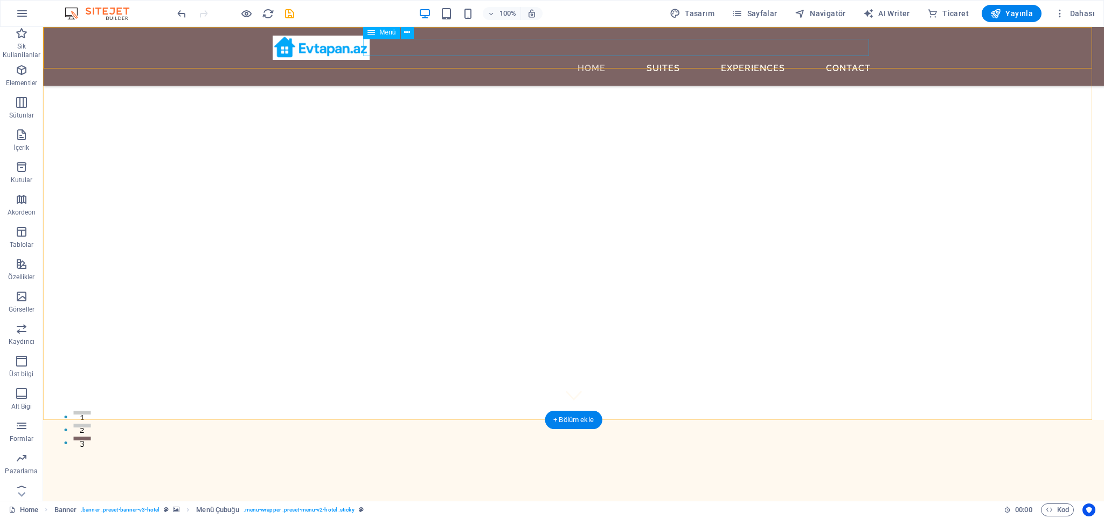
select select "2"
select select
select select "3"
select select
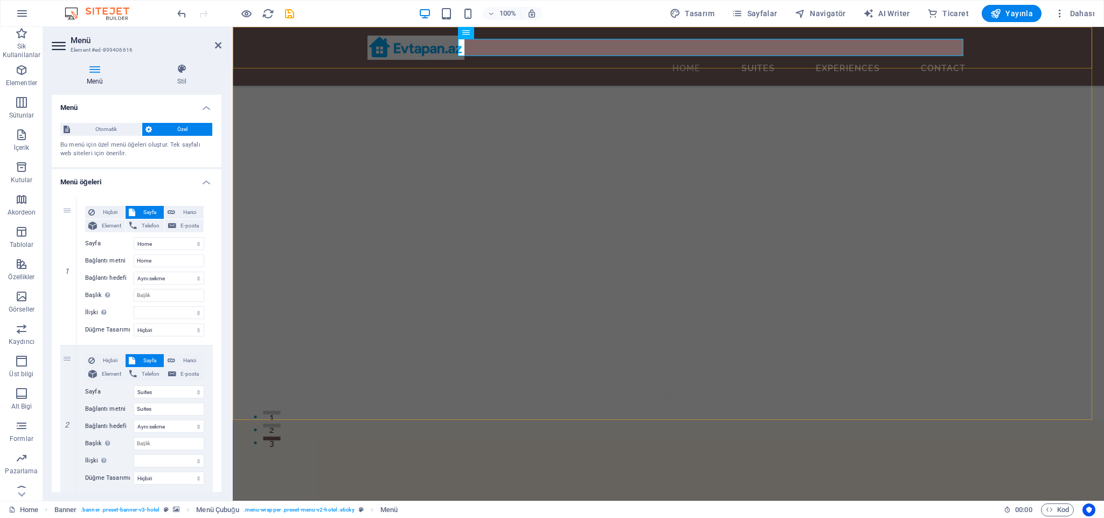
click at [306, 65] on div "Home Suites Experiences Contact" at bounding box center [668, 56] width 871 height 59
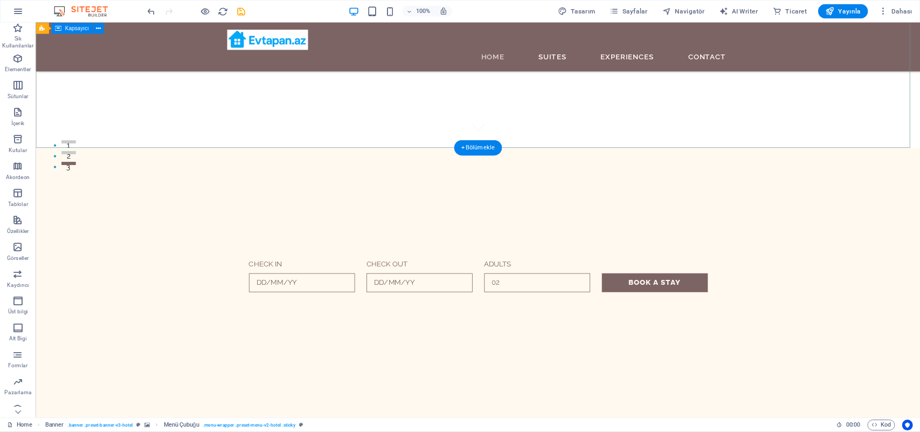
scroll to position [0, 0]
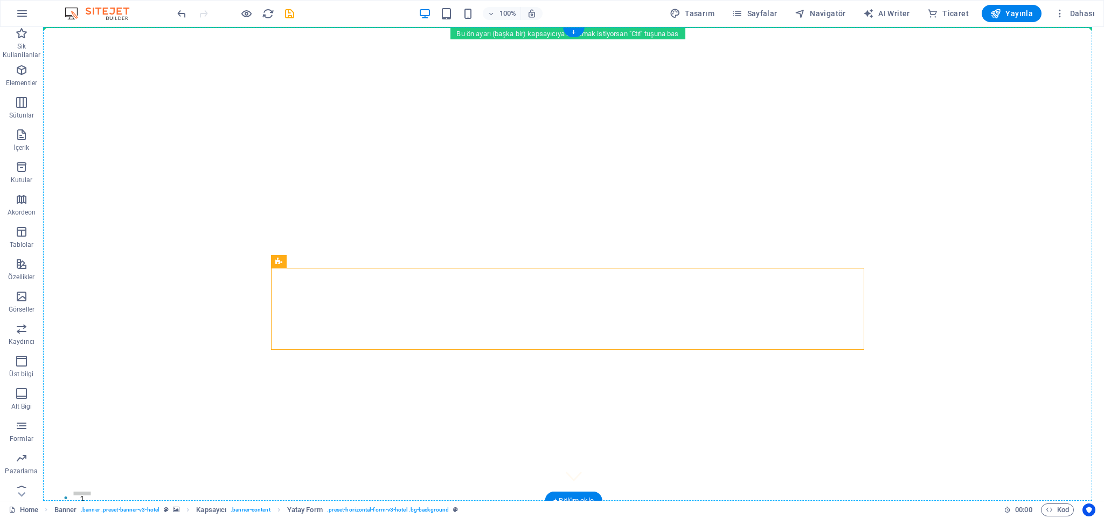
drag, startPoint x: 469, startPoint y: 286, endPoint x: 469, endPoint y: 149, distance: 137.4
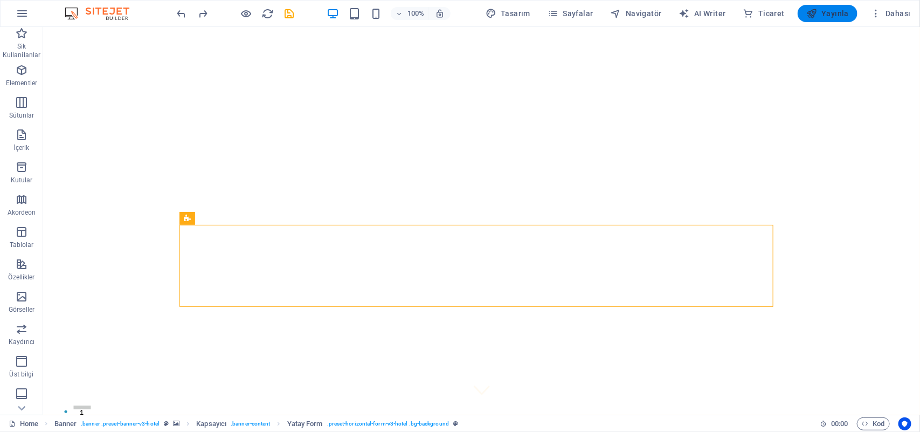
click at [735, 17] on span "Yayınla" at bounding box center [827, 13] width 43 height 11
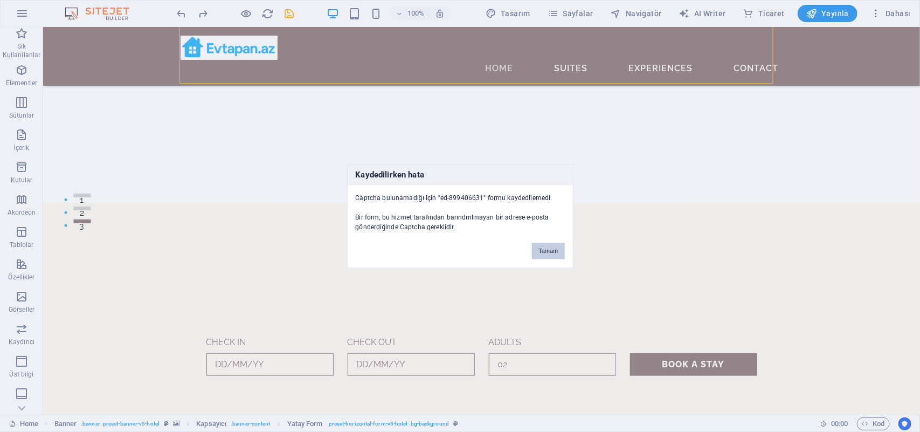
click at [553, 247] on button "Tamam" at bounding box center [548, 250] width 32 height 16
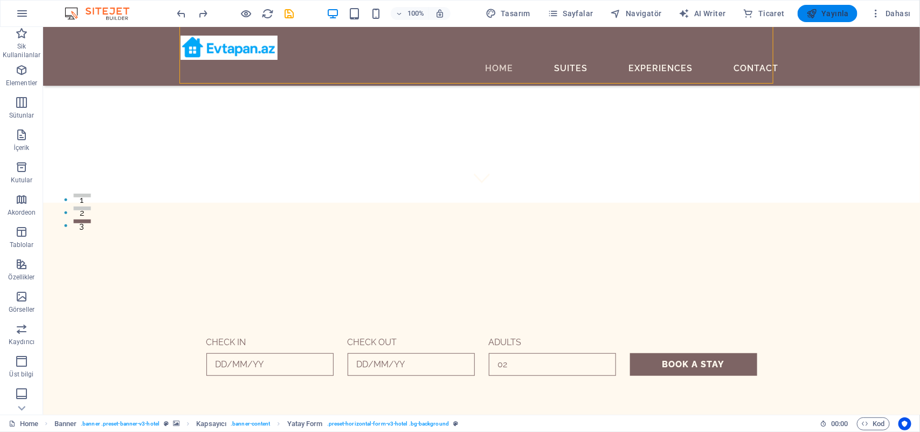
click at [735, 10] on span "Yayınla" at bounding box center [827, 13] width 43 height 11
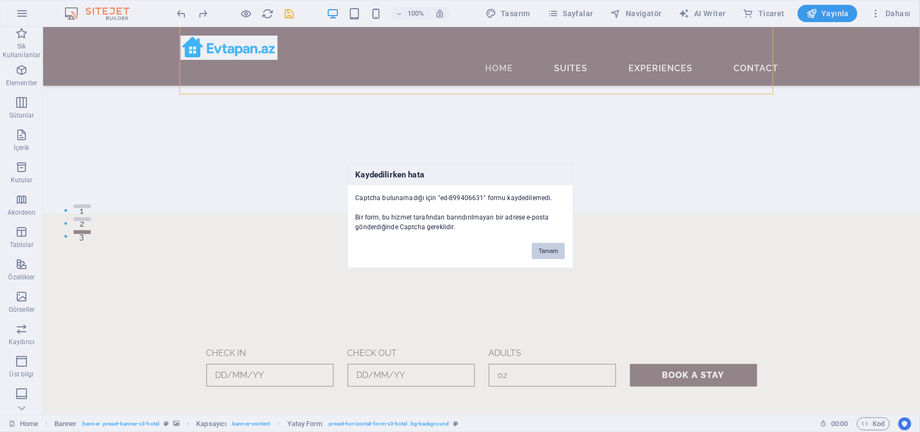
click at [548, 246] on button "Tamam" at bounding box center [548, 250] width 32 height 16
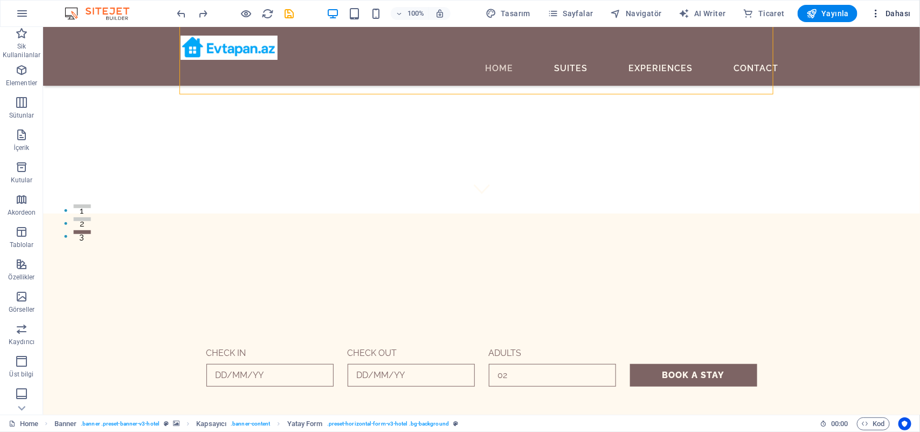
click at [735, 15] on span "Dahası" at bounding box center [890, 13] width 40 height 11
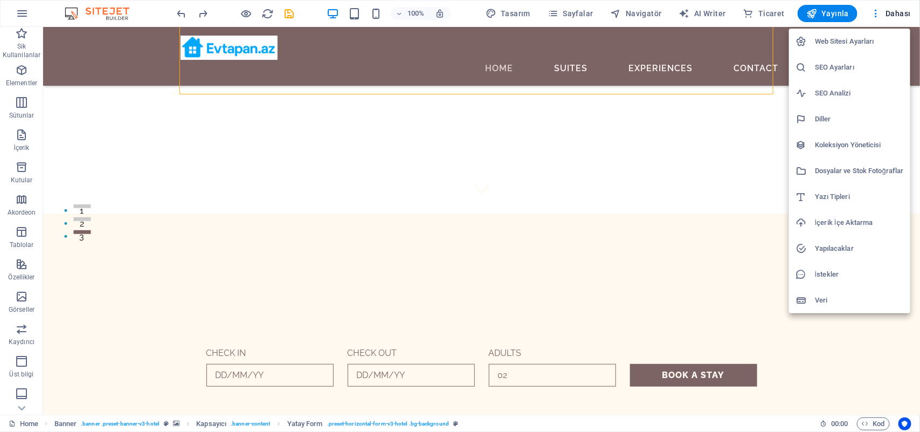
click at [735, 9] on div at bounding box center [460, 216] width 920 height 432
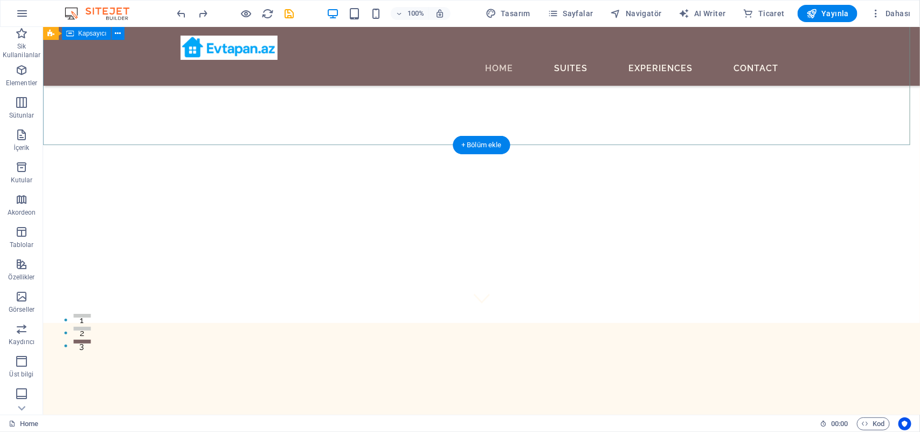
scroll to position [0, 0]
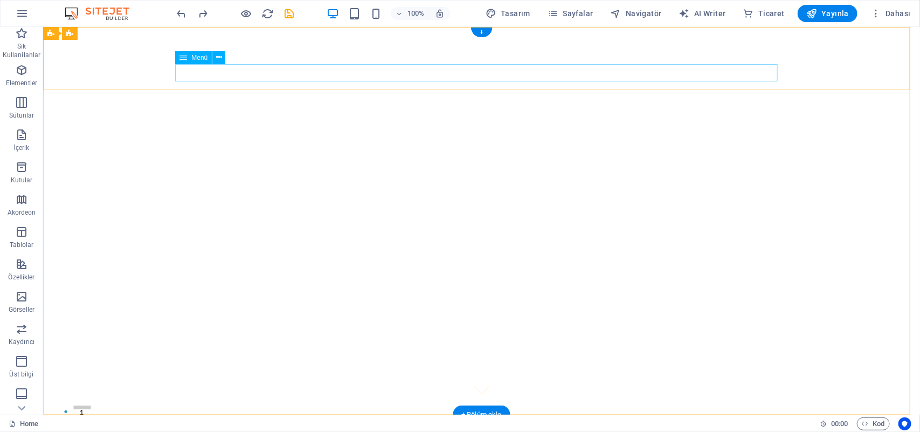
select select
select select "1"
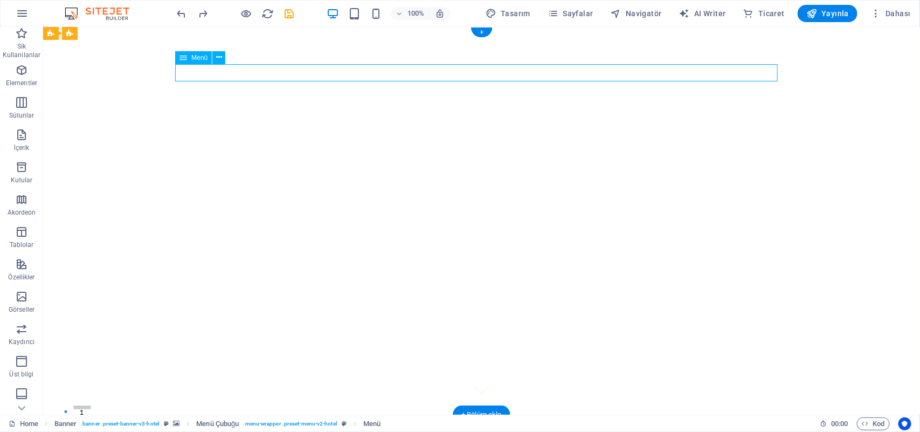
select select
select select "2"
select select
select select "3"
select select
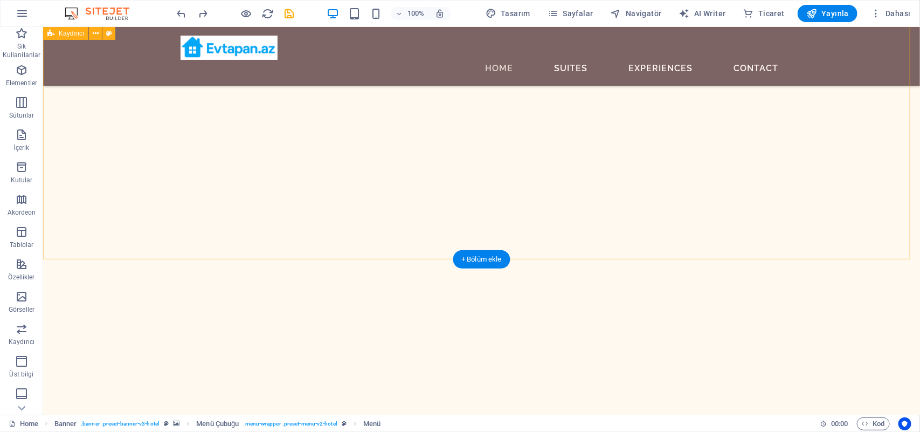
scroll to position [1057, 0]
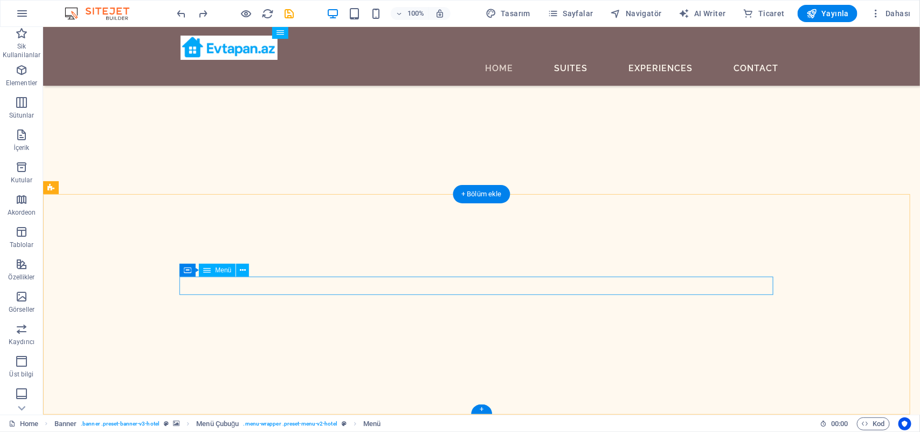
select select
select select "1"
select select
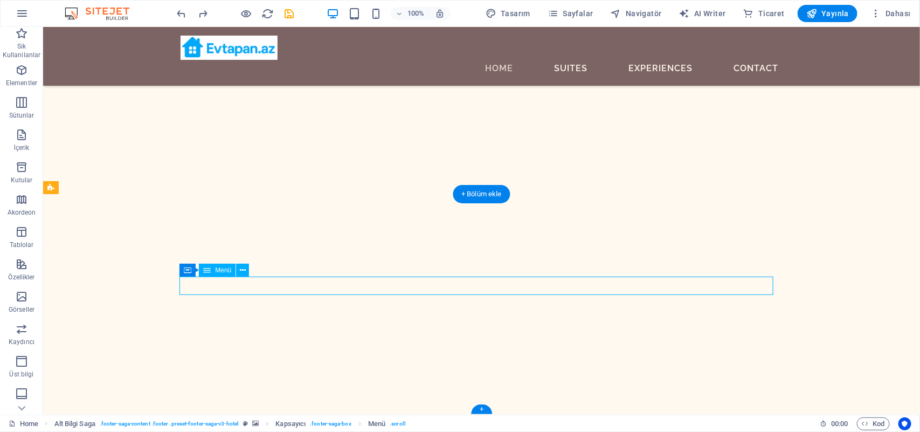
select select "2"
select select
select select "3"
select select
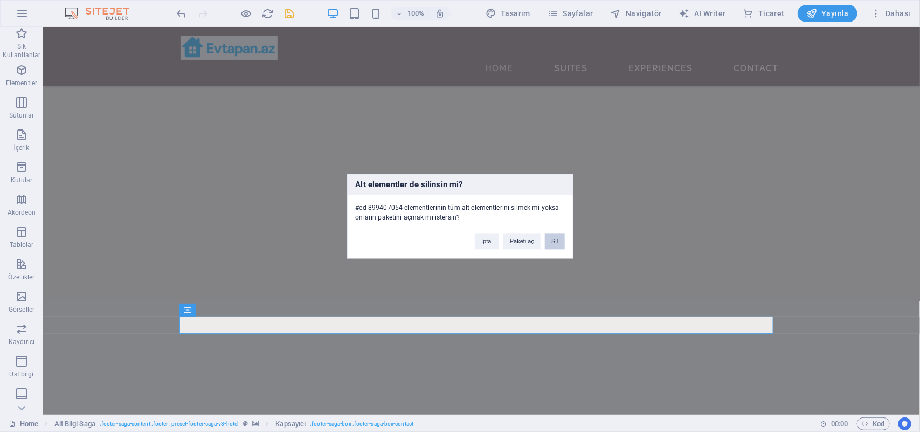
click at [550, 240] on button "Sil" at bounding box center [554, 241] width 19 height 16
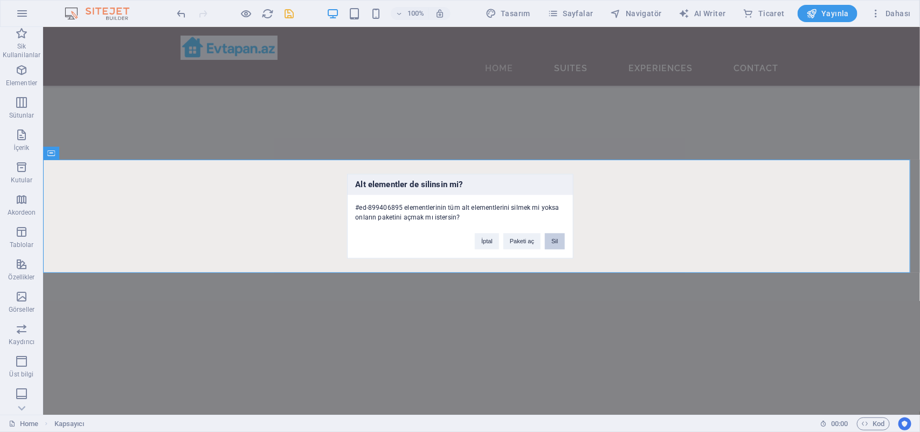
click at [555, 237] on button "Sil" at bounding box center [554, 241] width 19 height 16
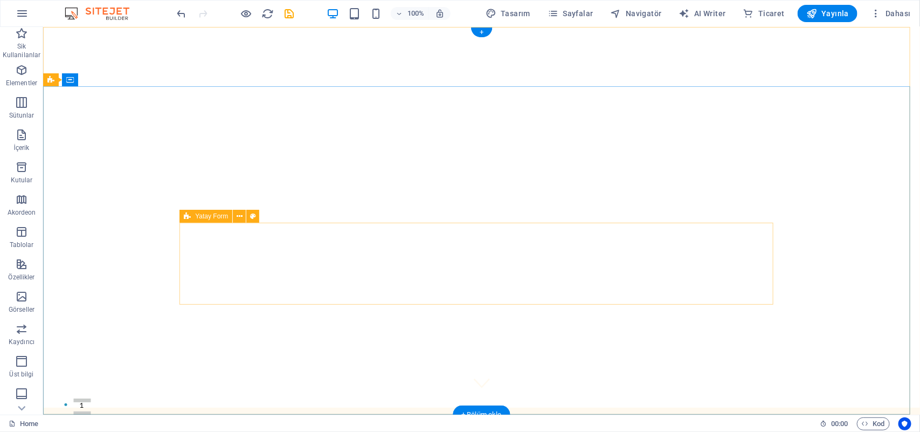
scroll to position [0, 0]
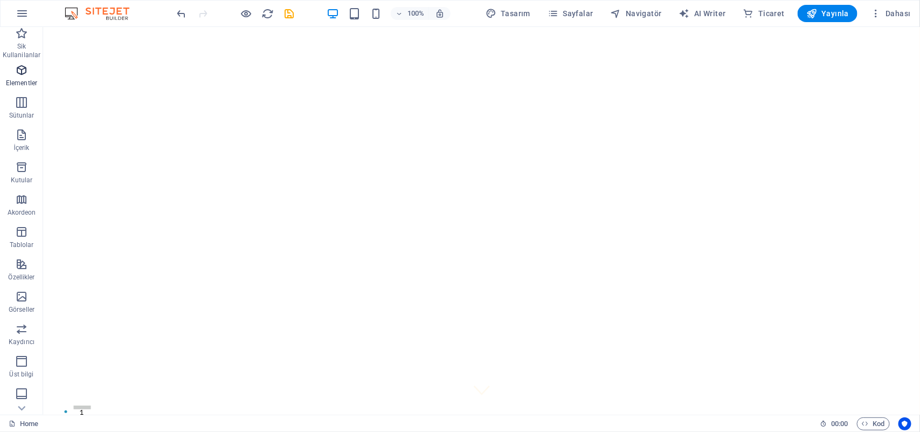
click at [16, 71] on icon "button" at bounding box center [21, 70] width 13 height 13
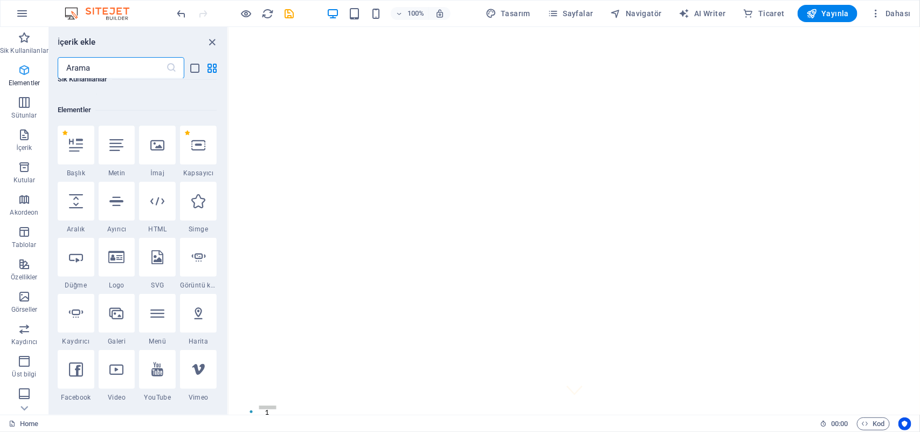
scroll to position [114, 0]
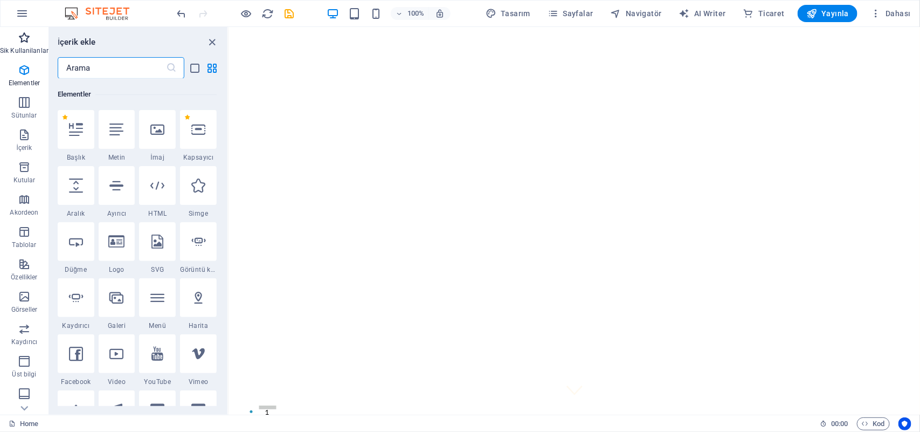
click at [25, 38] on icon "button" at bounding box center [24, 37] width 13 height 13
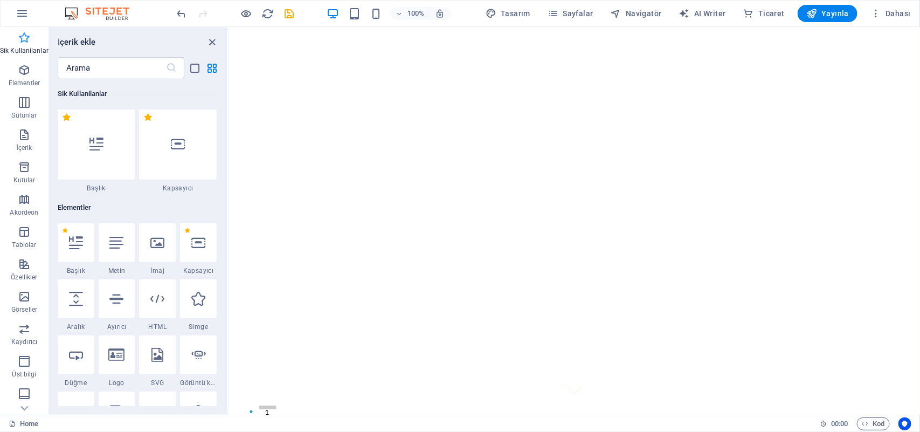
scroll to position [0, 0]
click at [31, 143] on span "İçerik" at bounding box center [24, 141] width 48 height 26
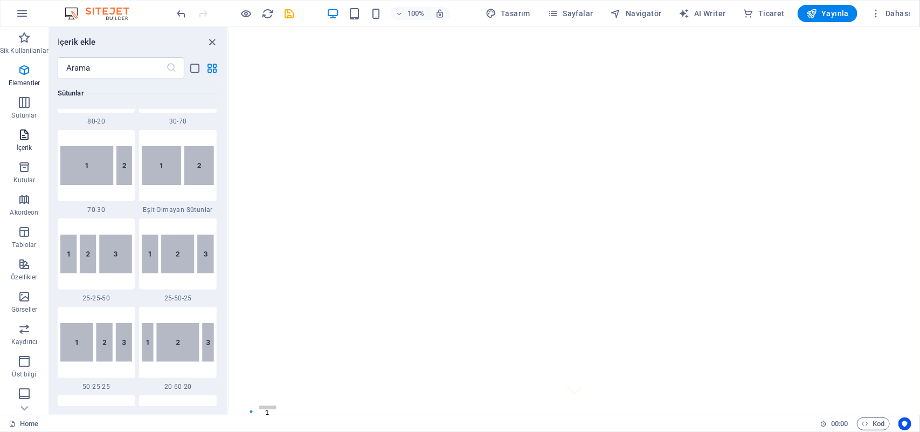
scroll to position [1884, 0]
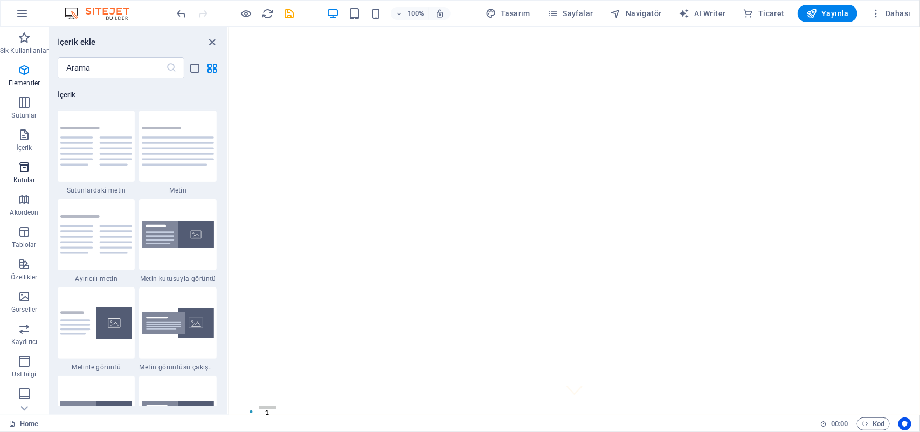
click at [30, 166] on span "Kutular" at bounding box center [24, 174] width 48 height 26
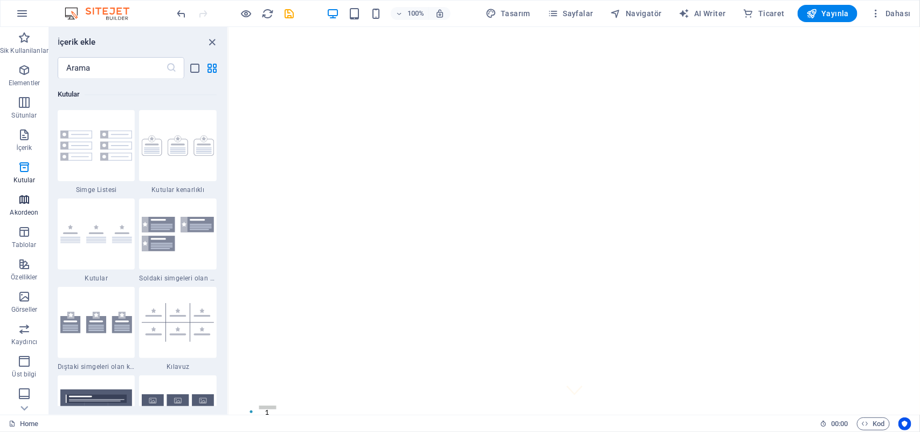
click at [31, 197] on span "Akordeon" at bounding box center [24, 206] width 48 height 26
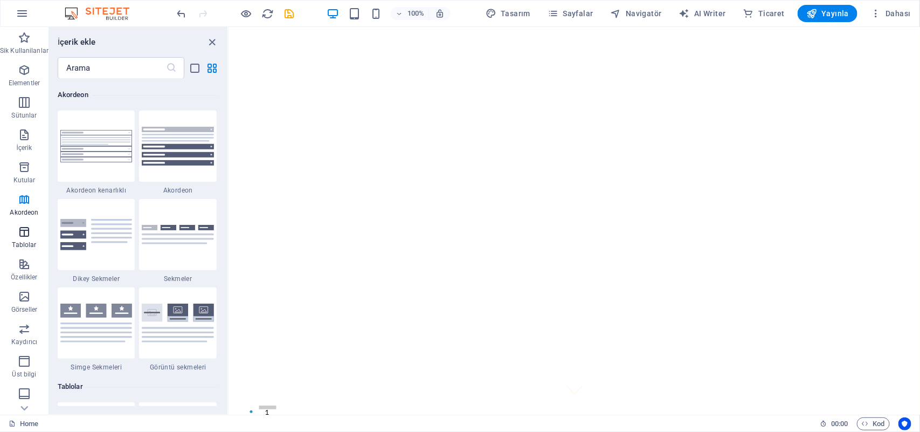
click at [34, 232] on span "Tablolar" at bounding box center [24, 238] width 48 height 26
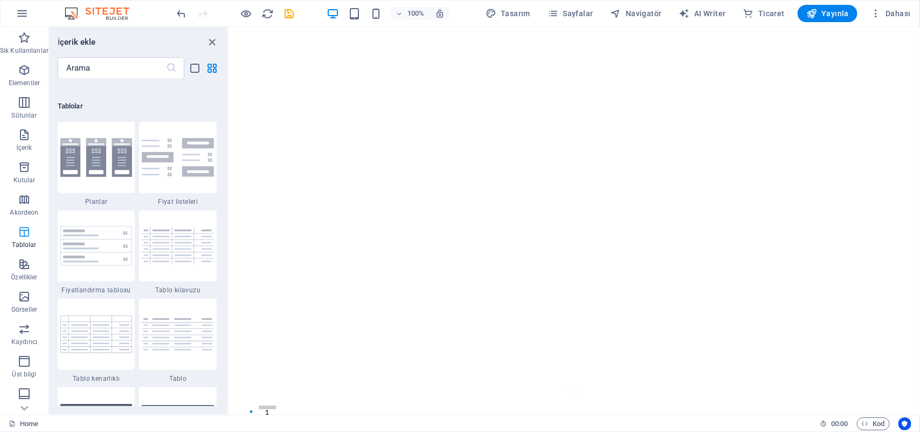
scroll to position [3731, 0]
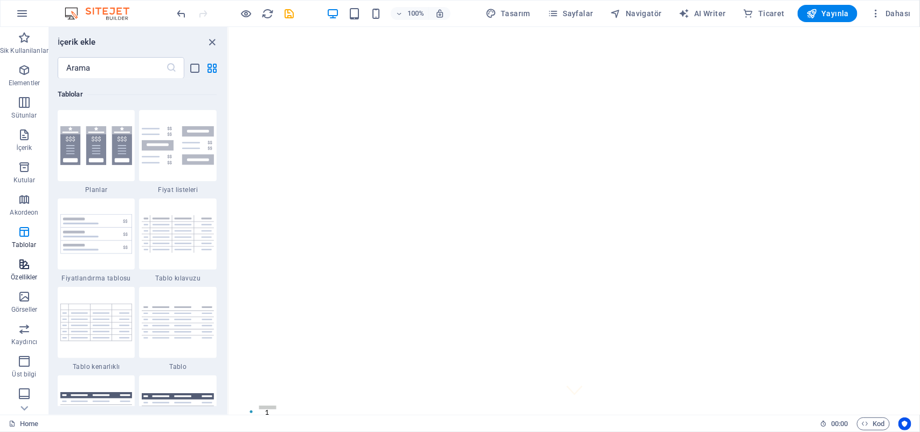
click at [35, 262] on span "Özellikler" at bounding box center [24, 271] width 48 height 26
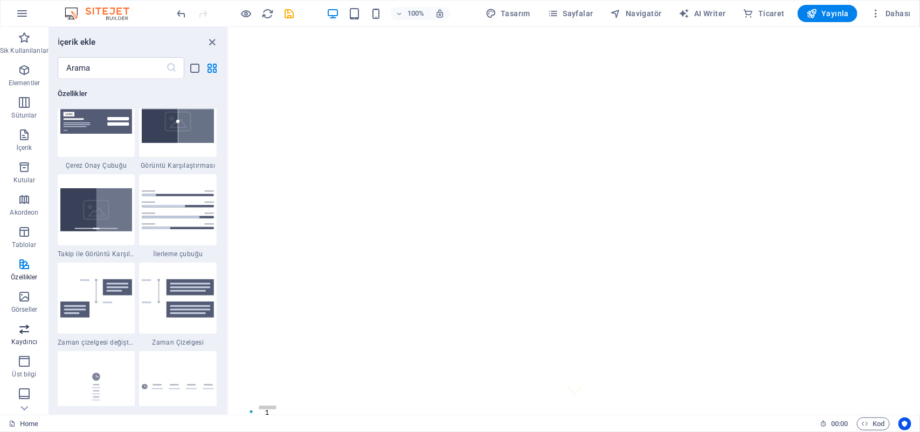
scroll to position [67, 0]
click at [27, 241] on p "Görseller" at bounding box center [24, 242] width 26 height 9
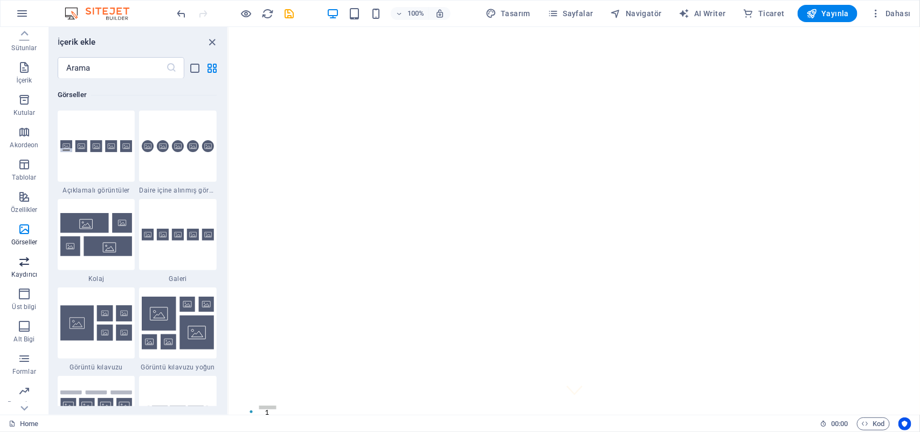
click at [29, 265] on icon "button" at bounding box center [24, 261] width 13 height 13
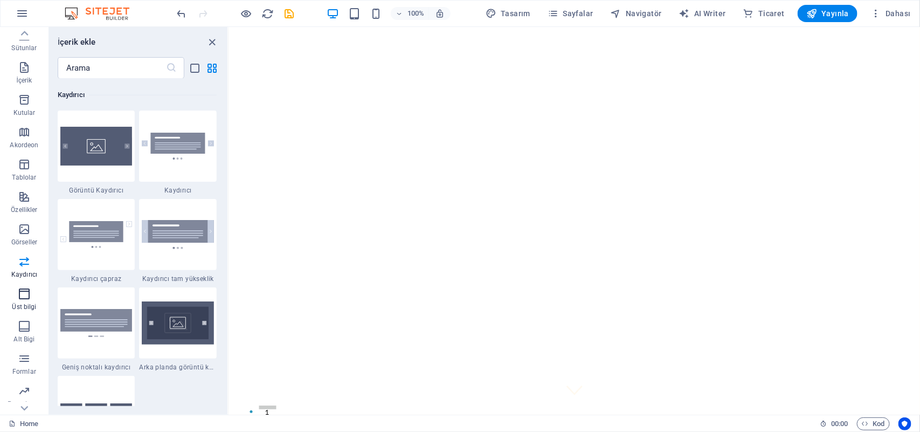
click at [30, 294] on icon "button" at bounding box center [24, 293] width 13 height 13
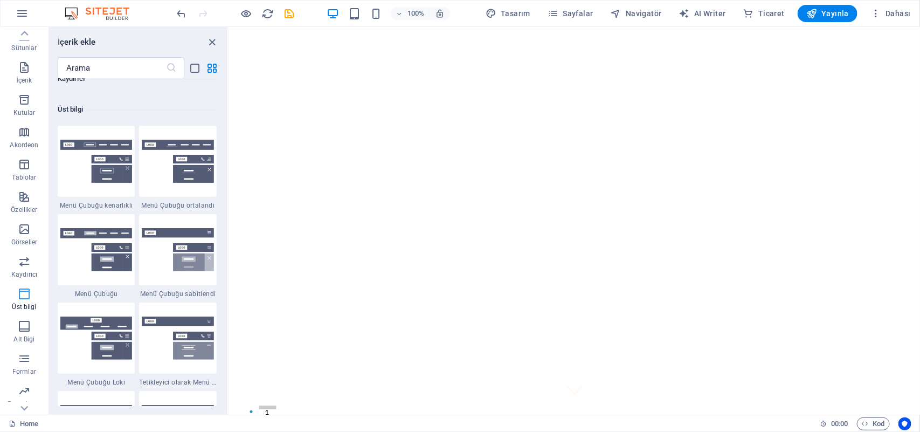
scroll to position [6485, 0]
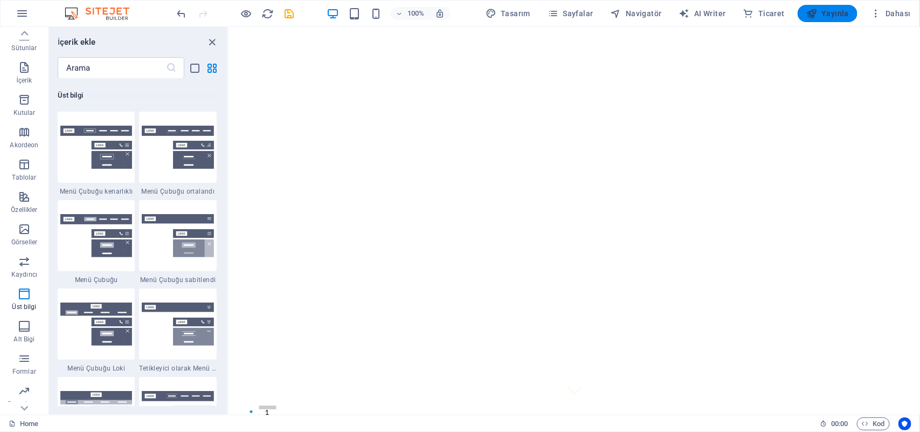
click at [735, 19] on button "Yayınla" at bounding box center [827, 13] width 60 height 17
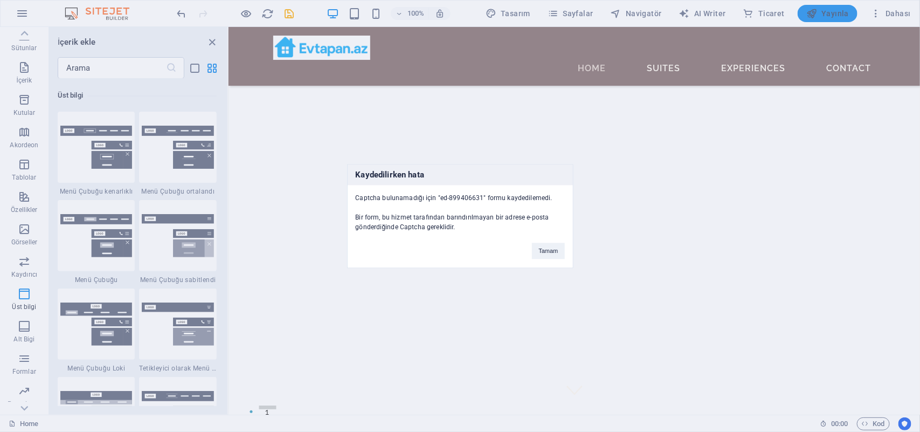
scroll to position [212, 0]
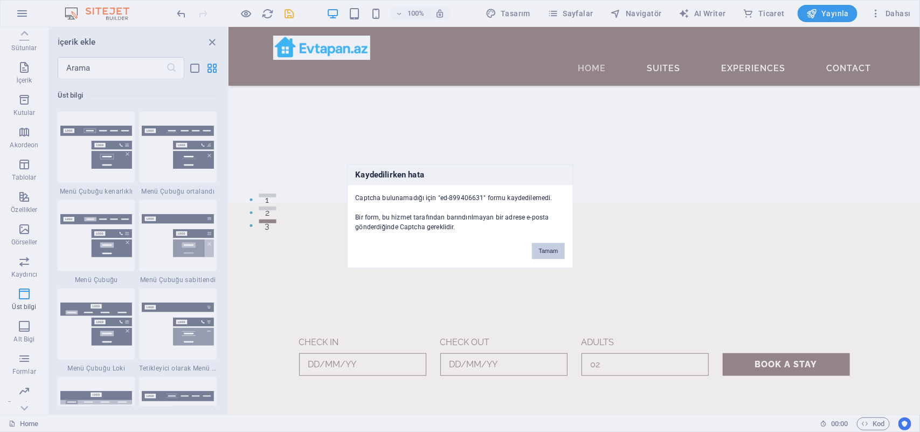
click at [545, 248] on button "Tamam" at bounding box center [548, 250] width 32 height 16
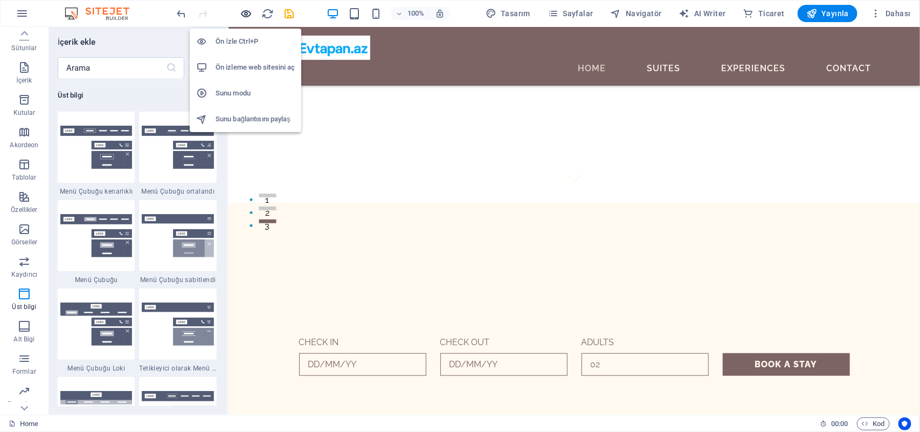
click at [241, 19] on icon "button" at bounding box center [246, 14] width 12 height 12
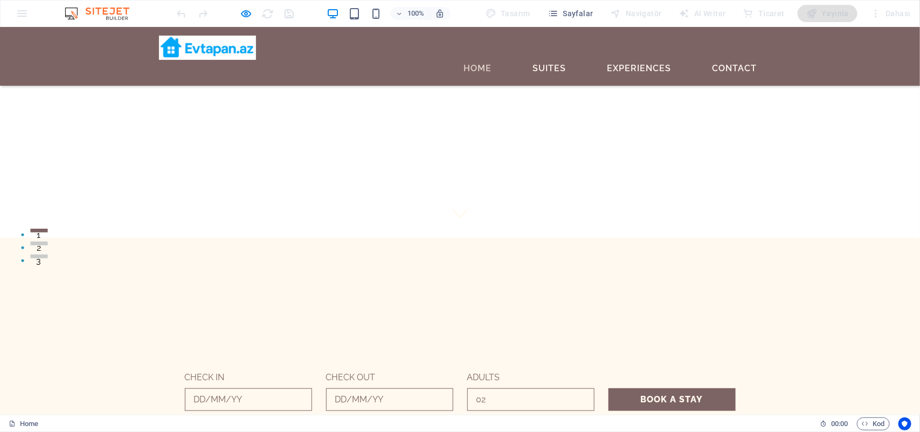
scroll to position [144, 0]
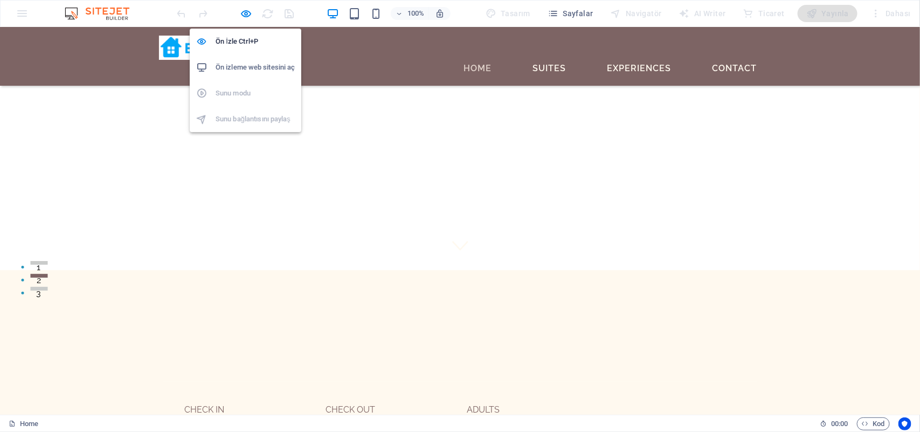
click at [238, 9] on div at bounding box center [235, 13] width 121 height 17
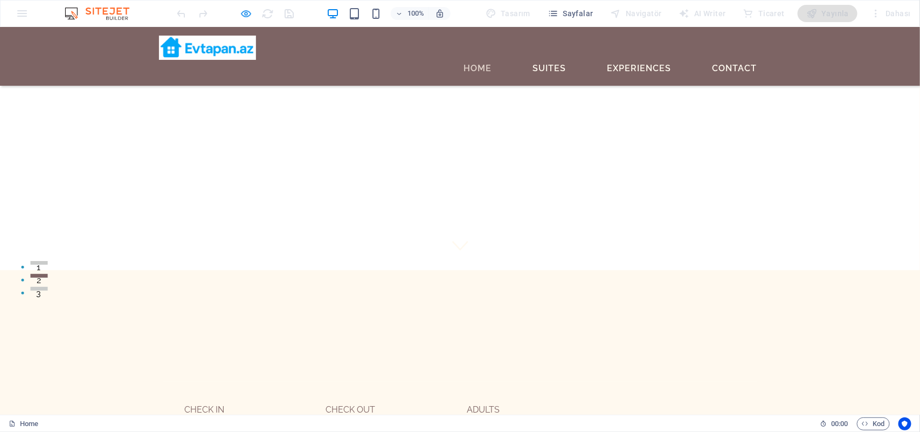
click at [241, 11] on icon "button" at bounding box center [246, 14] width 12 height 12
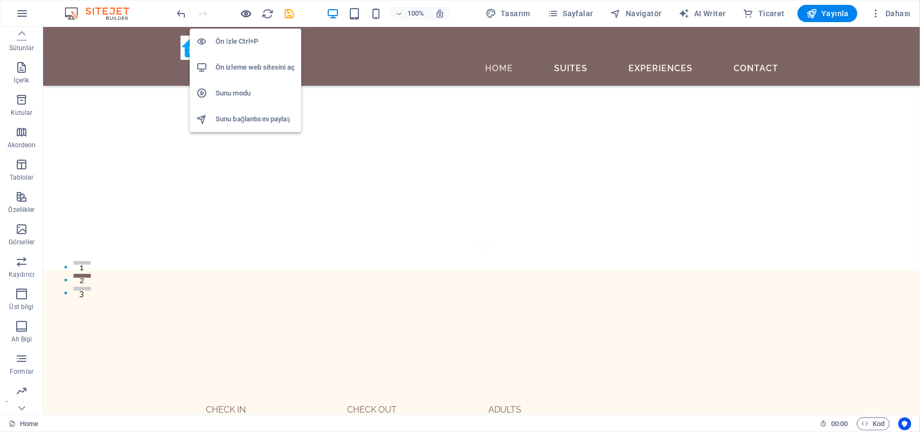
click at [241, 11] on icon "button" at bounding box center [246, 14] width 12 height 12
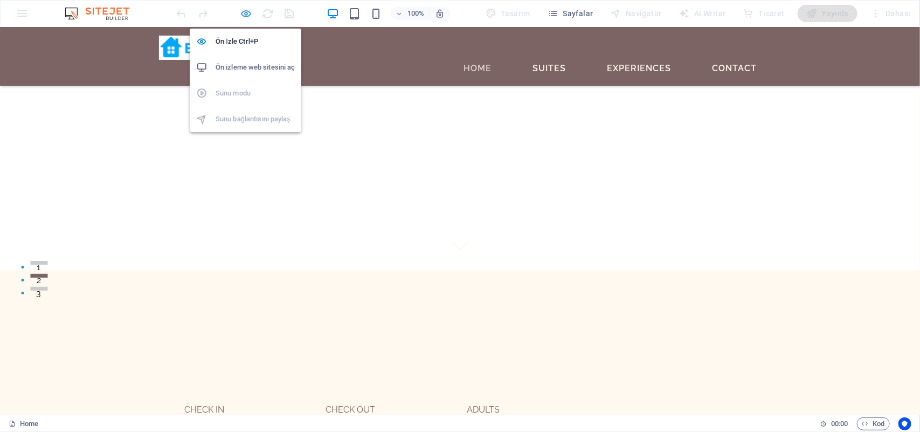
click at [241, 11] on icon "button" at bounding box center [246, 14] width 12 height 12
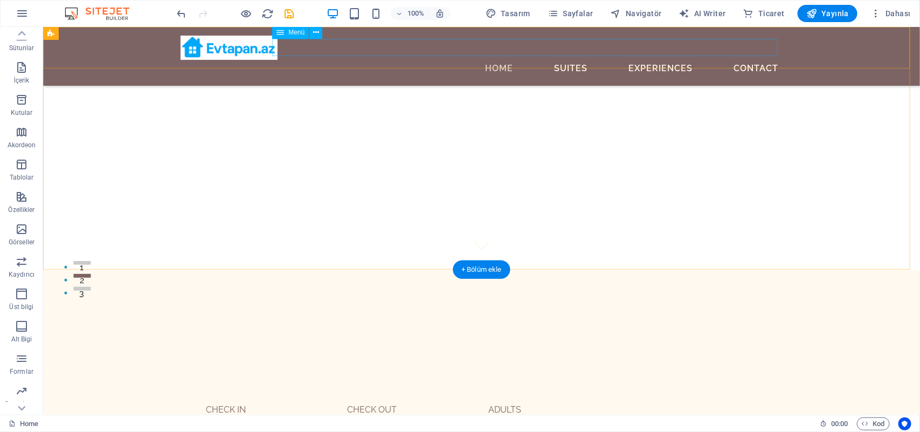
click at [339, 59] on nav "Home Suites Experiences Contact" at bounding box center [481, 67] width 602 height 17
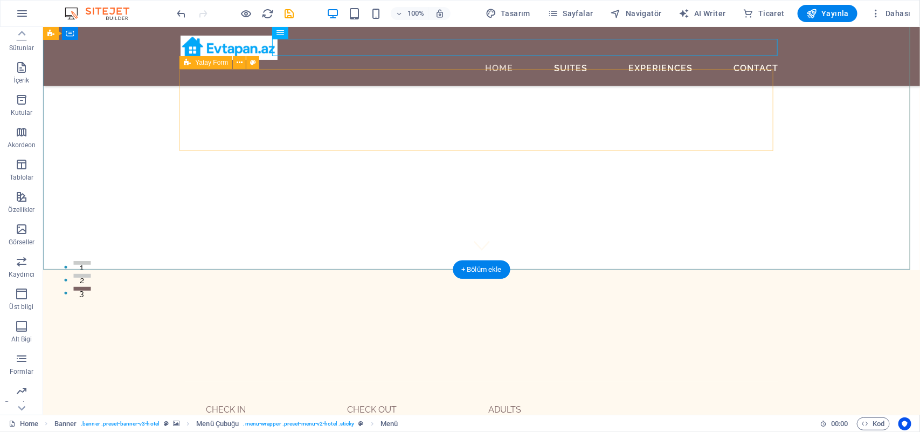
click at [184, 345] on div "CHECK IN CHECK OUT ADULTS BOOK A STAY" at bounding box center [481, 422] width 594 height 83
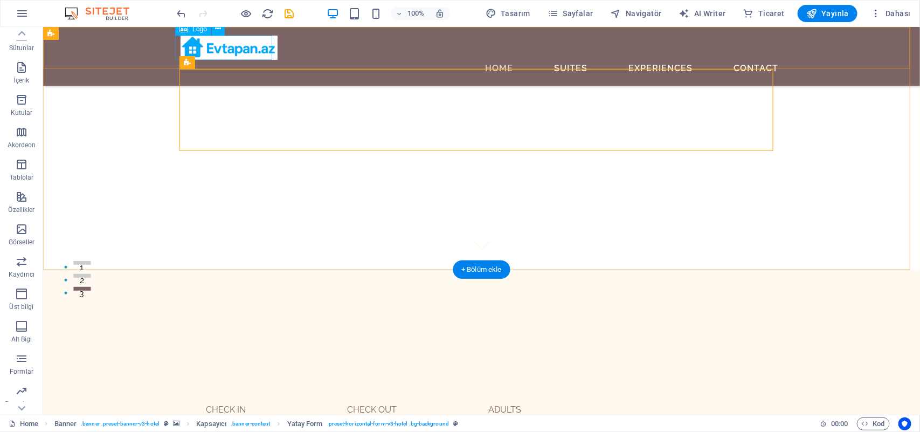
click at [180, 44] on div at bounding box center [481, 47] width 602 height 24
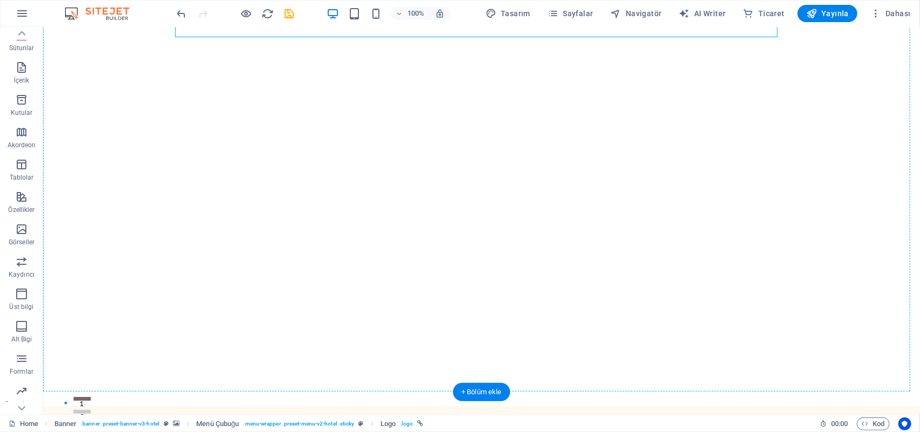
scroll to position [0, 0]
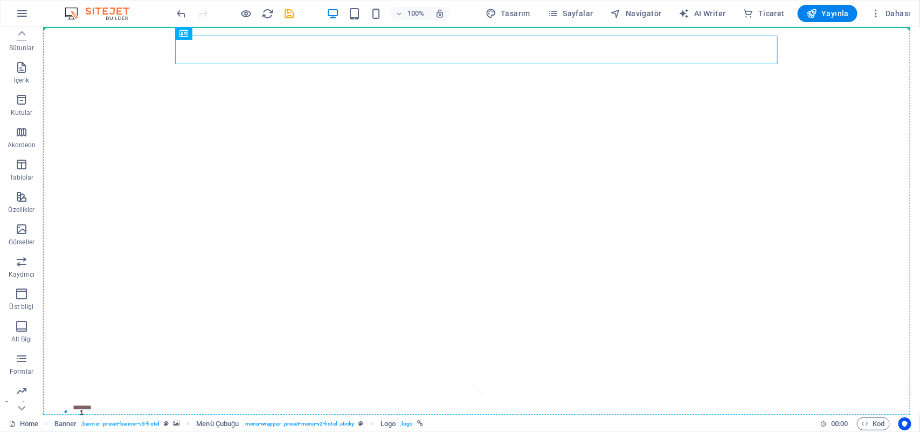
drag, startPoint x: 195, startPoint y: 43, endPoint x: 32, endPoint y: 67, distance: 164.6
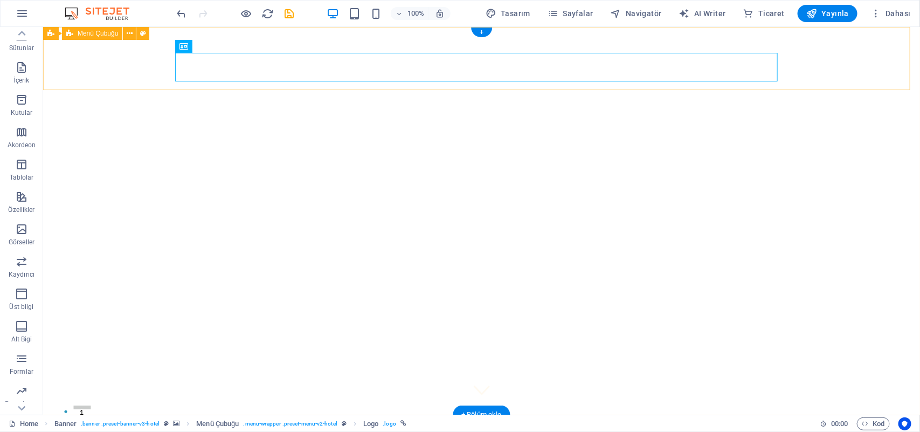
drag, startPoint x: 238, startPoint y: 71, endPoint x: 127, endPoint y: 67, distance: 111.6
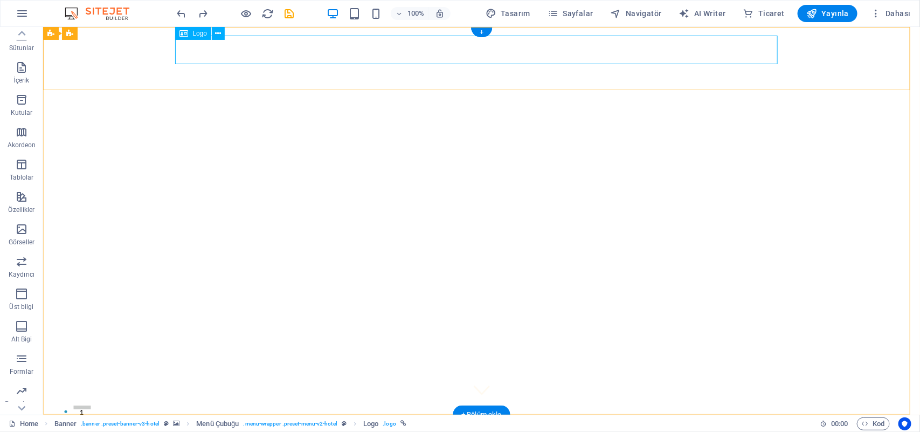
click at [233, 345] on div at bounding box center [481, 436] width 602 height 29
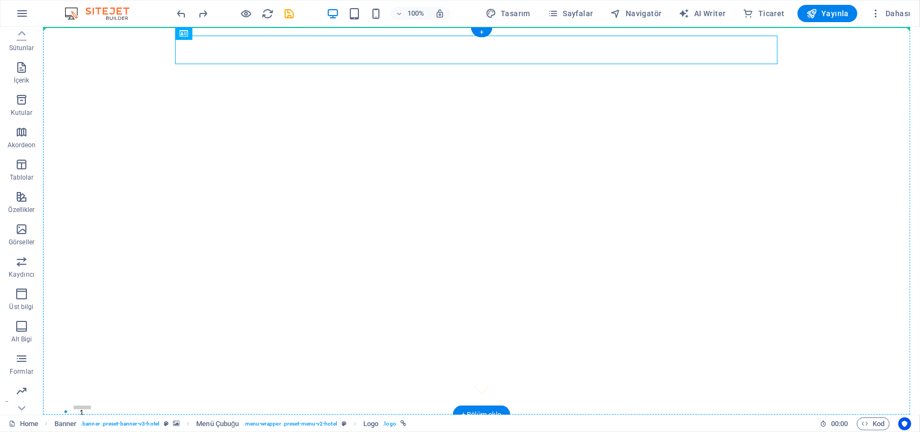
drag, startPoint x: 237, startPoint y: 59, endPoint x: 213, endPoint y: 72, distance: 27.3
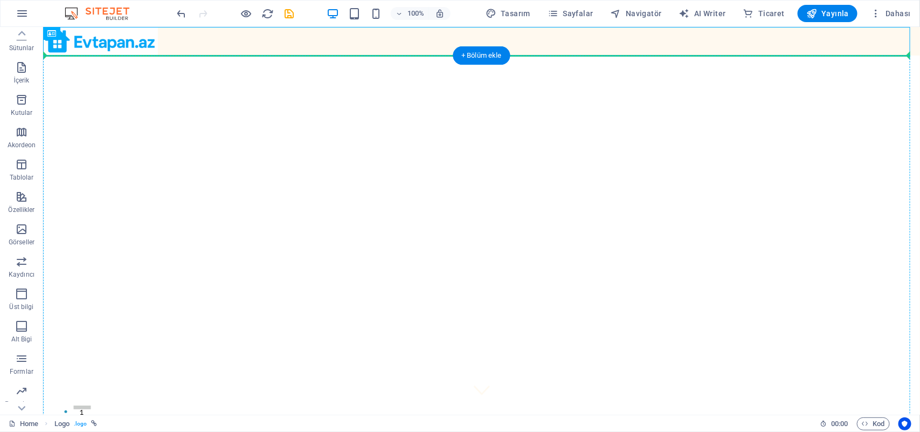
drag, startPoint x: 143, startPoint y: 36, endPoint x: 140, endPoint y: 71, distance: 35.2
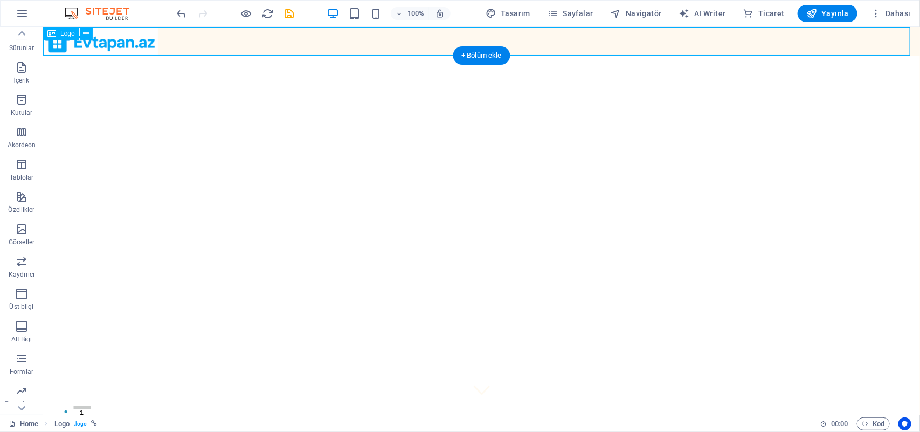
click at [129, 40] on div at bounding box center [481, 40] width 876 height 29
click at [130, 38] on div at bounding box center [481, 40] width 876 height 29
select select "px"
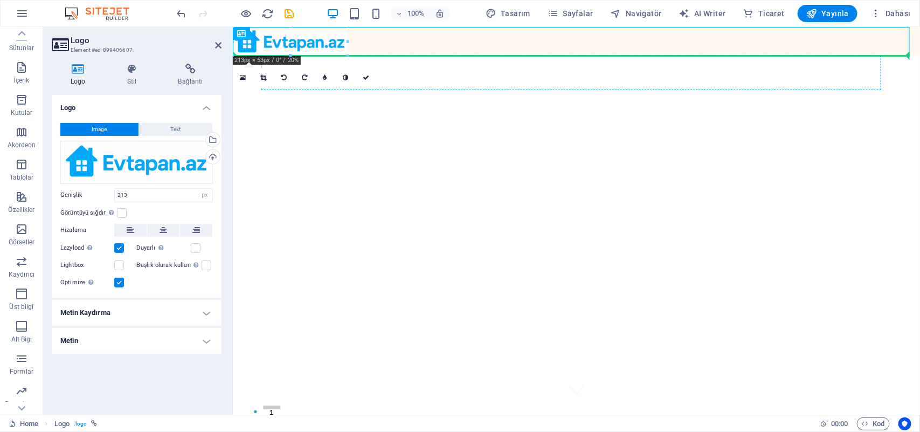
drag, startPoint x: 307, startPoint y: 47, endPoint x: 310, endPoint y: 73, distance: 26.0
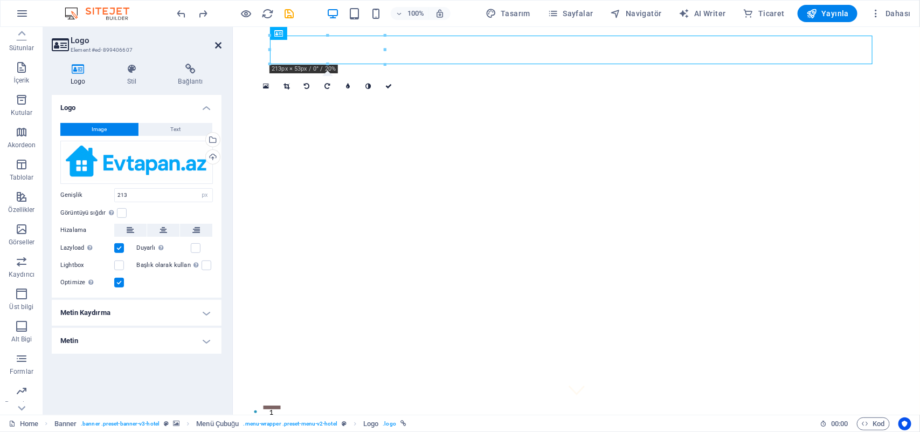
click at [217, 43] on icon at bounding box center [218, 45] width 6 height 9
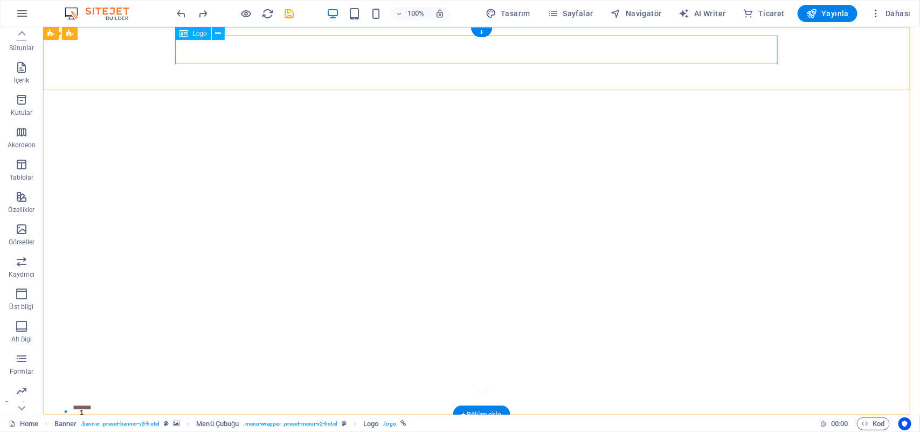
click at [262, 345] on div at bounding box center [481, 436] width 602 height 29
click at [256, 345] on div at bounding box center [481, 436] width 602 height 29
select select "px"
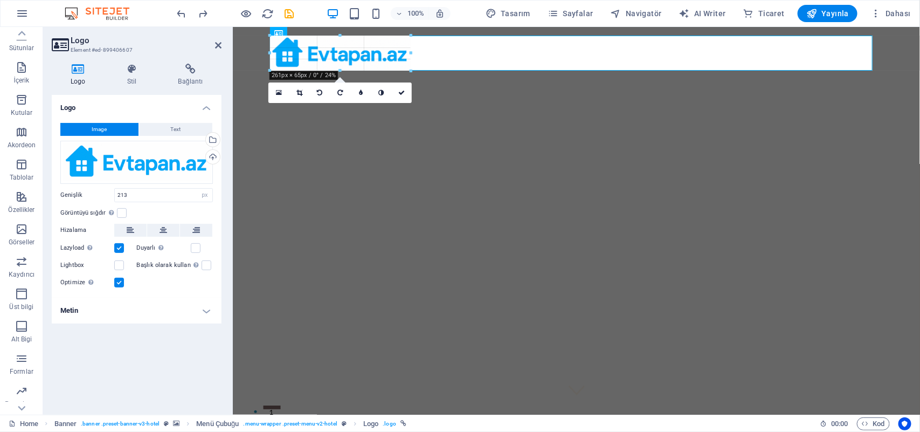
drag, startPoint x: 324, startPoint y: 62, endPoint x: 325, endPoint y: 72, distance: 9.2
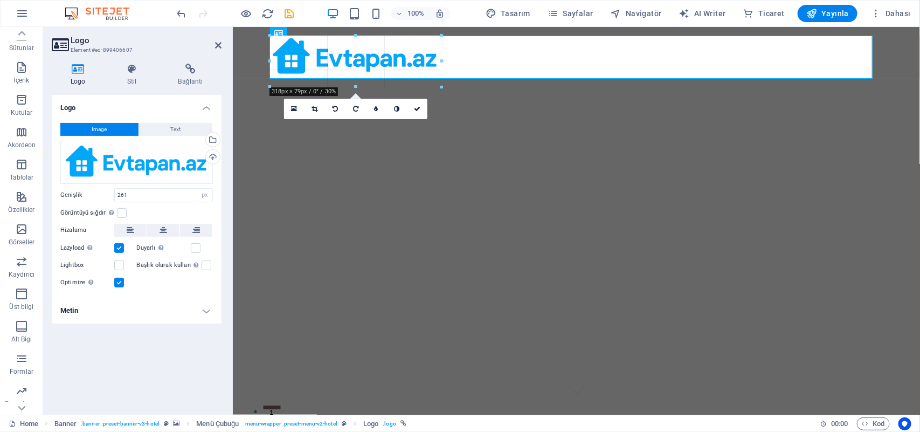
drag, startPoint x: 269, startPoint y: 52, endPoint x: 205, endPoint y: 50, distance: 64.7
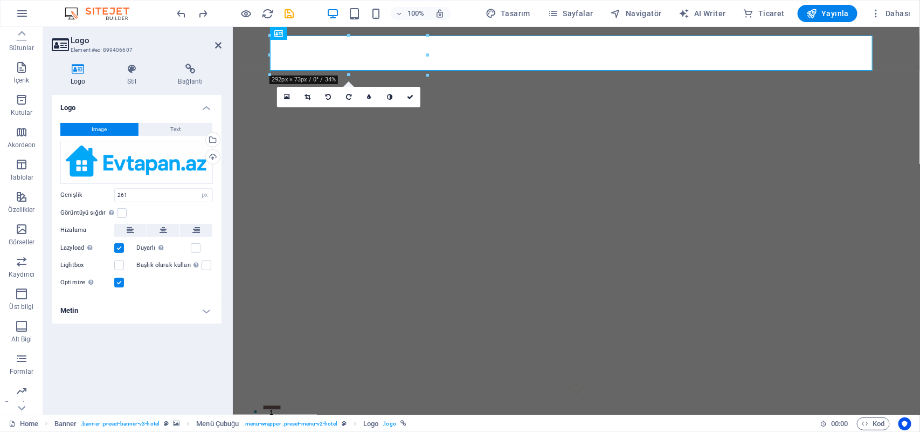
type input "213"
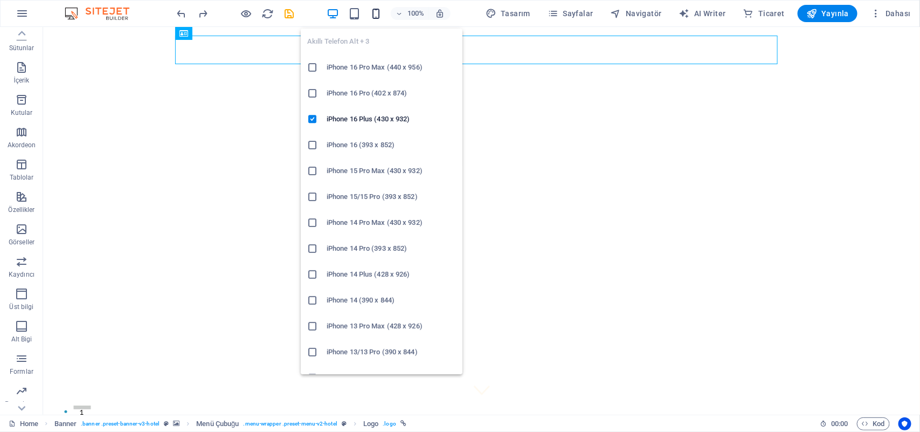
click at [380, 12] on icon "button" at bounding box center [376, 14] width 12 height 12
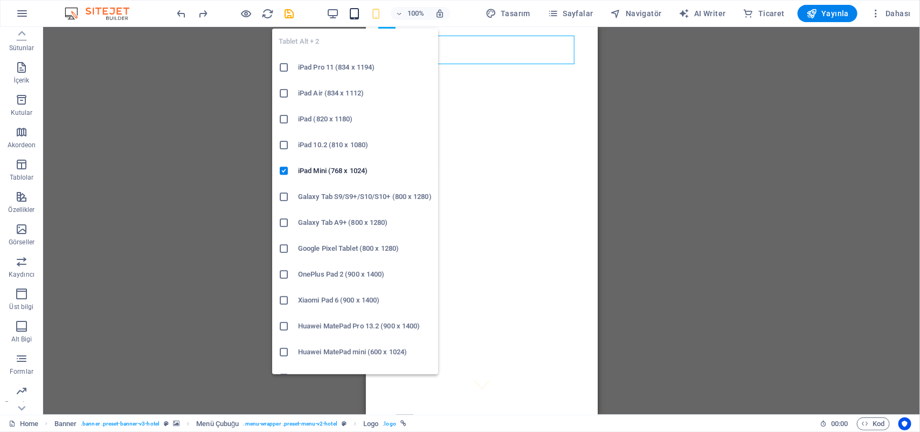
click at [360, 13] on icon "button" at bounding box center [354, 14] width 12 height 12
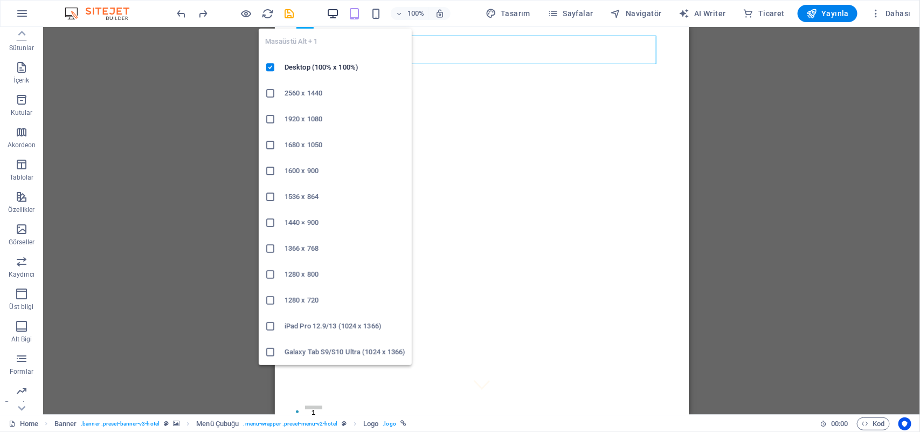
click at [332, 11] on icon "button" at bounding box center [332, 14] width 12 height 12
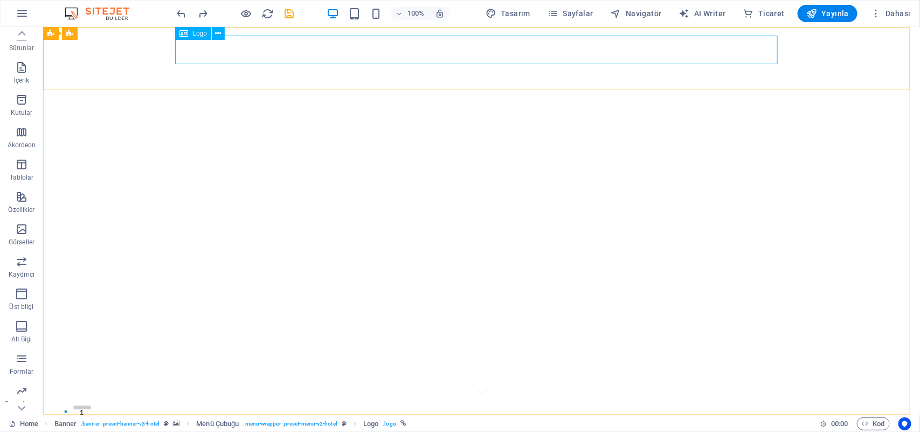
click at [210, 35] on div "Logo" at bounding box center [193, 33] width 36 height 13
click at [217, 31] on icon at bounding box center [218, 33] width 6 height 11
click at [603, 345] on div at bounding box center [481, 436] width 602 height 29
select select "px"
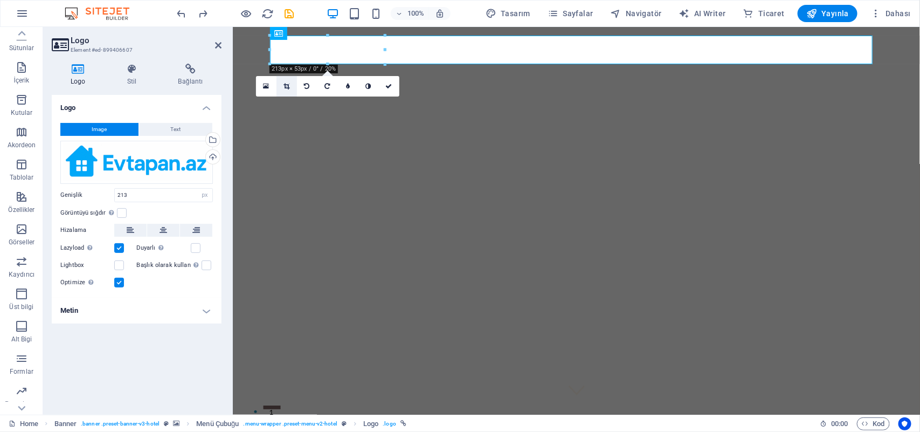
click at [282, 87] on link at bounding box center [286, 86] width 20 height 20
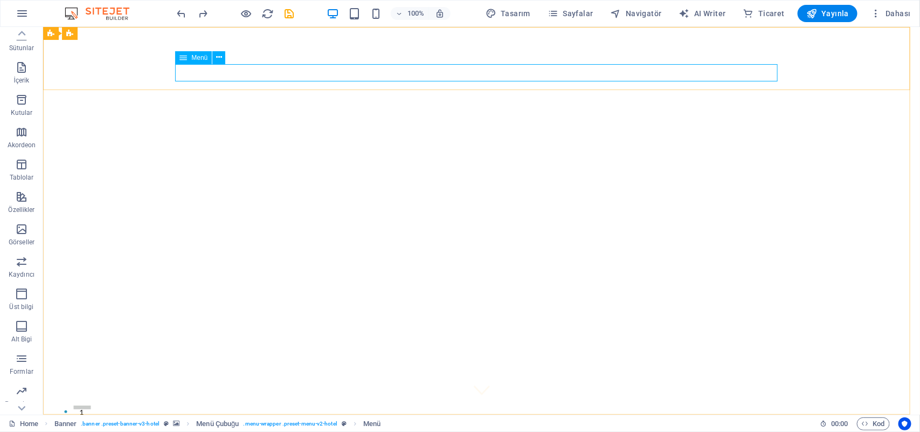
click at [184, 58] on icon at bounding box center [183, 57] width 8 height 13
click at [189, 345] on div at bounding box center [481, 436] width 602 height 29
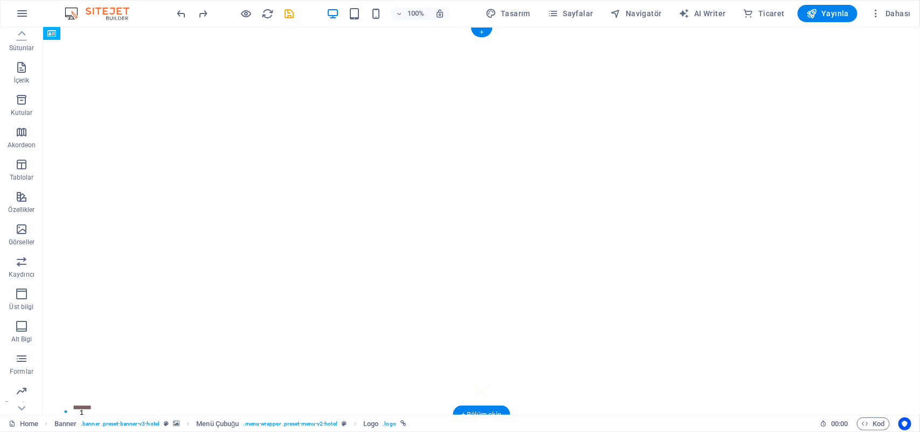
drag, startPoint x: 190, startPoint y: 51, endPoint x: 192, endPoint y: 73, distance: 21.7
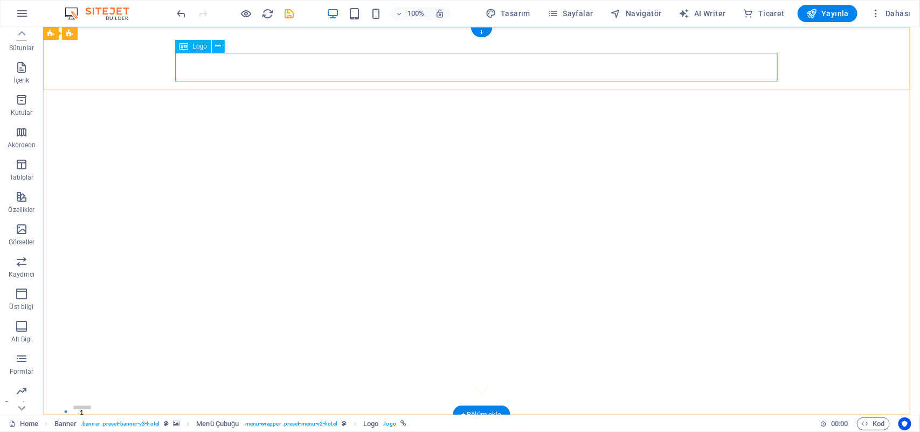
click at [275, 345] on nav "Home Suites Experiences Contact" at bounding box center [481, 430] width 602 height 17
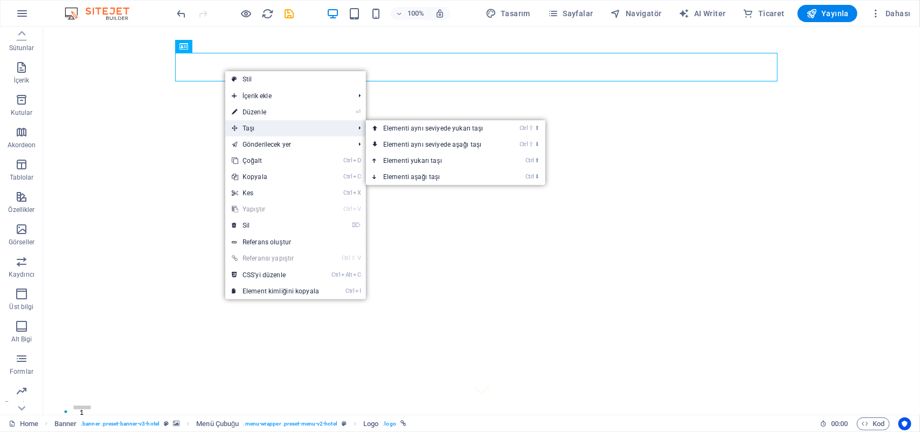
click at [264, 127] on span "Taşı" at bounding box center [287, 128] width 124 height 16
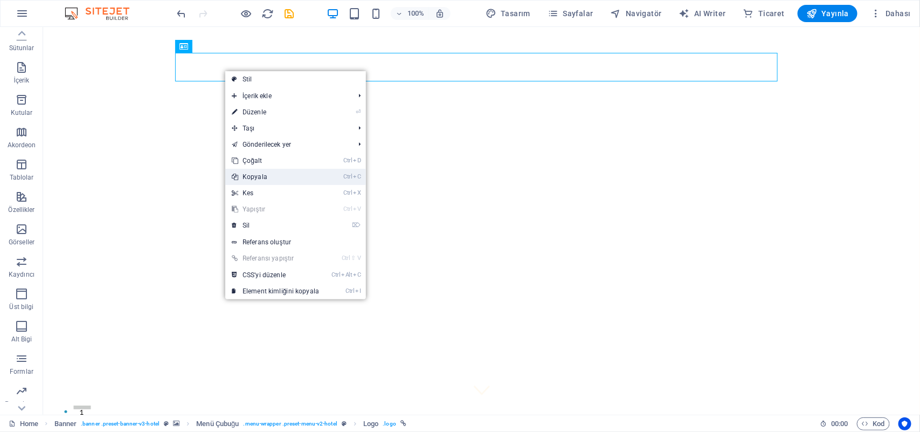
click at [328, 176] on li "Ctrl C Kopyala" at bounding box center [295, 177] width 141 height 16
click at [294, 177] on link "Ctrl C Kopyala" at bounding box center [275, 177] width 100 height 16
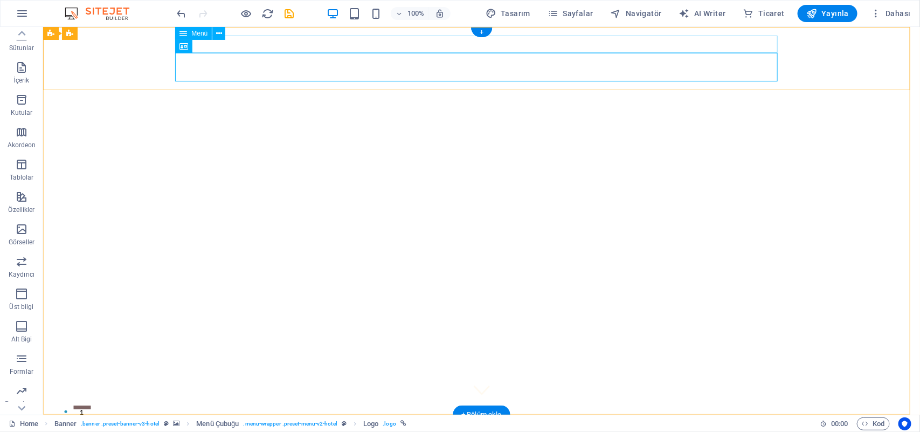
click at [334, 345] on nav "Home Suites Experiences Contact" at bounding box center [481, 430] width 602 height 17
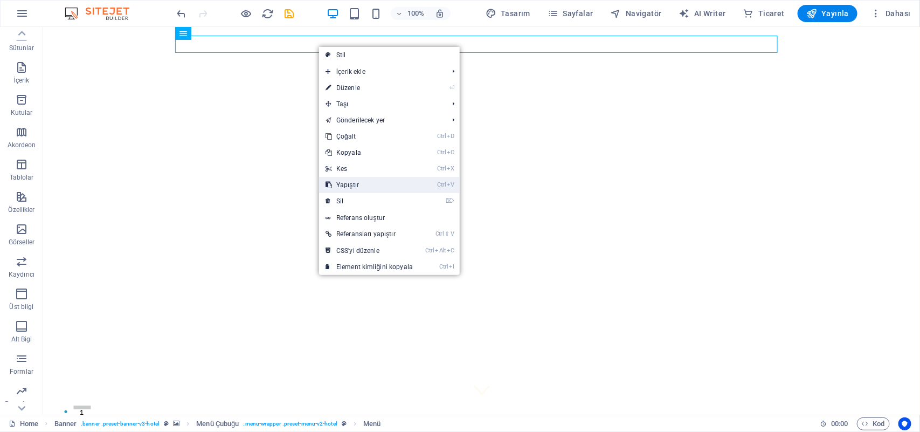
click at [356, 178] on link "Ctrl V Yapıştır" at bounding box center [369, 185] width 100 height 16
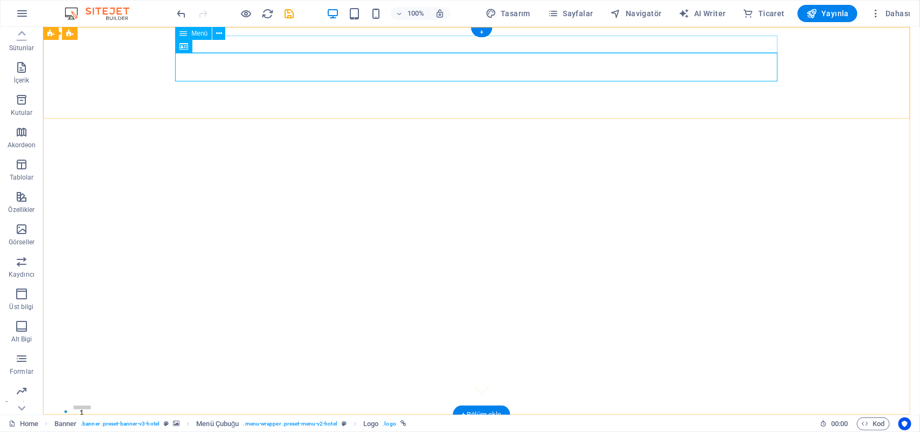
click at [312, 345] on nav "Home Suites Experiences Contact" at bounding box center [481, 430] width 602 height 17
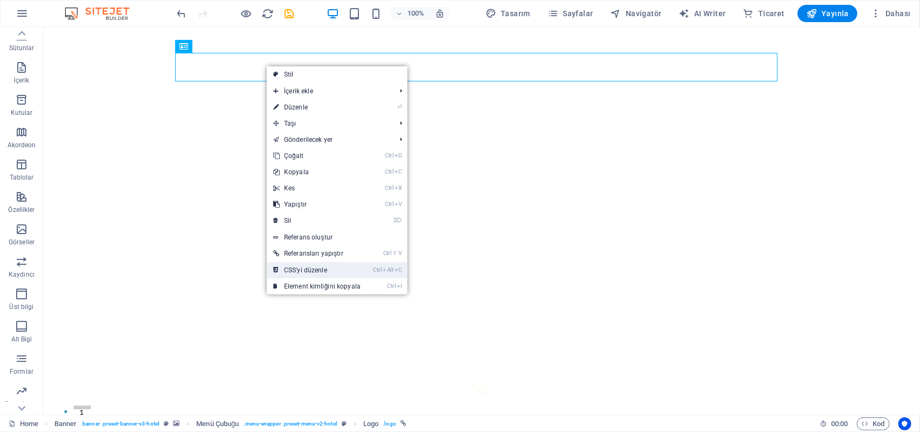
click at [345, 267] on link "Ctrl Alt C CSS'yi düzenle" at bounding box center [317, 270] width 100 height 16
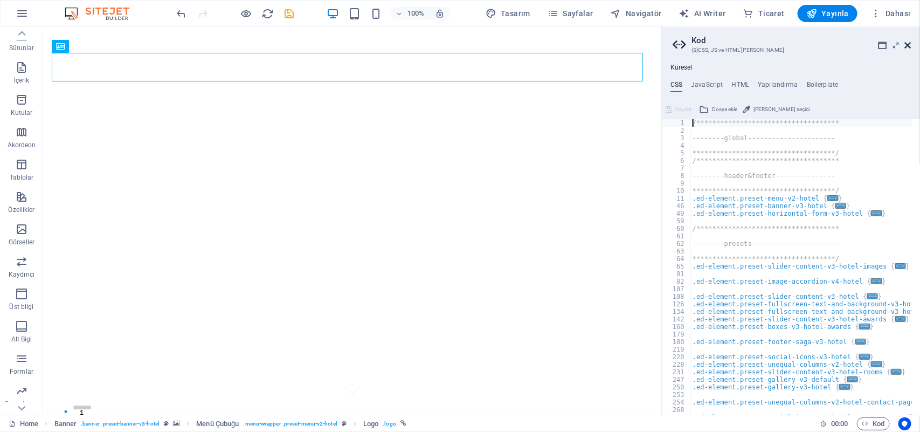
click at [735, 45] on icon at bounding box center [907, 45] width 6 height 9
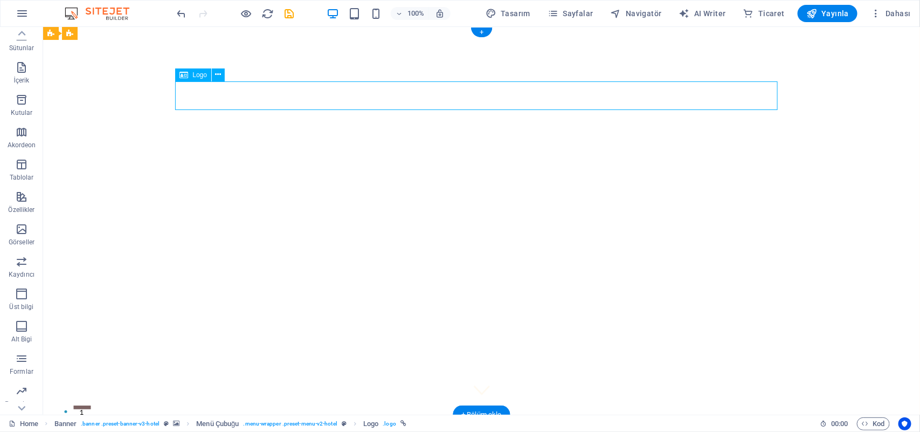
select select "px"
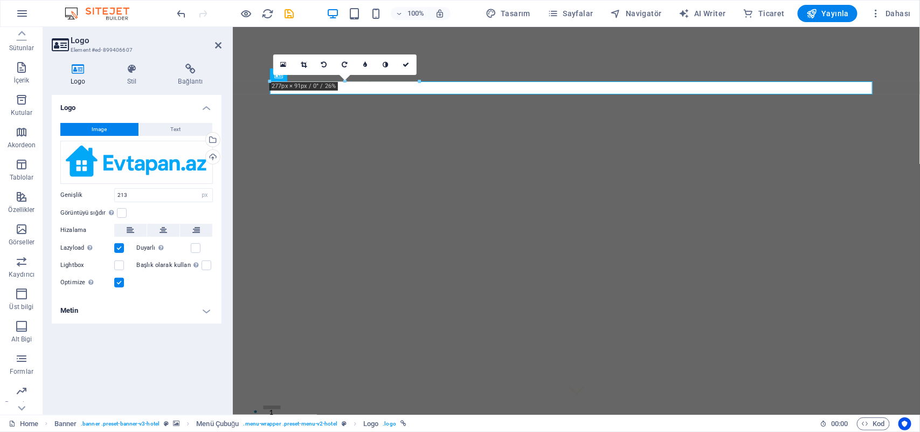
drag, startPoint x: 269, startPoint y: 94, endPoint x: 591, endPoint y: 96, distance: 321.6
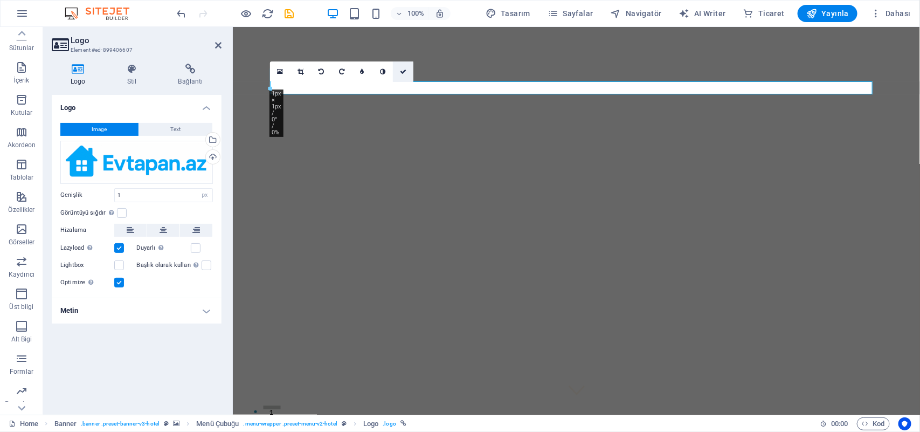
type input "213"
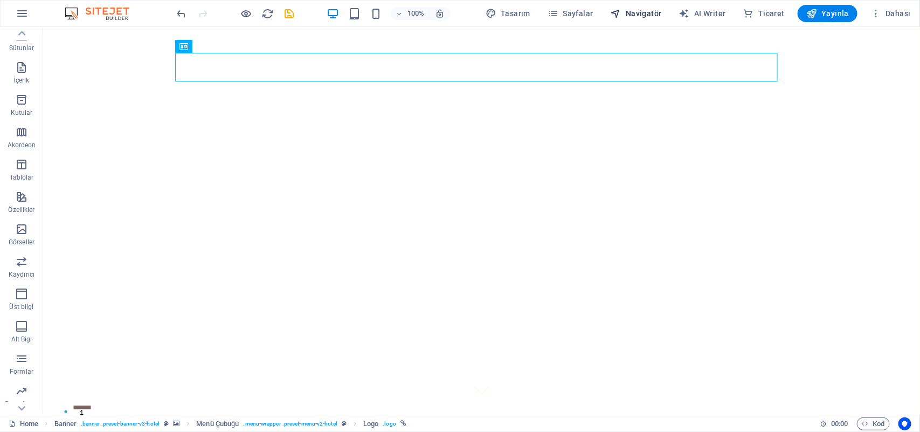
click at [629, 8] on span "Navigatör" at bounding box center [635, 13] width 51 height 11
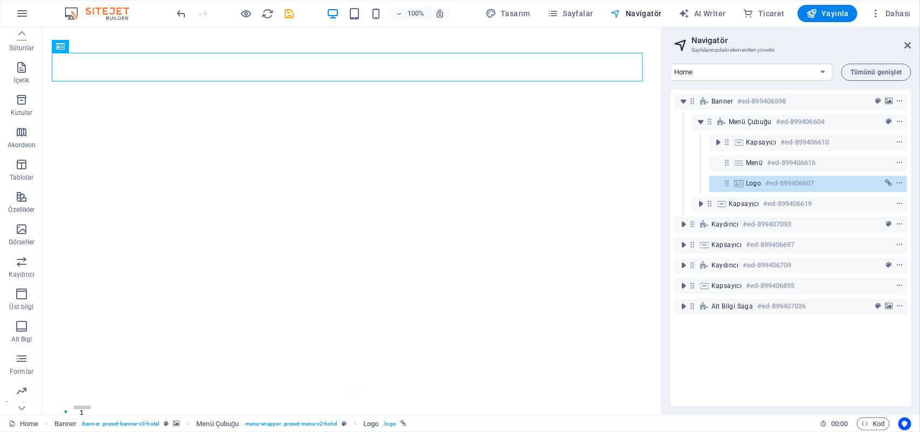
click at [629, 8] on span "Navigatör" at bounding box center [635, 13] width 51 height 11
click at [706, 9] on span "AI Writer" at bounding box center [702, 13] width 47 height 11
select select "English"
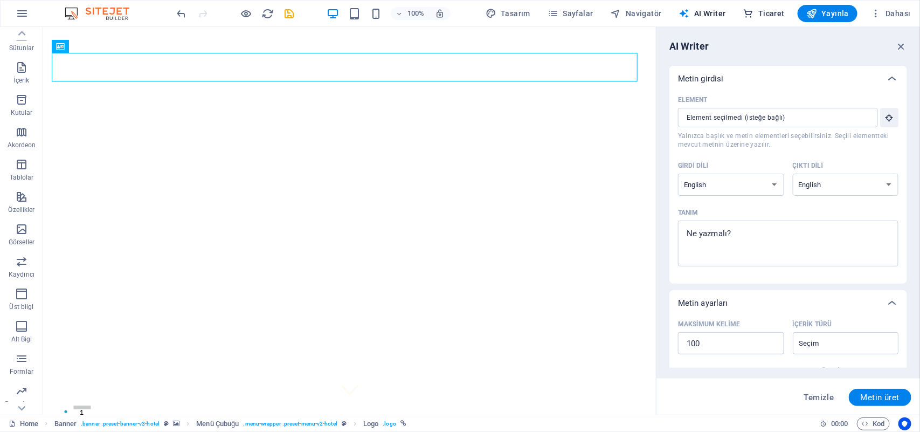
click at [735, 9] on span "Ticaret" at bounding box center [763, 13] width 41 height 11
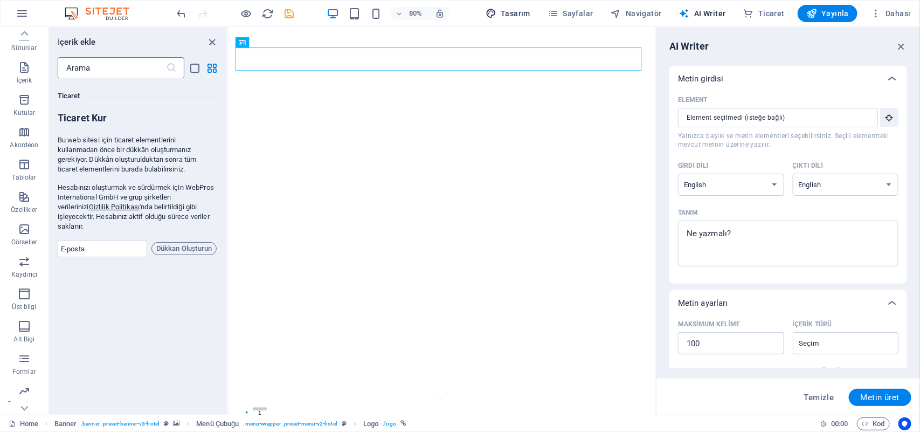
scroll to position [10379, 0]
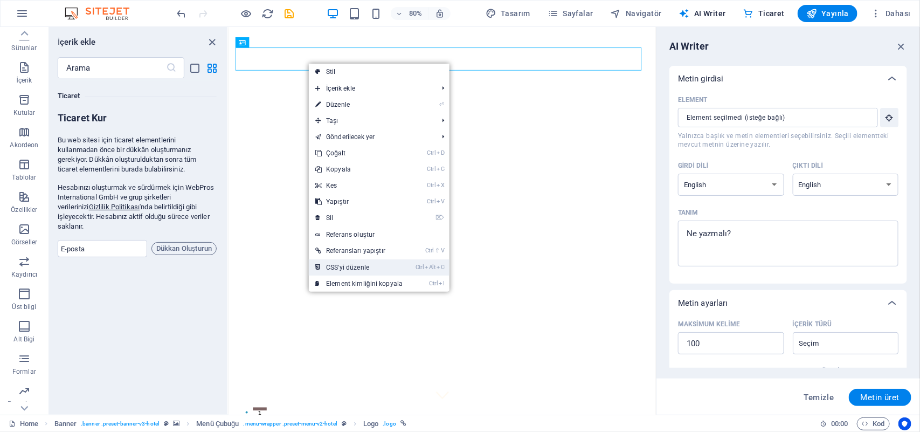
click at [371, 260] on link "Ctrl Alt C CSS'yi düzenle" at bounding box center [359, 267] width 100 height 16
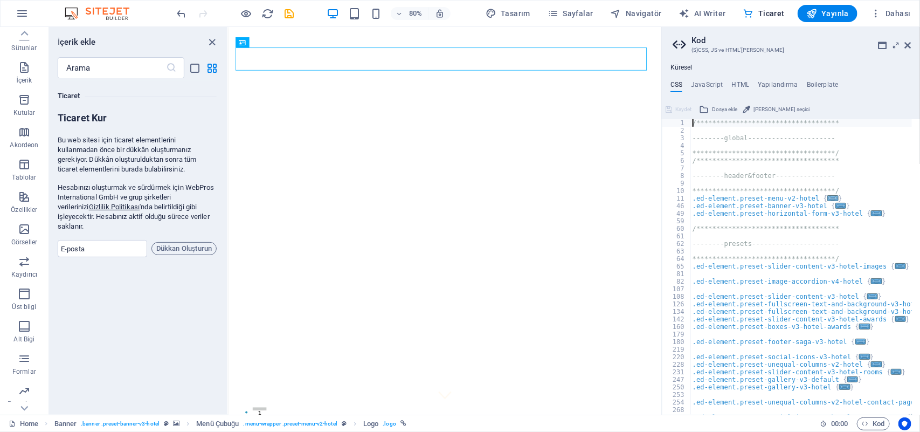
click at [735, 197] on span "..." at bounding box center [832, 198] width 11 height 6
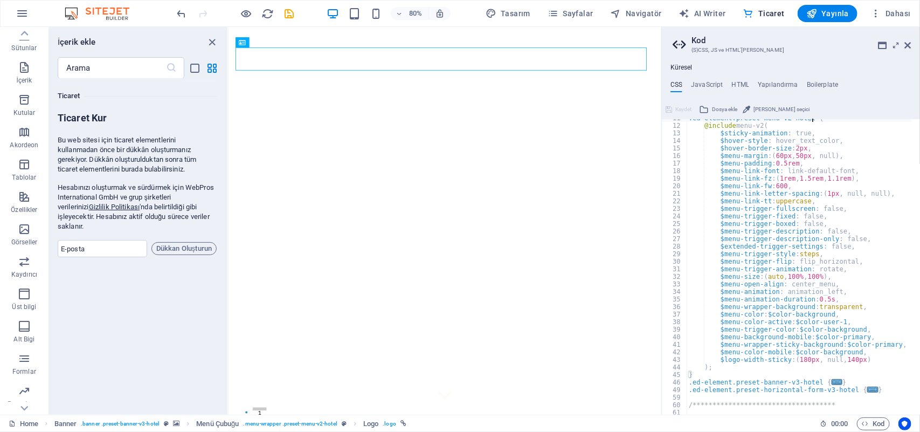
scroll to position [0, 0]
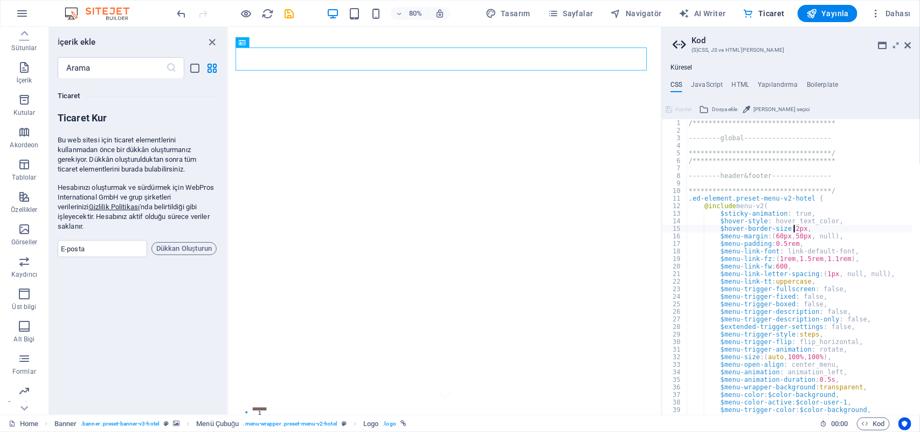
click at [735, 229] on div "**********" at bounding box center [800, 270] width 229 height 303
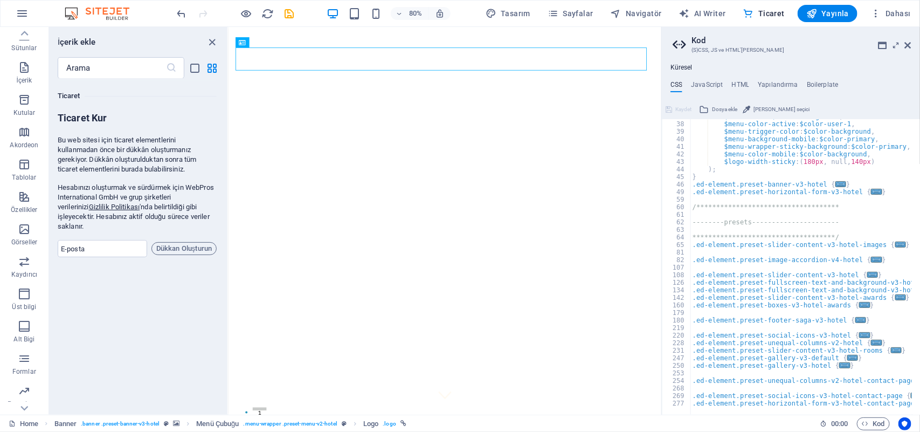
scroll to position [278, 0]
click at [735, 244] on span "..." at bounding box center [900, 244] width 11 height 6
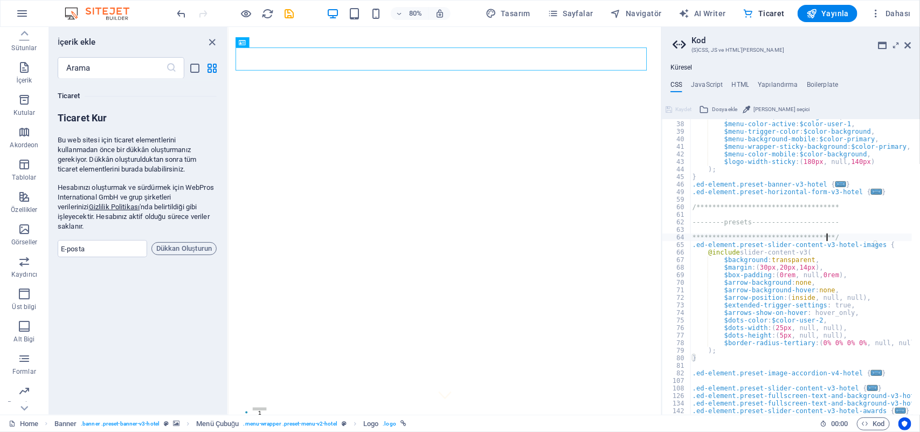
click at [735, 239] on div "**********" at bounding box center [804, 264] width 229 height 303
type textarea "**********"
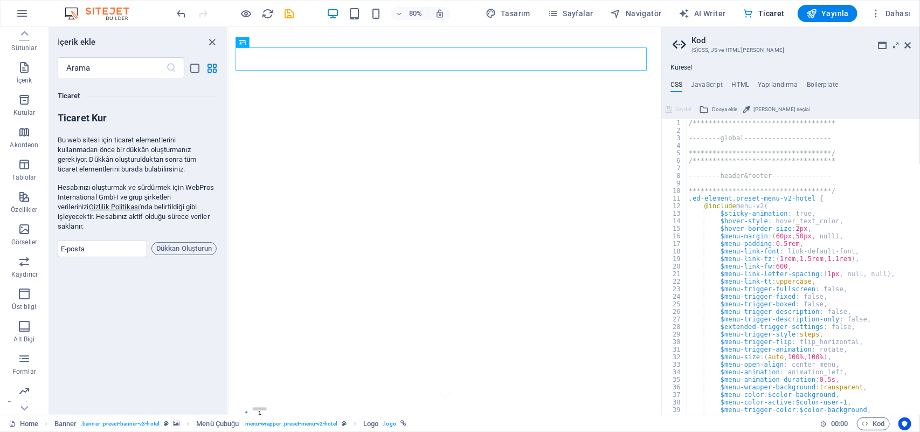
scroll to position [0, 0]
click at [212, 39] on icon "close panel" at bounding box center [212, 42] width 12 height 12
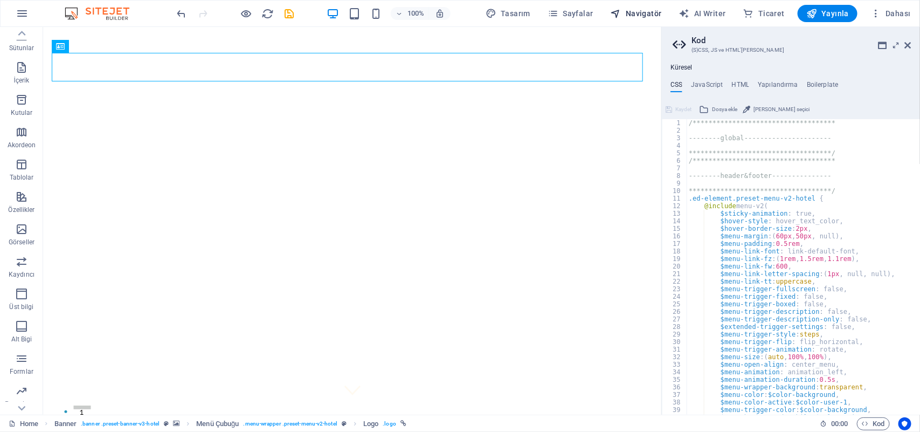
click at [642, 12] on span "Navigatör" at bounding box center [635, 13] width 51 height 11
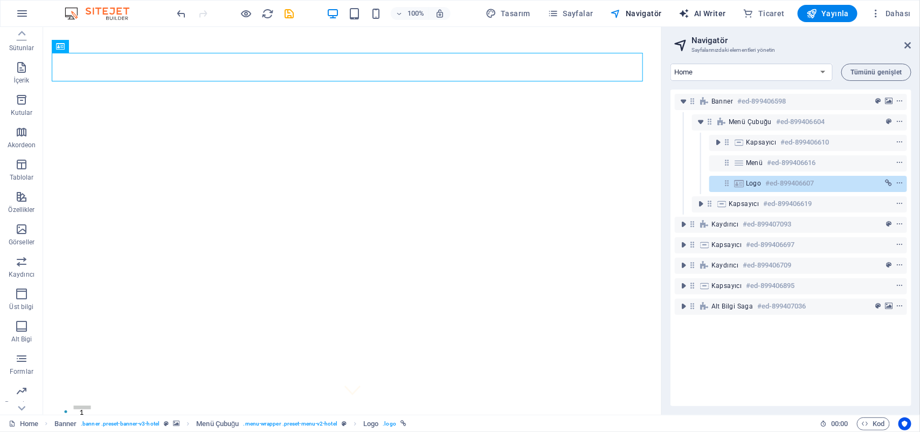
click at [709, 7] on button "AI Writer" at bounding box center [701, 13] width 55 height 17
select select "English"
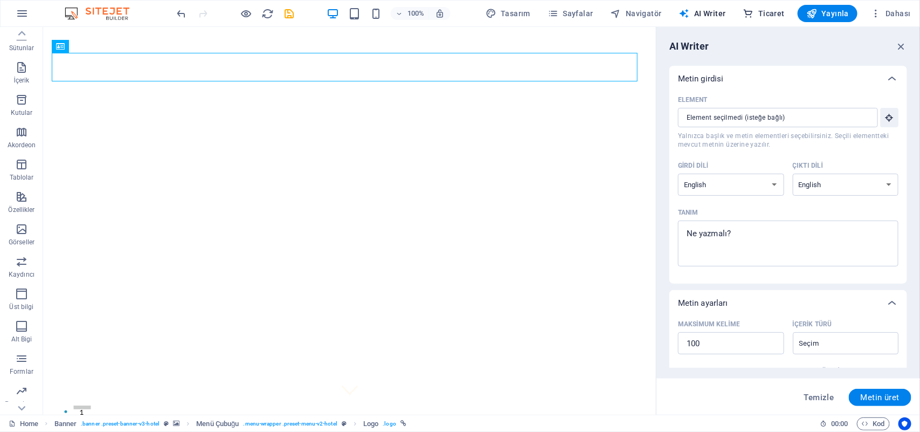
click at [735, 9] on span "Ticaret" at bounding box center [763, 13] width 41 height 11
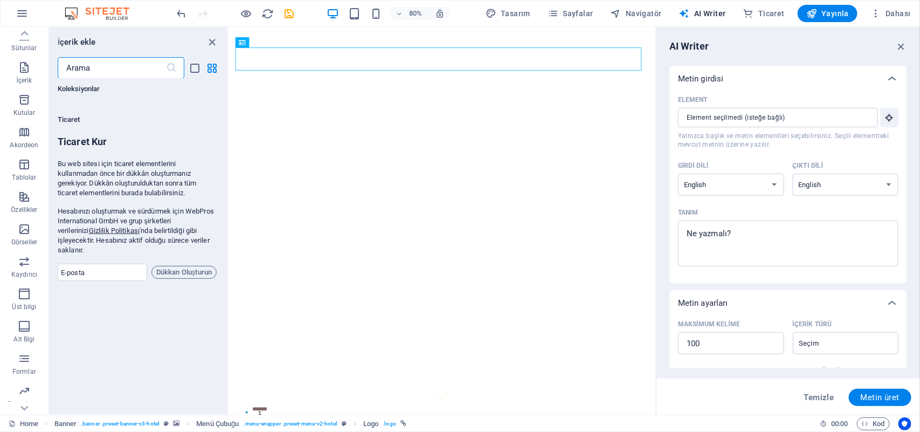
scroll to position [10379, 0]
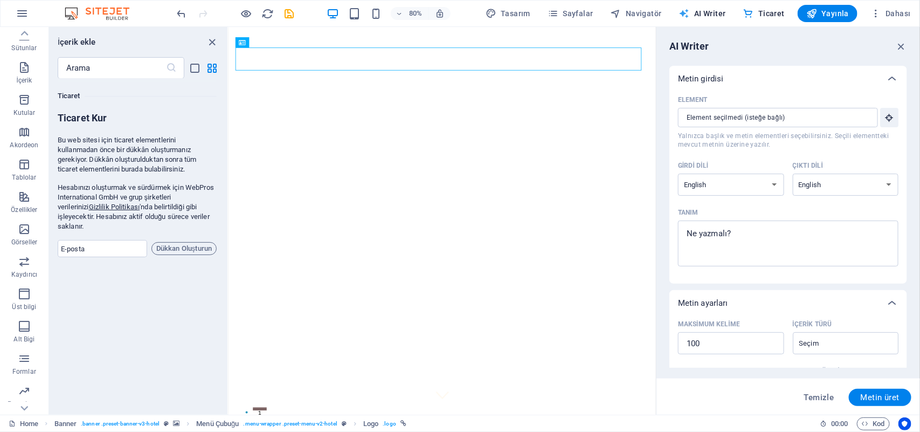
click at [709, 8] on span "AI Writer" at bounding box center [702, 13] width 47 height 11
click at [715, 15] on span "AI Writer" at bounding box center [702, 13] width 47 height 11
drag, startPoint x: 900, startPoint y: 47, endPoint x: 608, endPoint y: 5, distance: 294.4
click at [735, 47] on icon "button" at bounding box center [901, 46] width 12 height 12
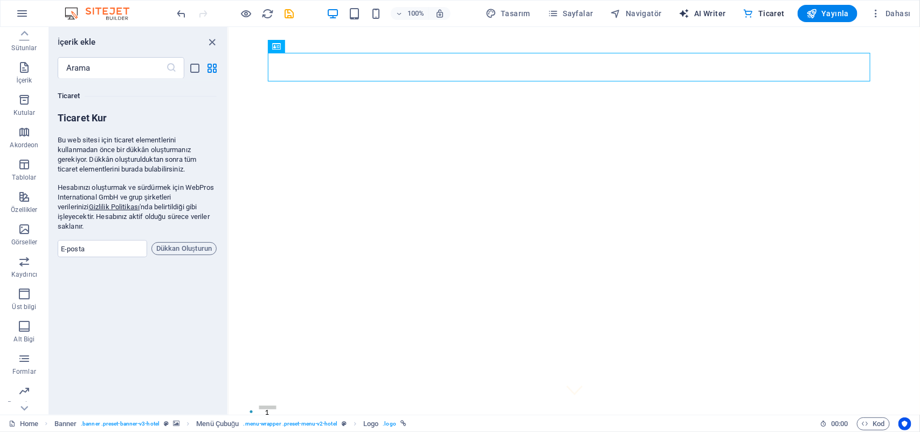
click at [714, 14] on span "AI Writer" at bounding box center [702, 13] width 47 height 11
select select "English"
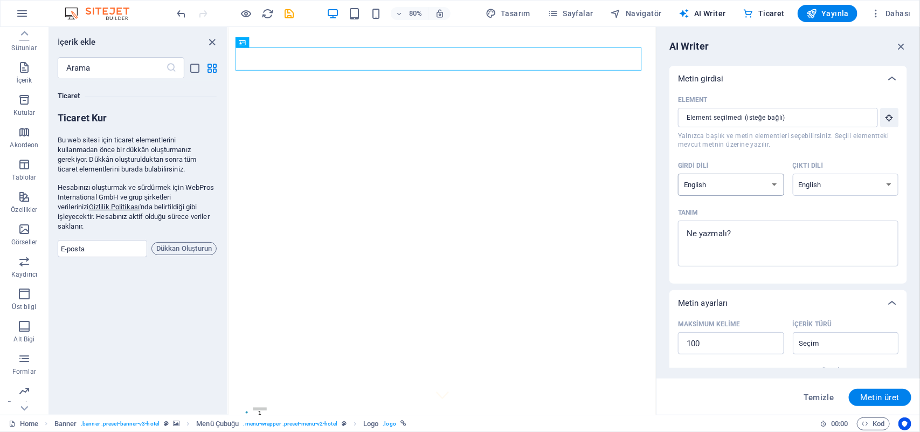
click at [735, 179] on select "Albanian Arabic Armenian Awadhi Azerbaijani Bashkir Basque Belarusian Bengali B…" at bounding box center [731, 184] width 106 height 22
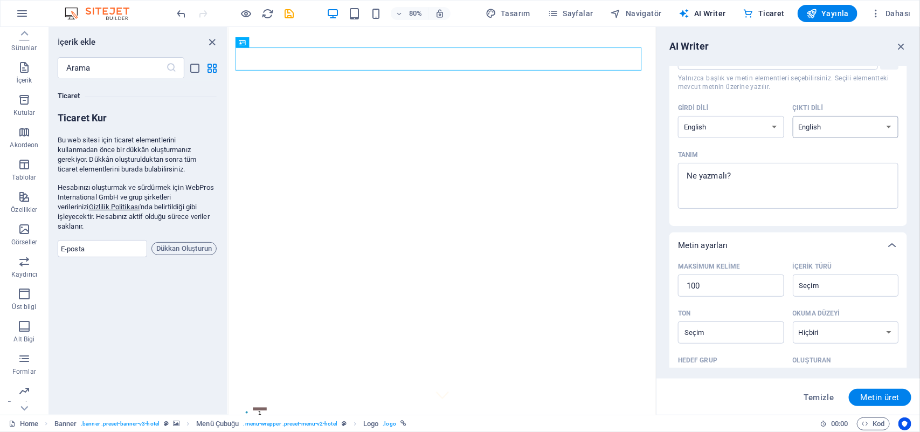
scroll to position [0, 0]
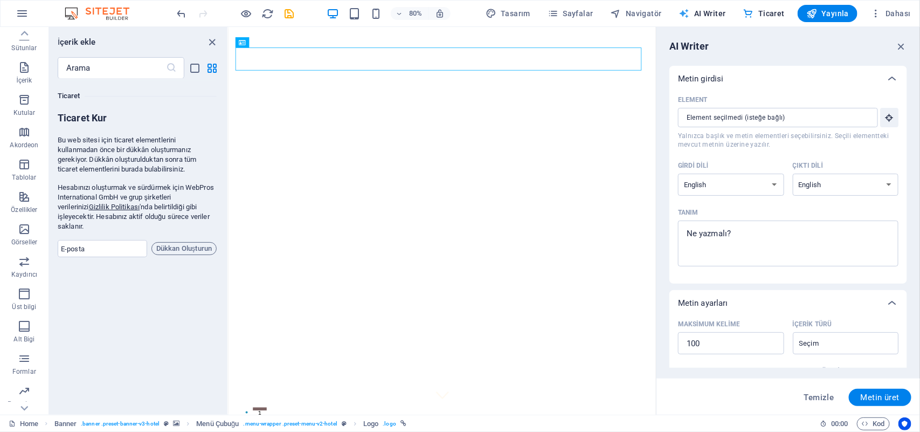
click at [694, 13] on span "AI Writer" at bounding box center [702, 13] width 47 height 11
click at [735, 50] on icon "button" at bounding box center [901, 46] width 12 height 12
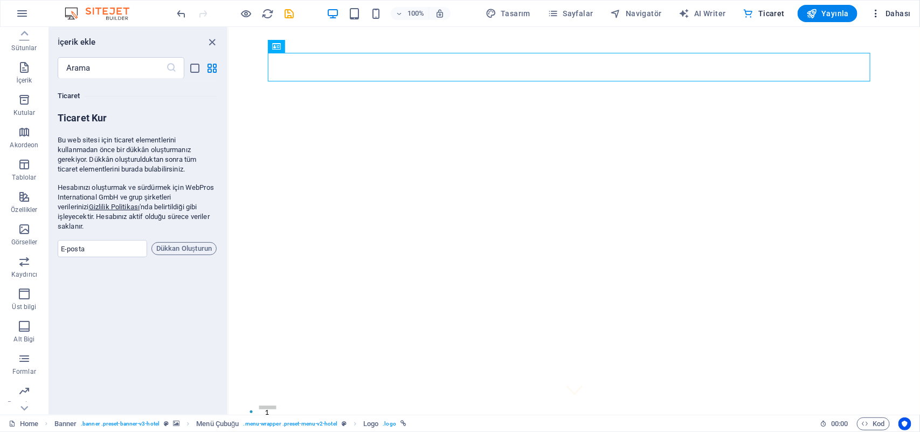
click at [735, 17] on span "Dahası" at bounding box center [890, 13] width 40 height 11
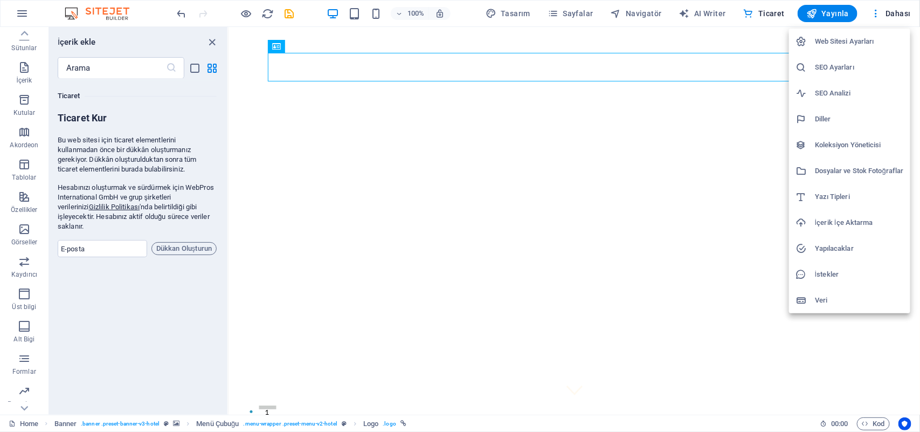
click at [735, 39] on h6 "Web Sitesi Ayarları" at bounding box center [859, 41] width 89 height 13
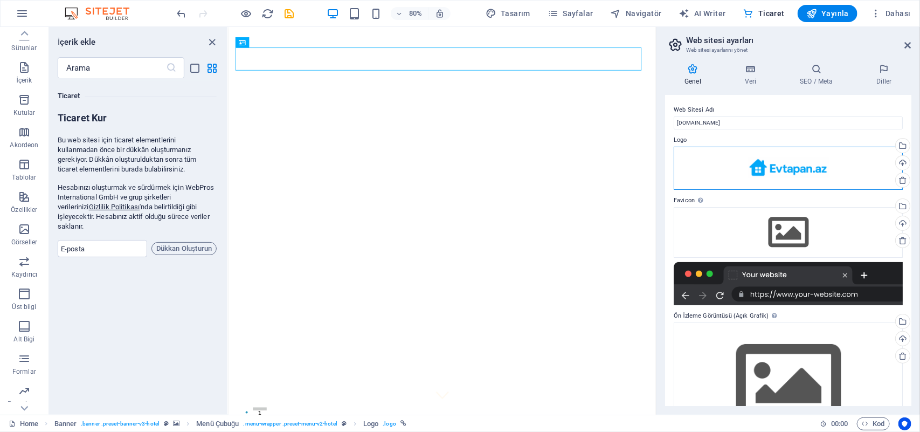
click at [735, 163] on div "Dosyaları buraya sürükleyin, dosyaları seçmek için tıklayın veya Dosyalardan ya…" at bounding box center [787, 168] width 229 height 43
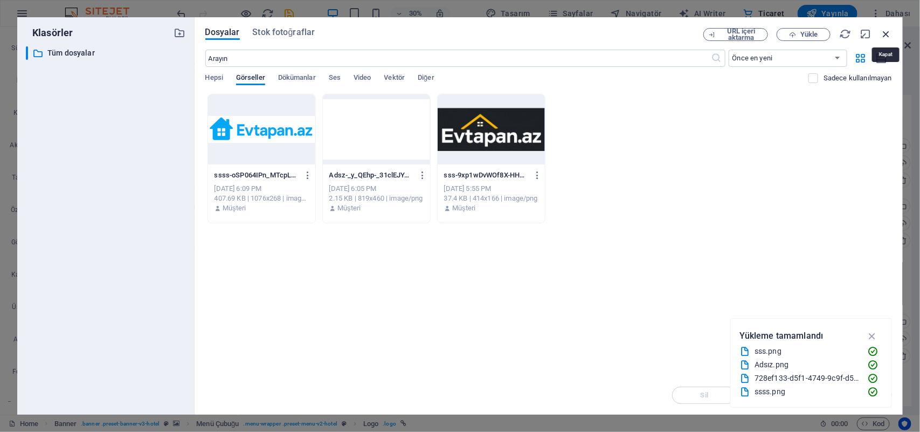
click at [735, 33] on icon "button" at bounding box center [886, 34] width 12 height 12
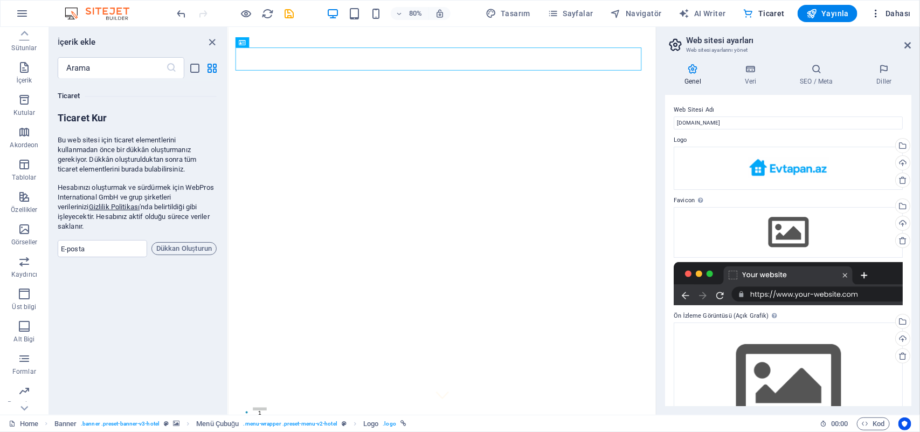
click at [735, 20] on button "Dahası" at bounding box center [890, 13] width 49 height 17
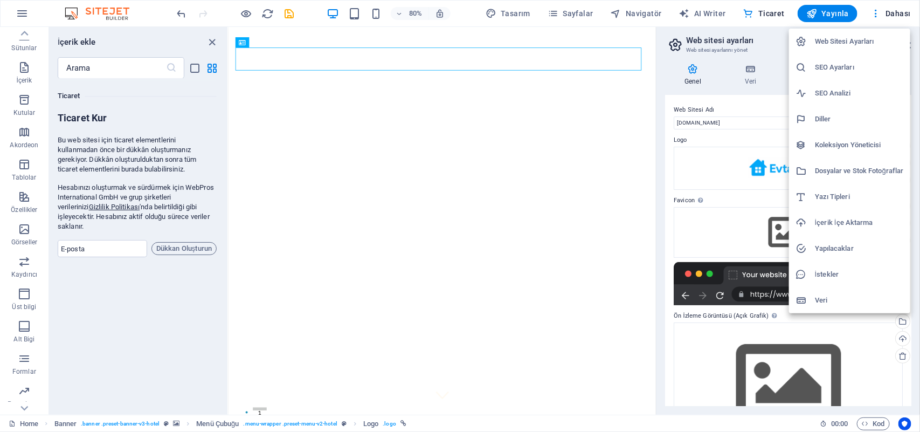
click at [735, 18] on div at bounding box center [460, 216] width 920 height 432
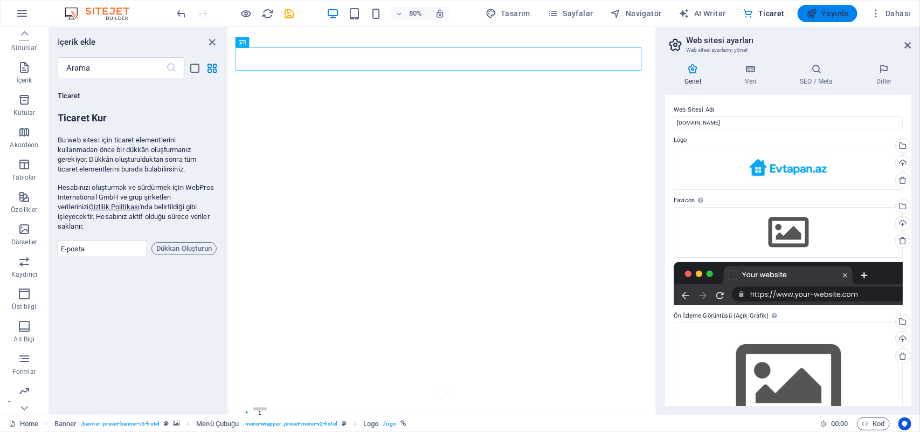
click at [735, 8] on span "Yayınla" at bounding box center [827, 13] width 43 height 11
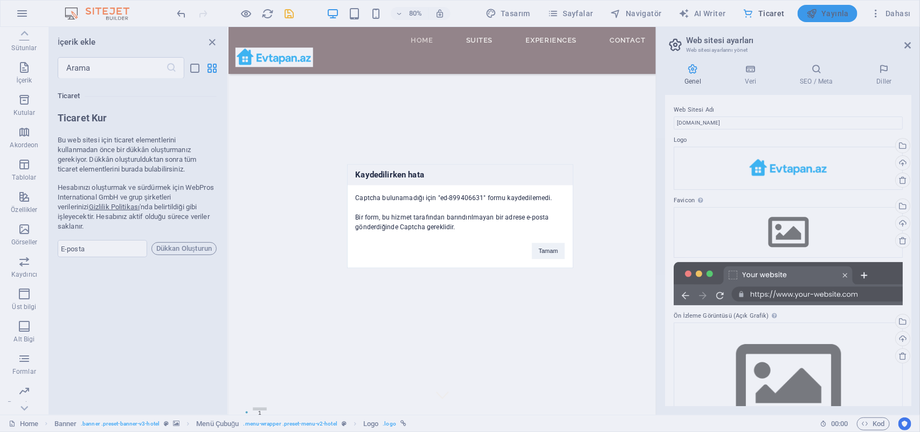
scroll to position [260, 0]
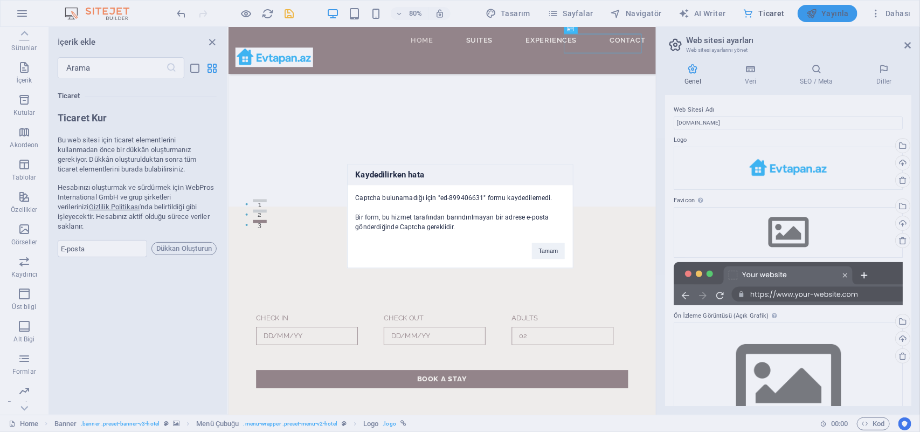
click at [735, 8] on div "Kaydedilirken hata Captcha bulunamadığı için "ed-899406631" formu kaydedilemedi…" at bounding box center [460, 216] width 920 height 432
click at [558, 243] on button "Tamam" at bounding box center [548, 250] width 32 height 16
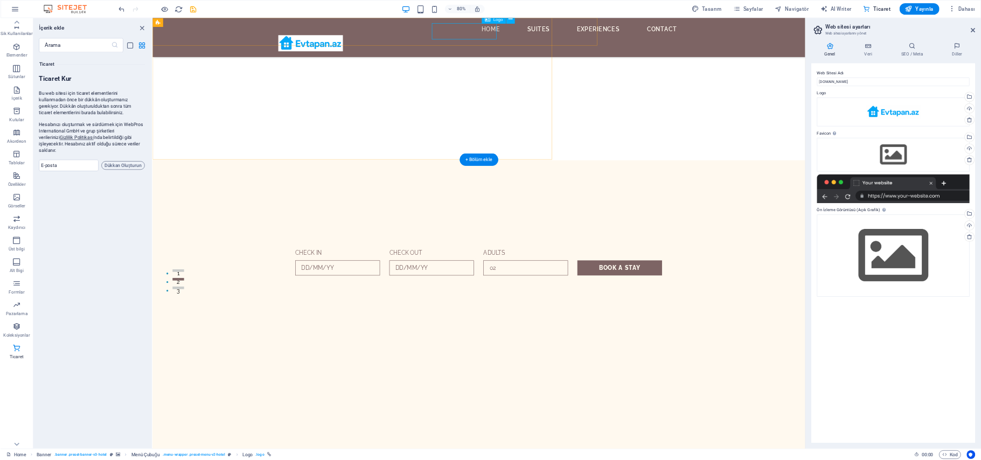
scroll to position [10380, 0]
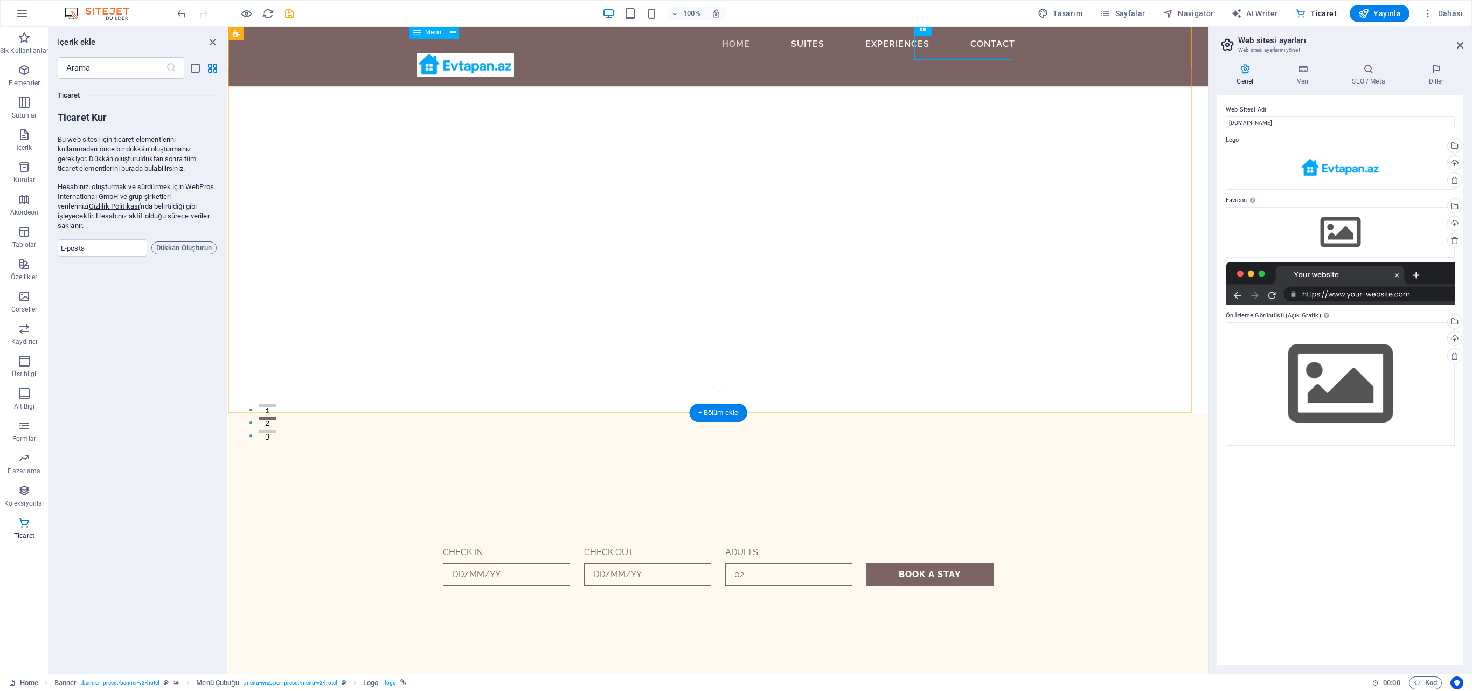
click at [645, 44] on nav "Home Suites Experiences Contact" at bounding box center [718, 44] width 602 height 17
click at [629, 50] on nav "Home Suites Experiences Contact" at bounding box center [718, 44] width 602 height 17
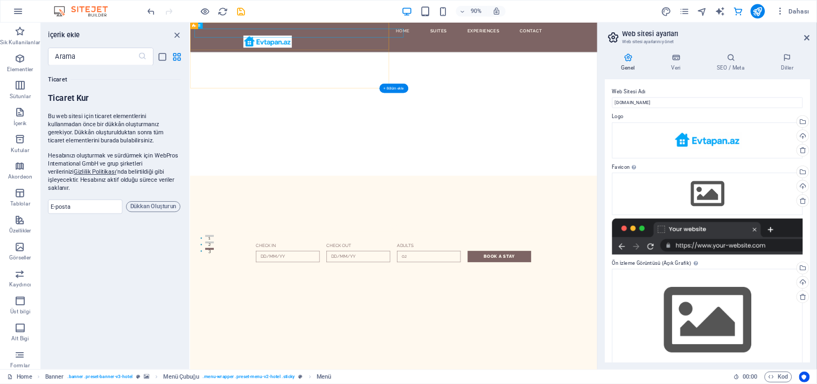
scroll to position [10379, 0]
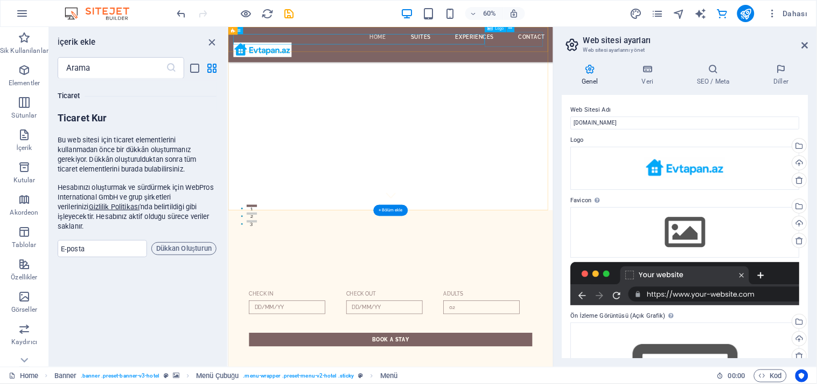
click at [713, 52] on div at bounding box center [498, 64] width 524 height 24
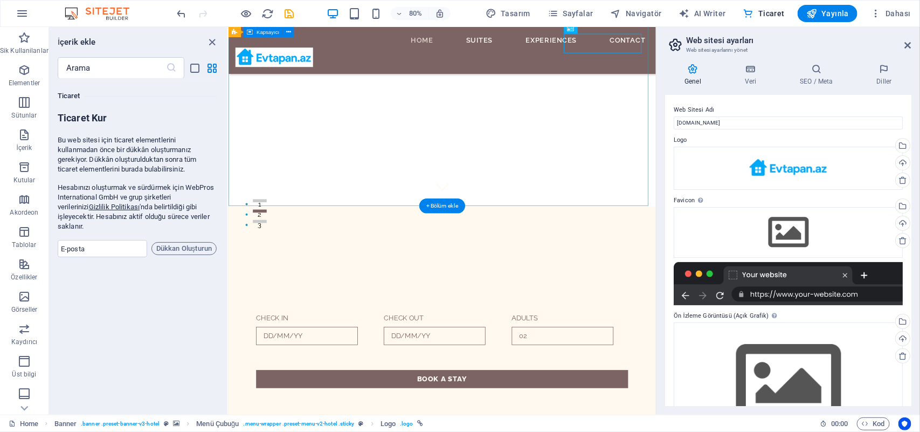
scroll to position [249, 0]
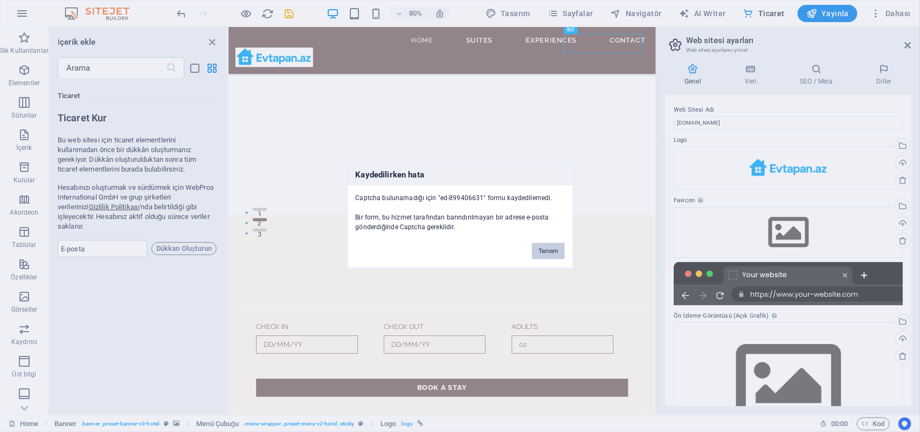
click at [545, 243] on button "Tamam" at bounding box center [548, 250] width 32 height 16
drag, startPoint x: 559, startPoint y: 247, endPoint x: 442, endPoint y: 232, distance: 117.3
click at [559, 247] on button "Tamam" at bounding box center [548, 250] width 32 height 16
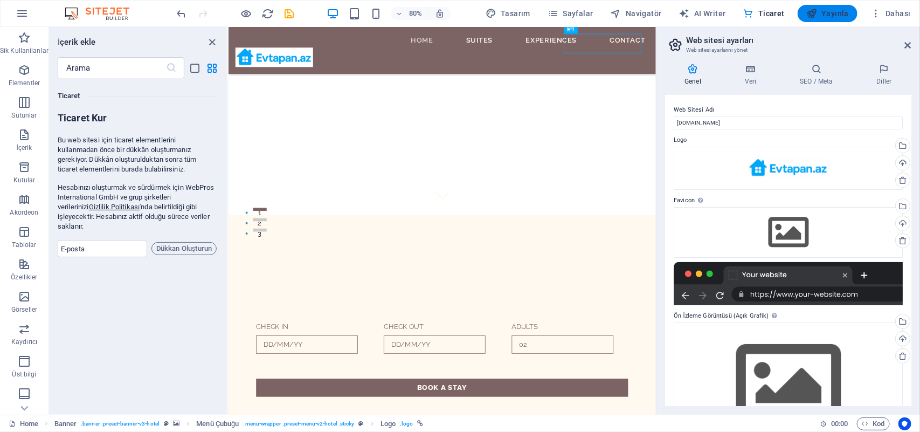
click at [735, 19] on button "Yayınla" at bounding box center [827, 13] width 60 height 17
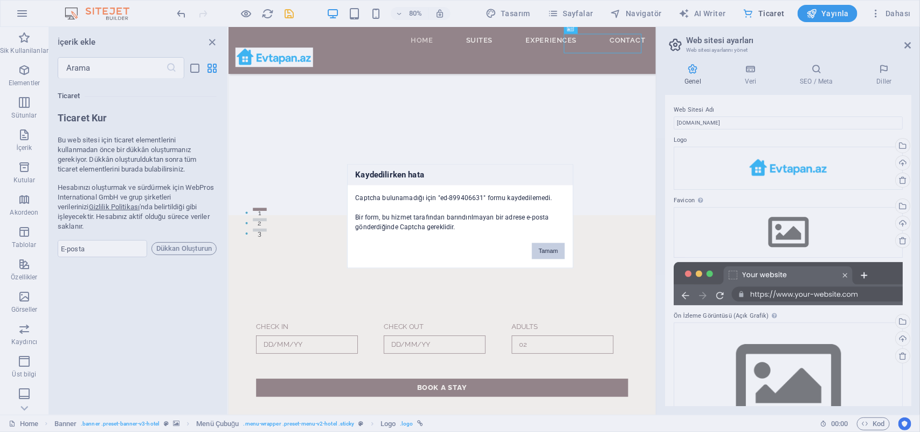
drag, startPoint x: 558, startPoint y: 252, endPoint x: 399, endPoint y: 234, distance: 159.9
click at [558, 252] on button "Tamam" at bounding box center [548, 250] width 32 height 16
